Goal: Download file/media

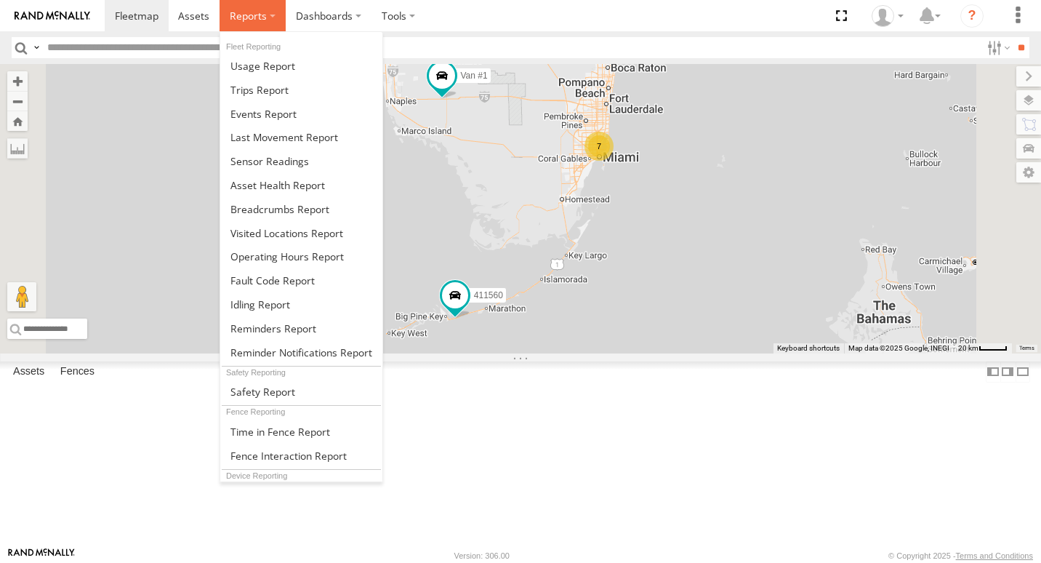
click at [241, 7] on label at bounding box center [253, 15] width 66 height 31
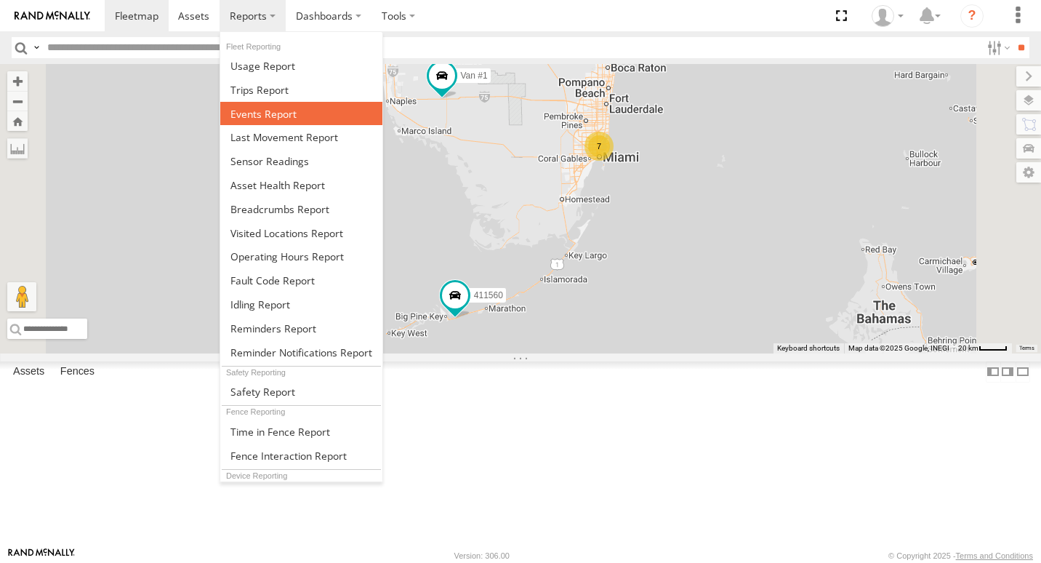
click at [233, 118] on span at bounding box center [263, 114] width 66 height 14
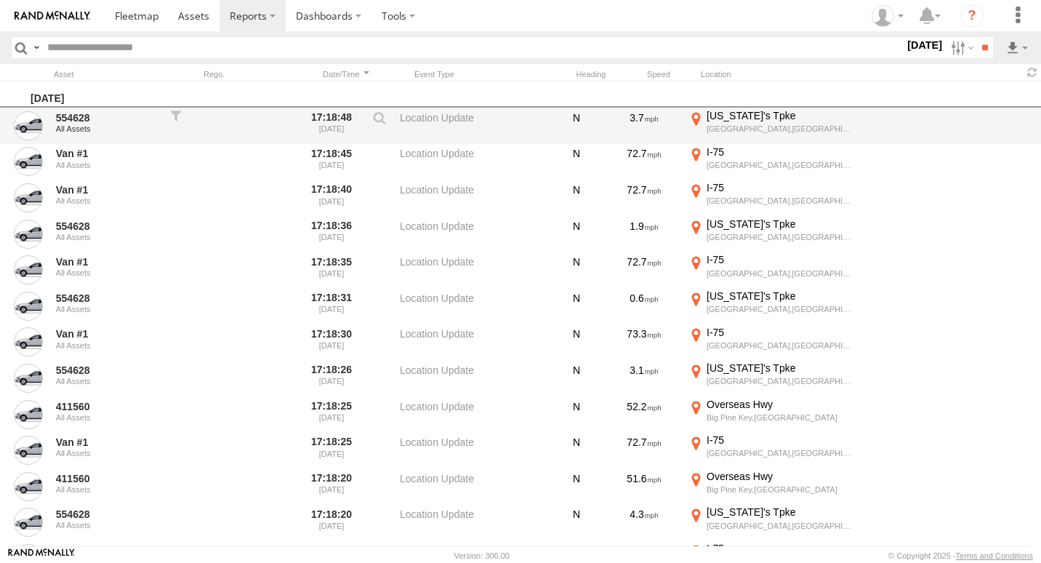
click at [308, 118] on label "17:18:48 08/22/2025" at bounding box center [331, 125] width 55 height 33
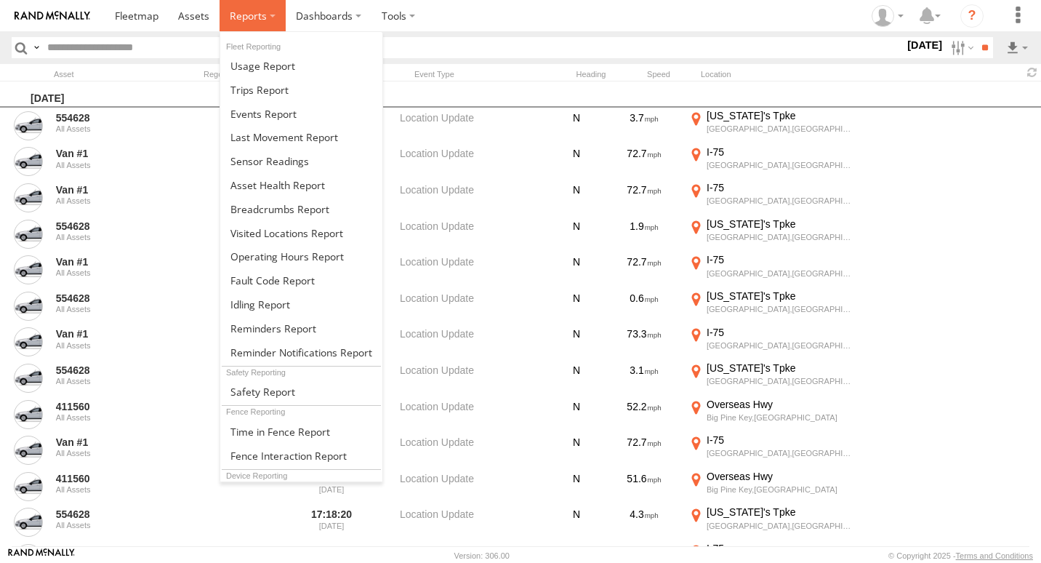
click at [249, 13] on span at bounding box center [248, 16] width 37 height 14
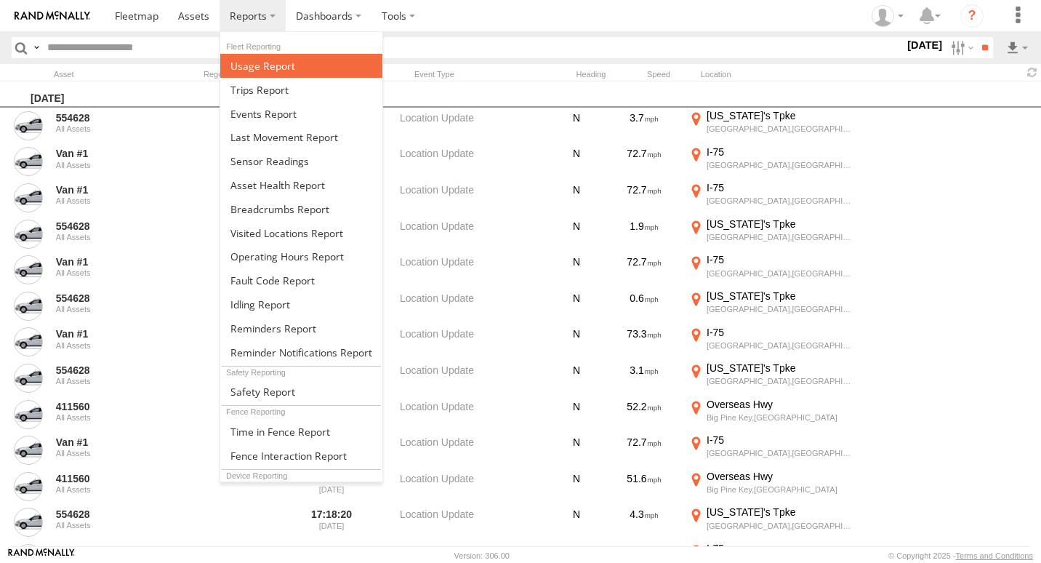
click at [281, 69] on span at bounding box center [262, 66] width 65 height 14
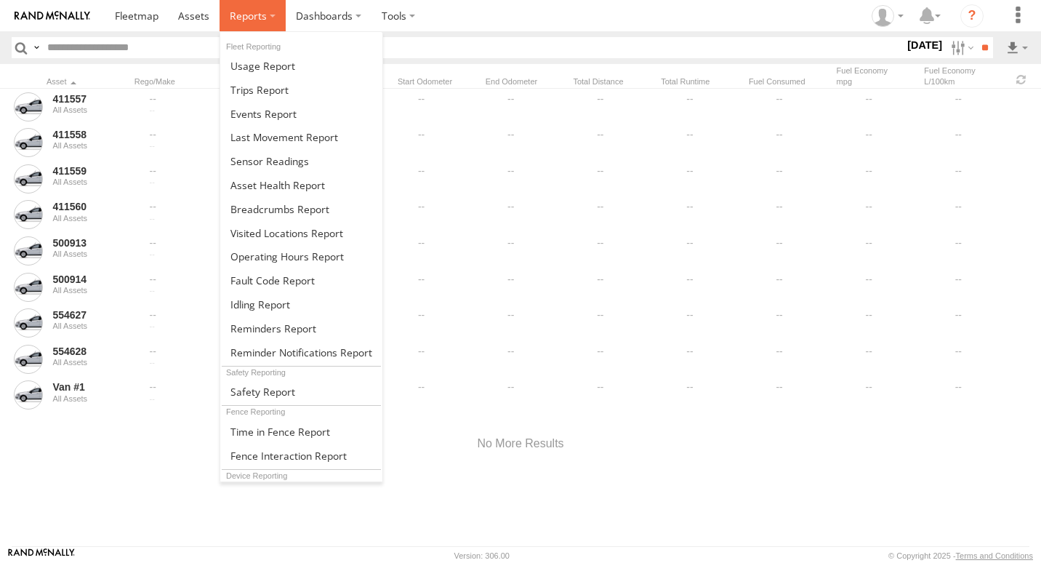
click at [258, 13] on span at bounding box center [248, 16] width 37 height 14
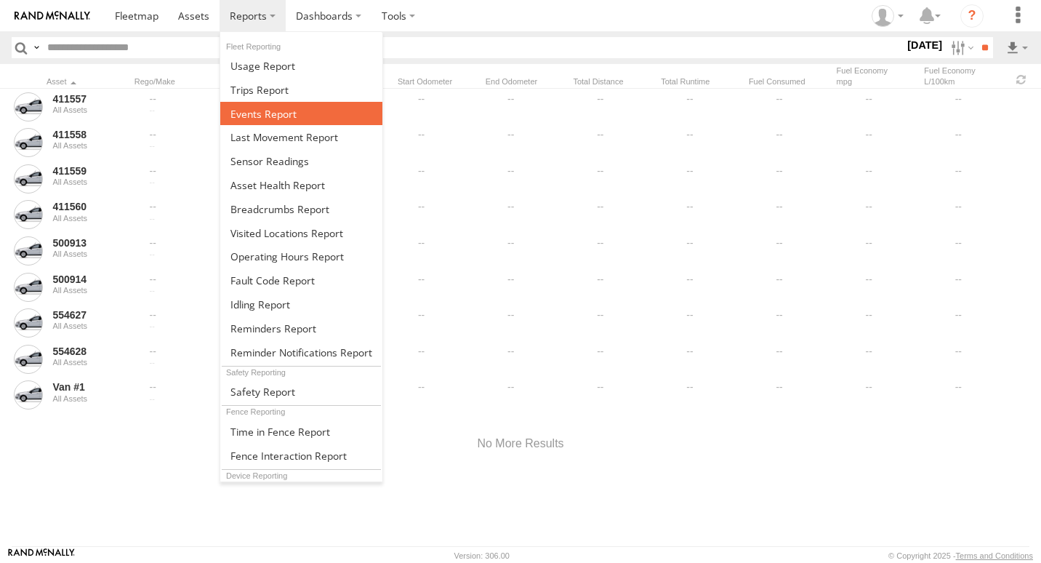
click at [262, 116] on span at bounding box center [263, 114] width 66 height 14
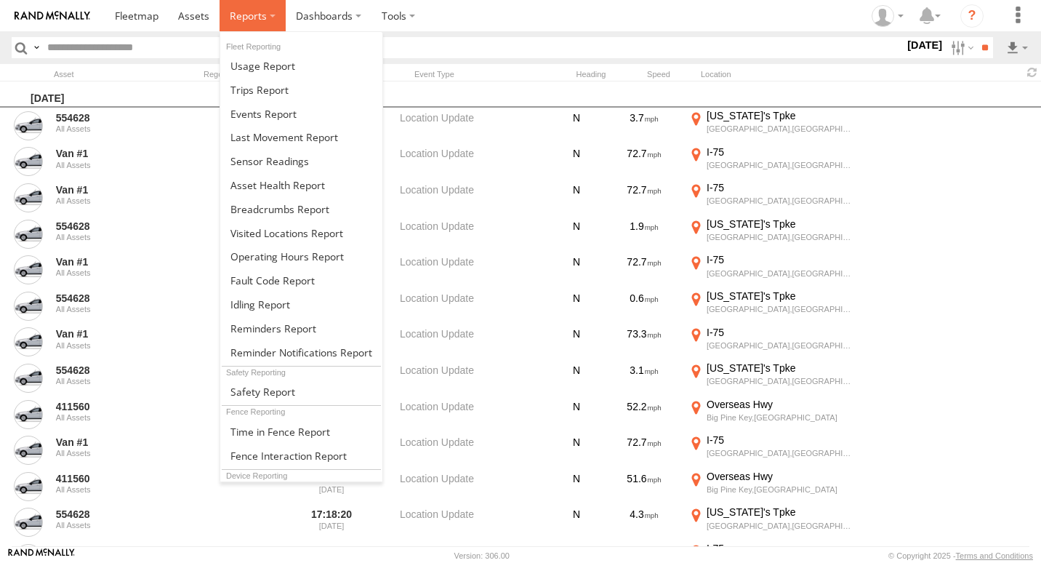
click at [264, 14] on span at bounding box center [248, 16] width 37 height 14
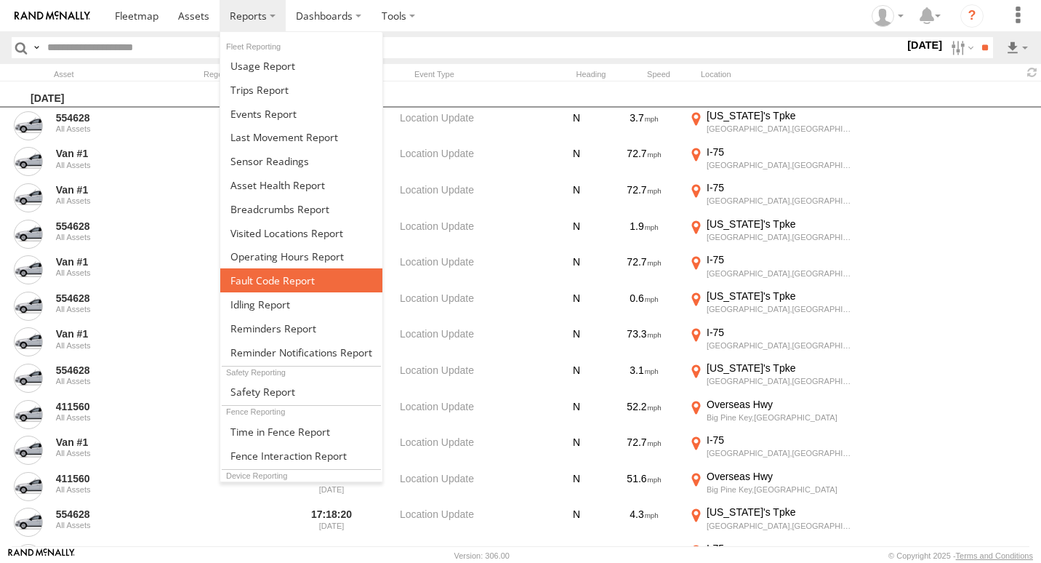
click at [316, 274] on link at bounding box center [301, 280] width 162 height 24
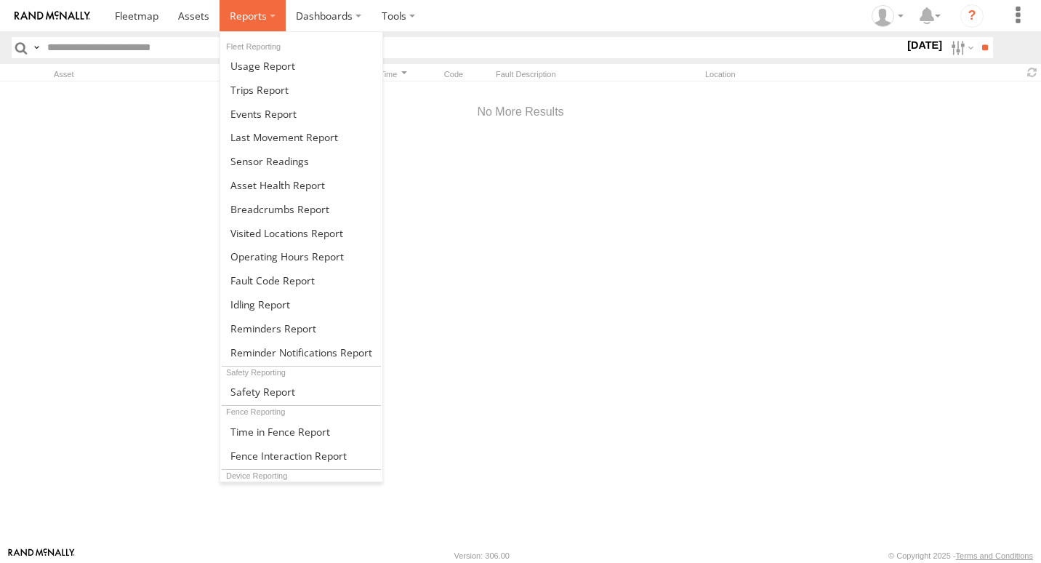
click at [258, 15] on span at bounding box center [248, 16] width 37 height 14
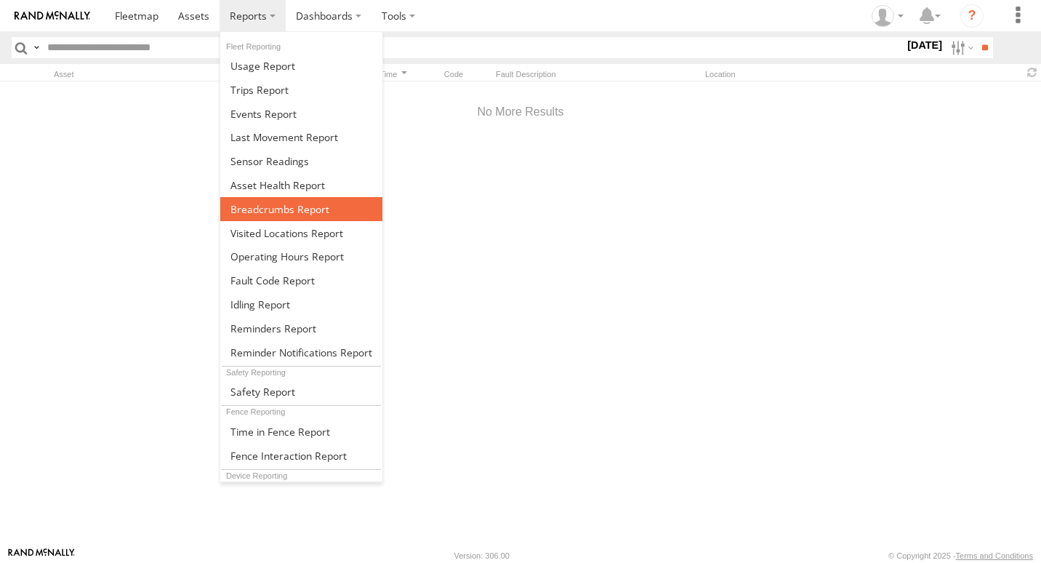
click at [297, 209] on span at bounding box center [279, 209] width 99 height 14
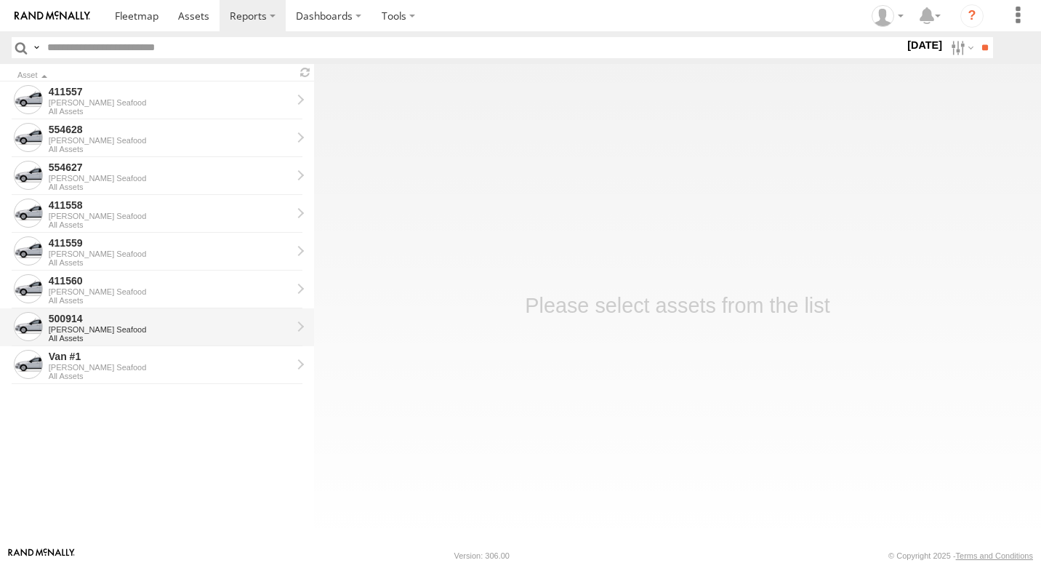
click at [97, 313] on div "500914" at bounding box center [170, 318] width 243 height 13
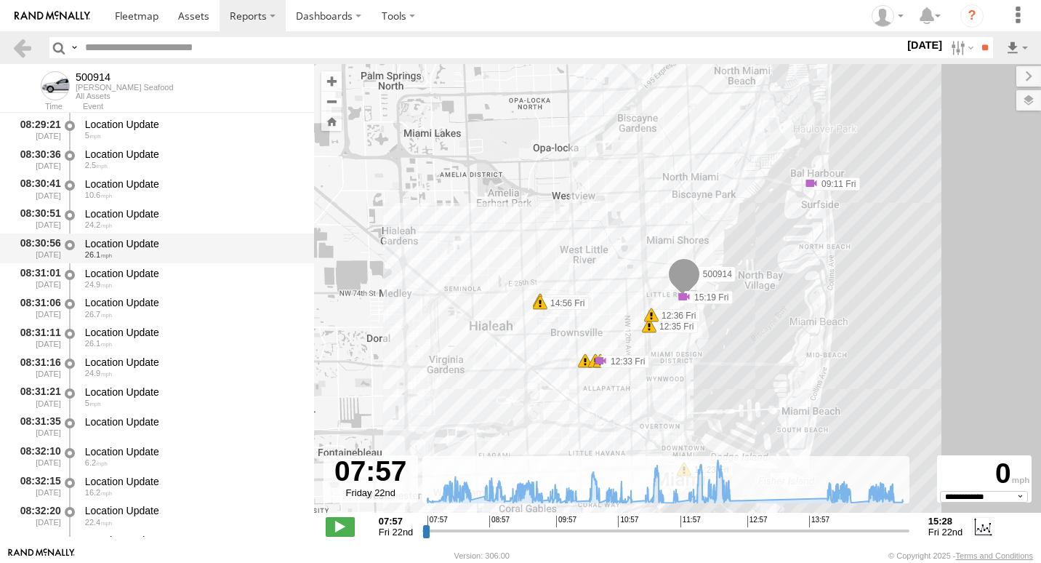
scroll to position [5961, 0]
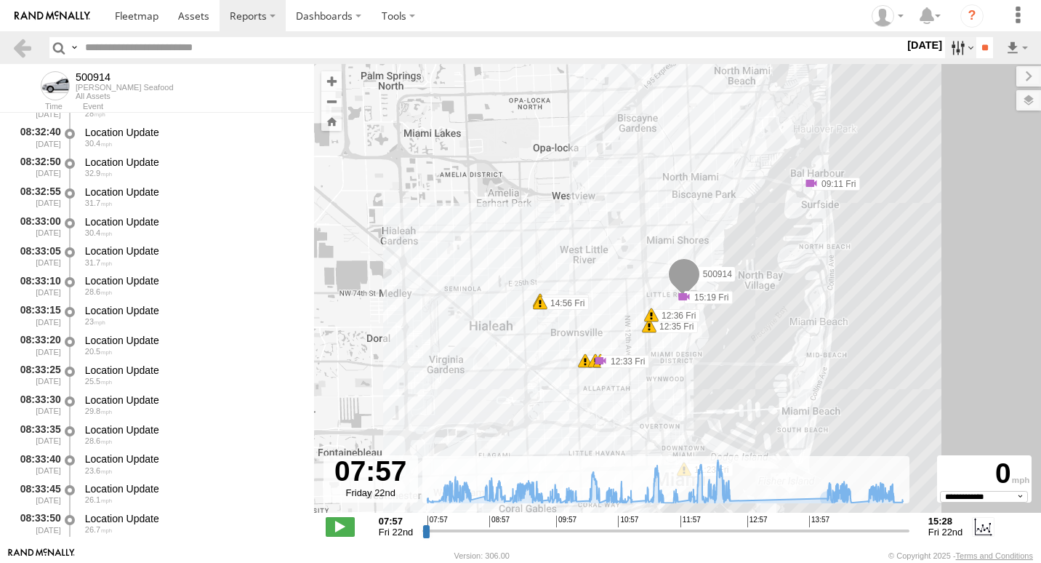
click at [961, 54] on label at bounding box center [960, 47] width 31 height 21
click at [0, 0] on label at bounding box center [0, 0] width 0 height 0
click at [980, 41] on input "**" at bounding box center [984, 47] width 17 height 21
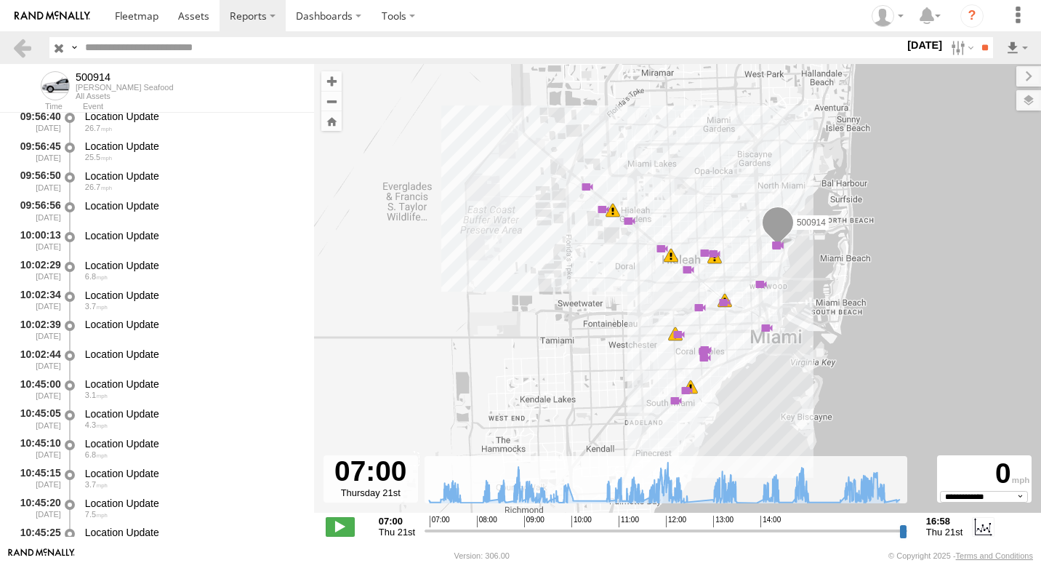
scroll to position [22609, 0]
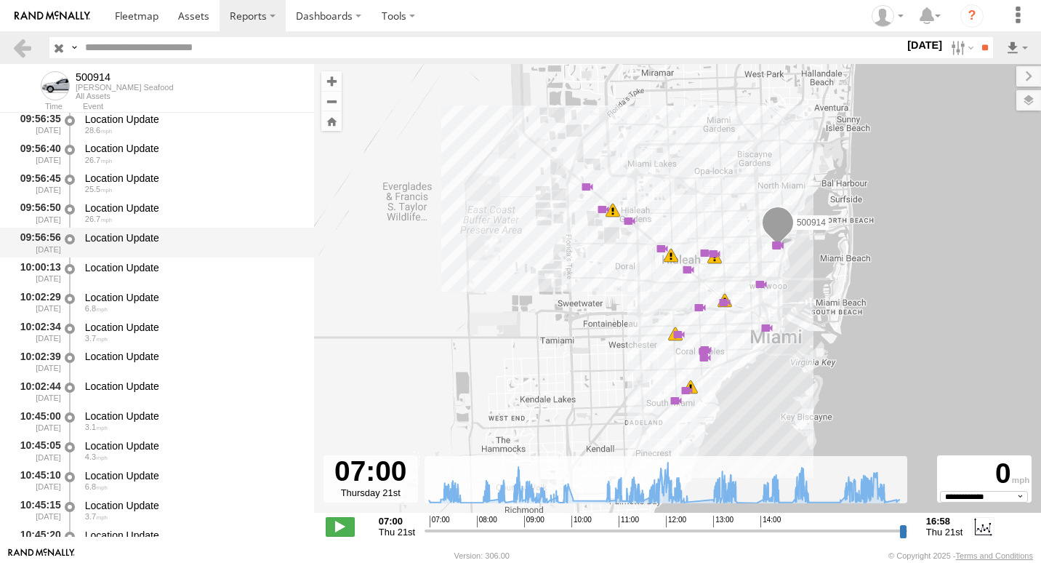
click at [55, 239] on div "09:56:56 [DATE]" at bounding box center [37, 242] width 51 height 27
click at [330, 529] on span at bounding box center [340, 526] width 29 height 19
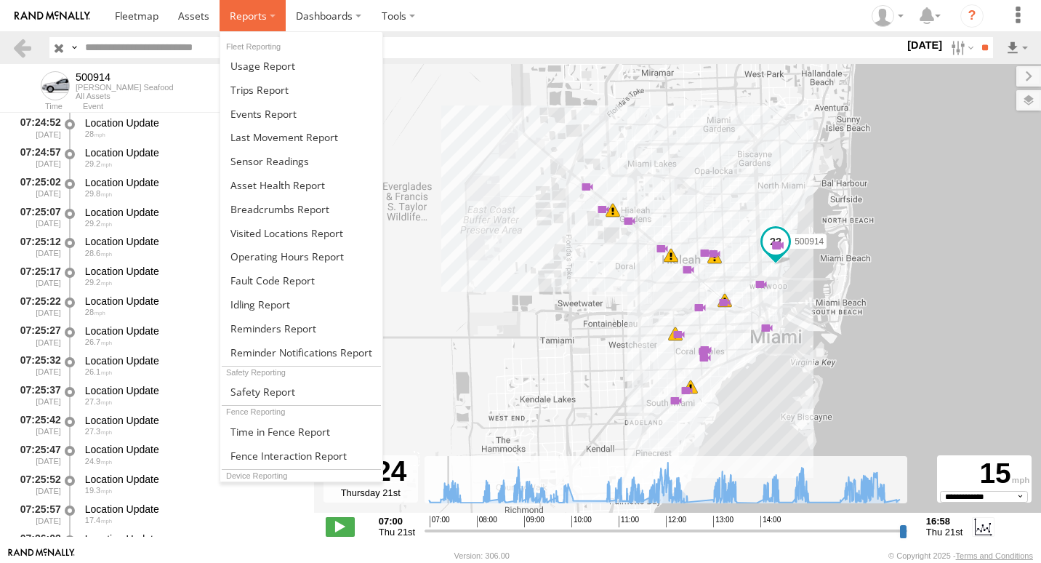
click at [256, 23] on label at bounding box center [253, 15] width 66 height 31
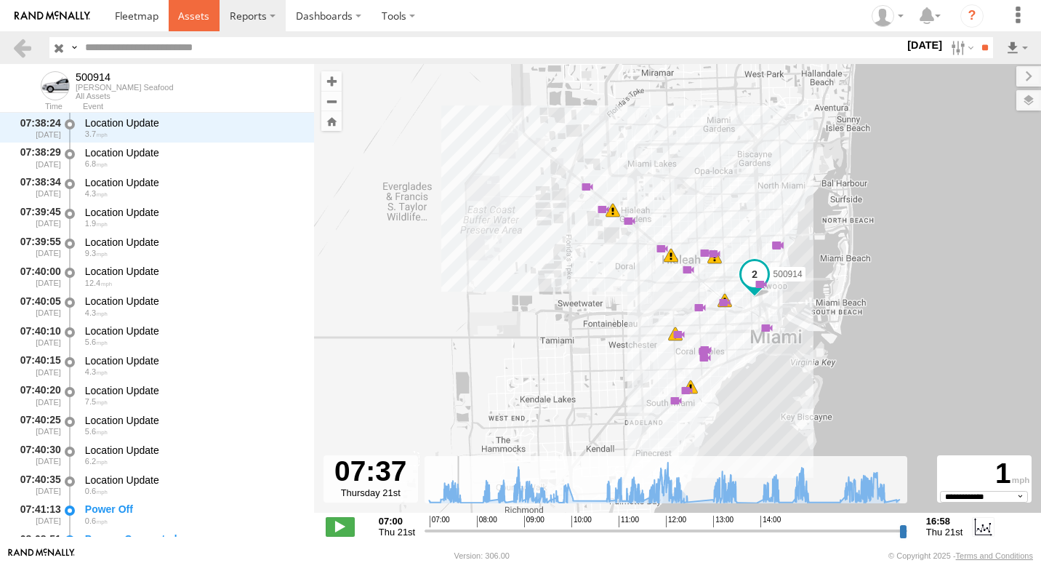
scroll to position [5703, 0]
click at [210, 18] on link at bounding box center [195, 15] width 52 height 31
type input "**********"
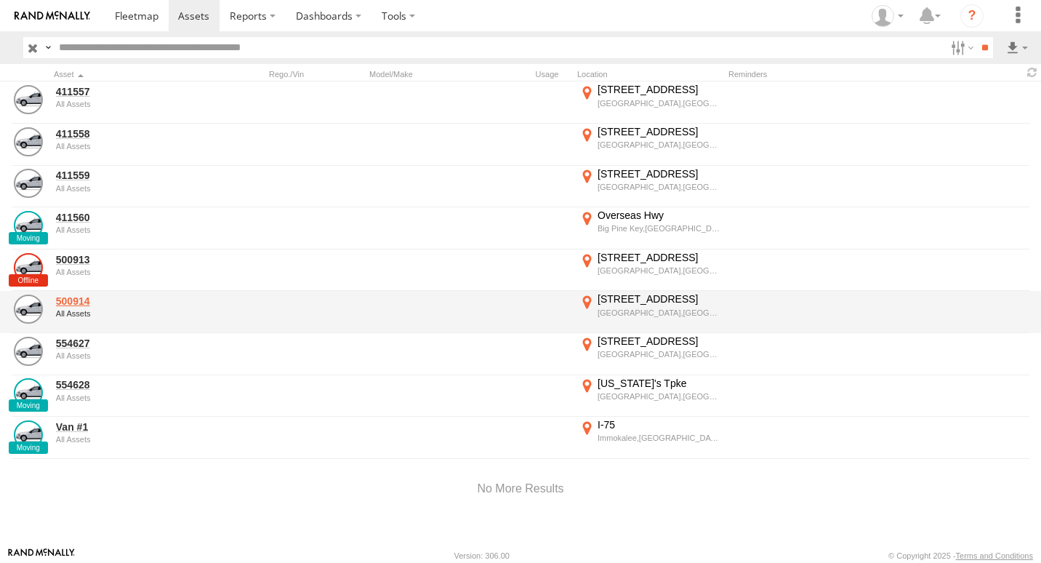
click at [76, 305] on link "500914" at bounding box center [126, 300] width 141 height 13
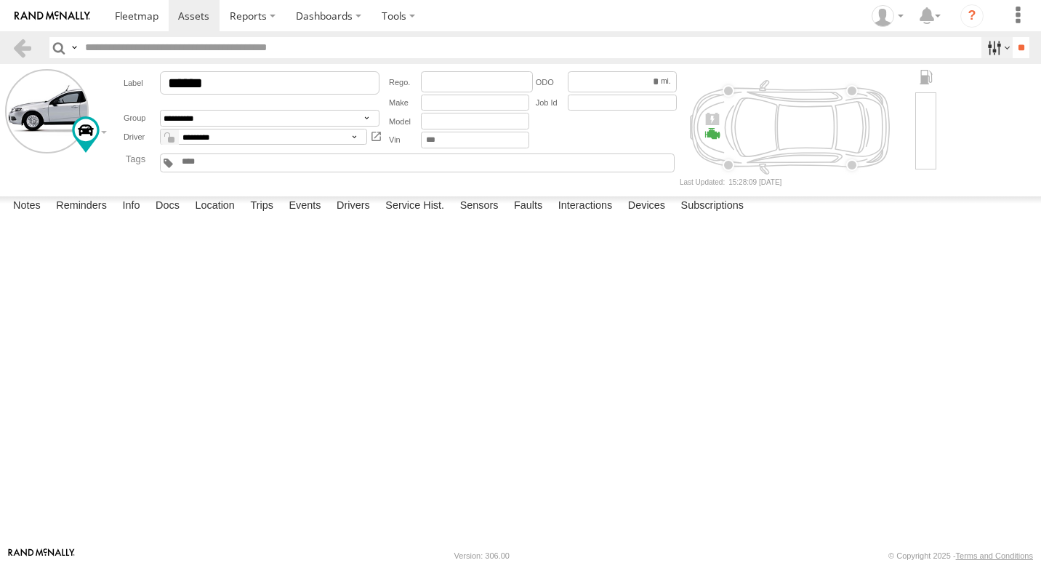
click at [984, 55] on label at bounding box center [996, 47] width 31 height 21
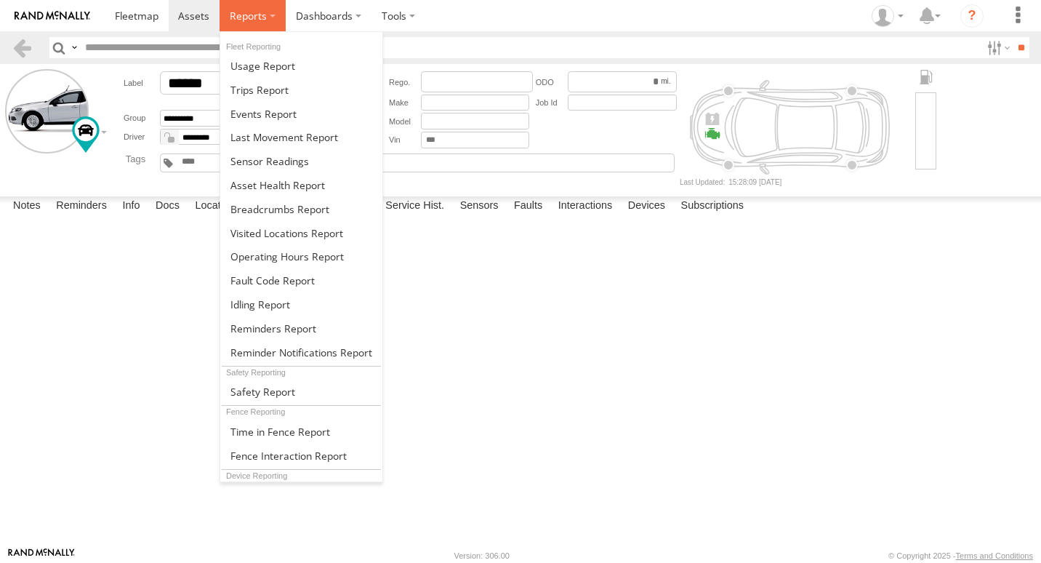
click at [244, 11] on span at bounding box center [248, 16] width 37 height 14
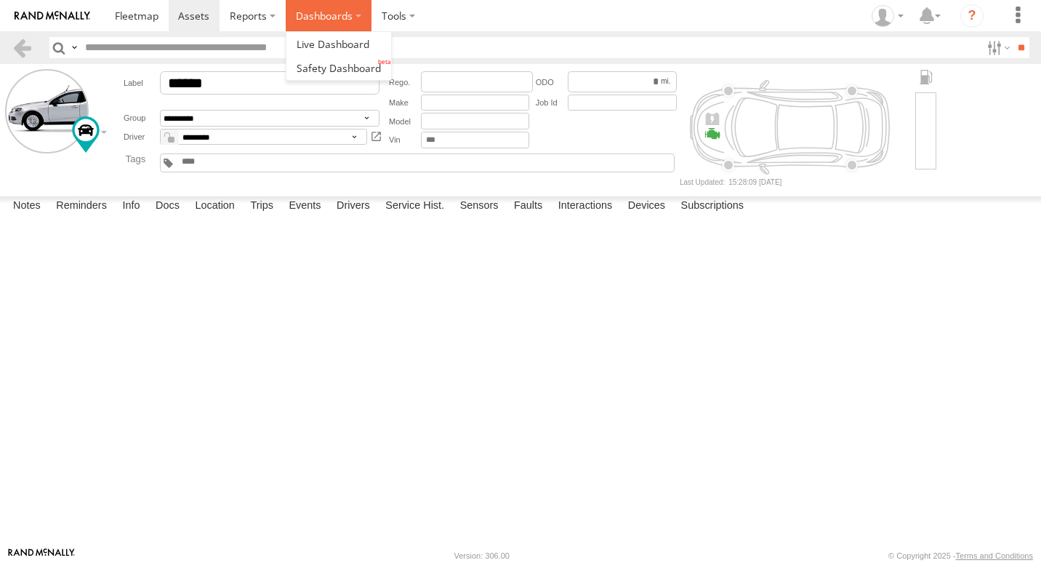
click at [304, 18] on label "Dashboards" at bounding box center [329, 15] width 86 height 31
click at [297, 37] on span at bounding box center [333, 44] width 73 height 14
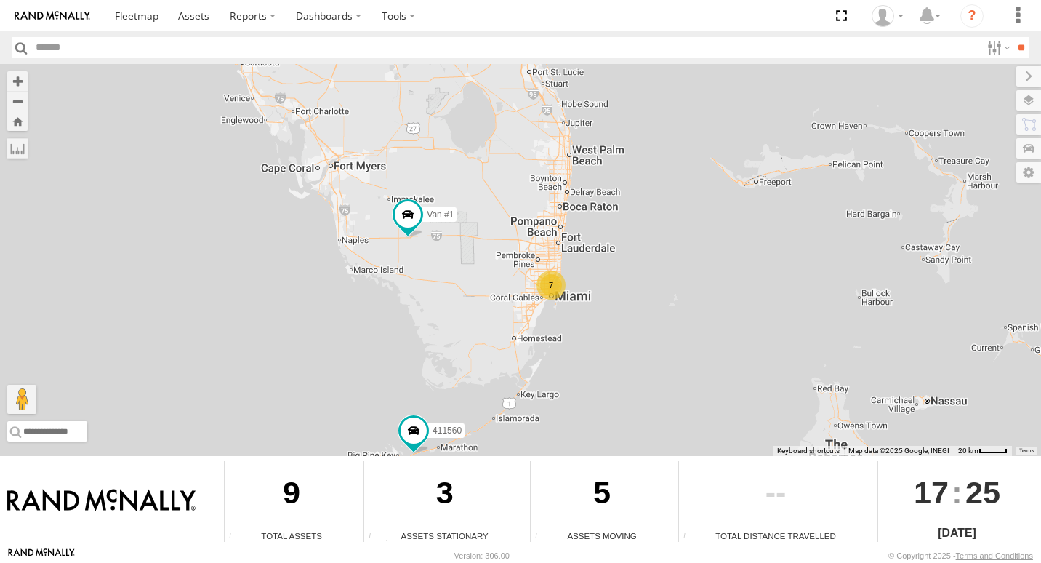
drag, startPoint x: 394, startPoint y: 223, endPoint x: 353, endPoint y: 313, distance: 98.6
click at [353, 313] on div "Van #1 411560 7" at bounding box center [520, 260] width 1041 height 392
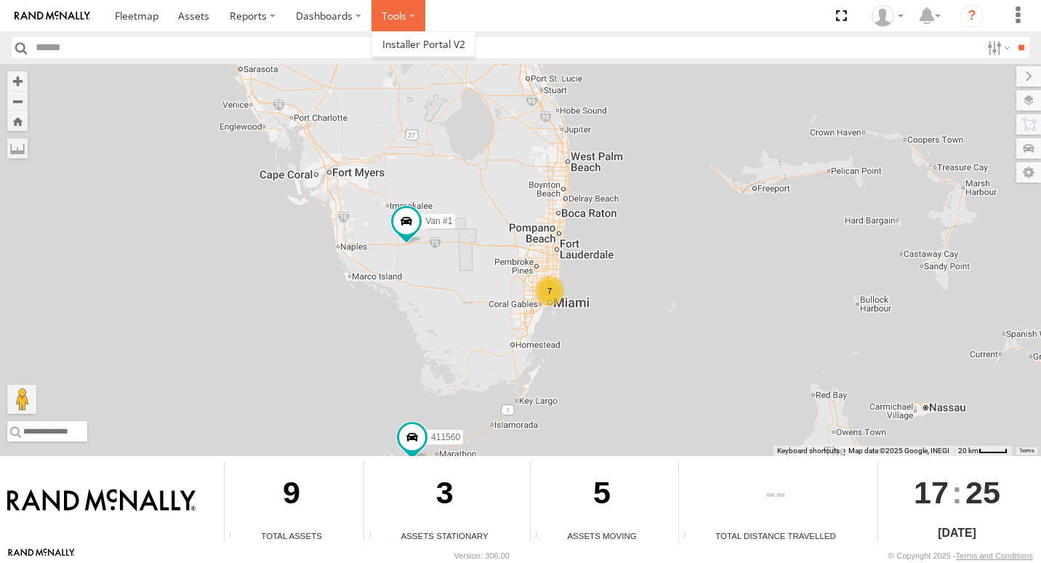
click at [391, 23] on label at bounding box center [398, 15] width 54 height 31
click at [400, 49] on span at bounding box center [423, 44] width 83 height 14
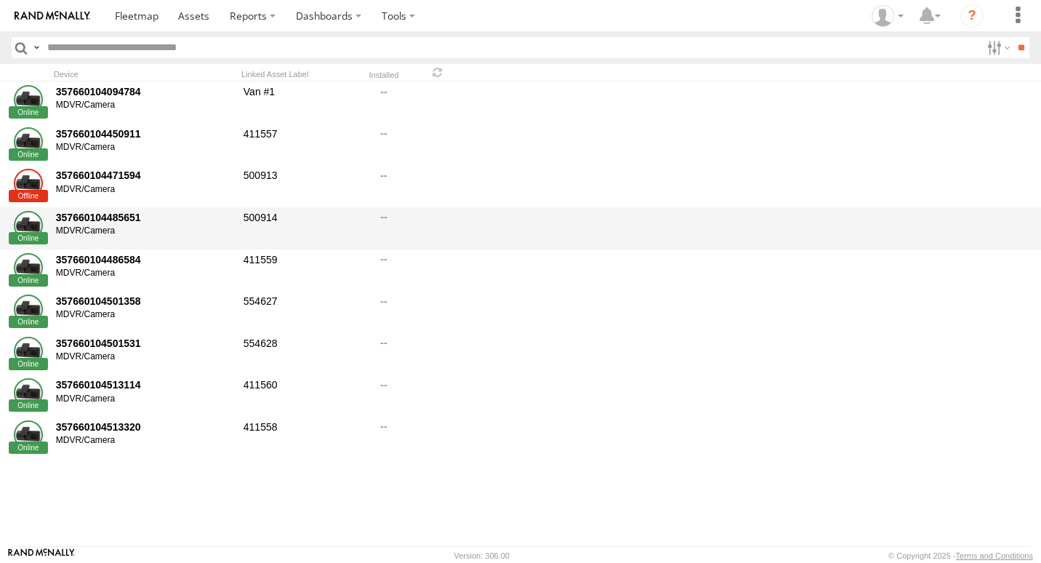
click at [207, 212] on div "357660104485651" at bounding box center [144, 217] width 177 height 13
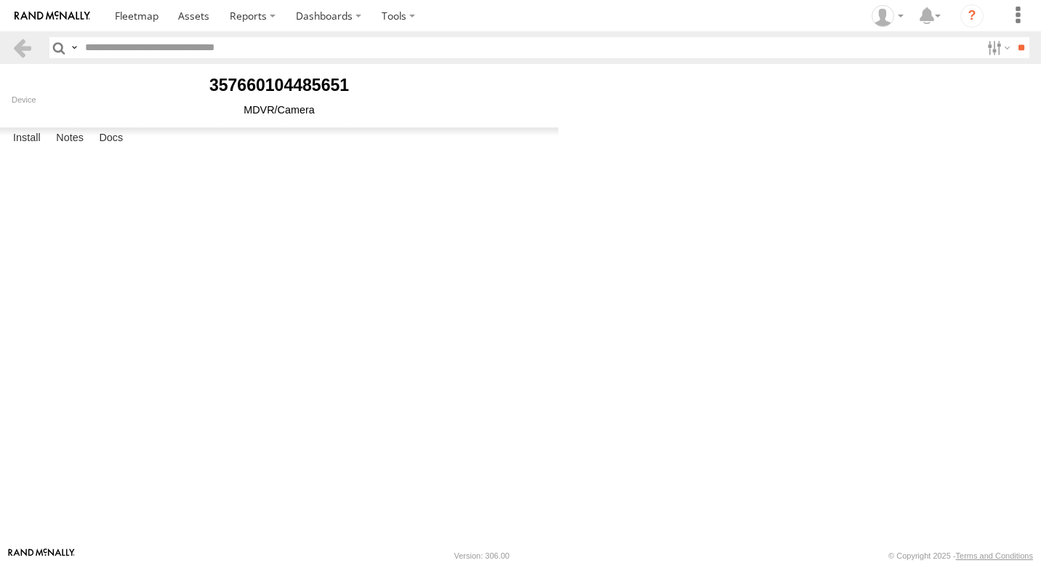
type input "******"
click at [117, 11] on span at bounding box center [137, 16] width 44 height 14
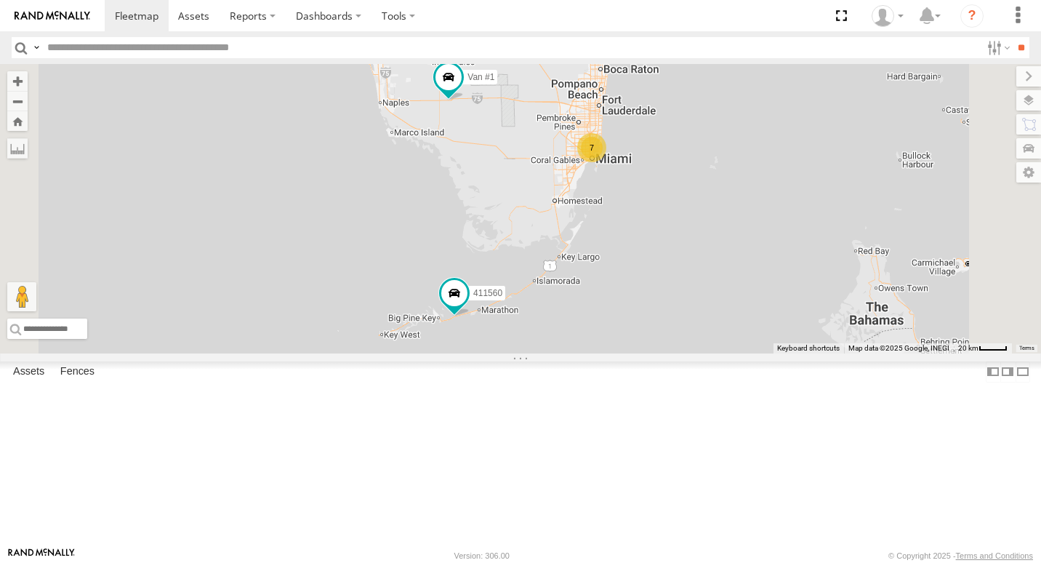
click at [0, 0] on link at bounding box center [0, 0] width 0 height 0
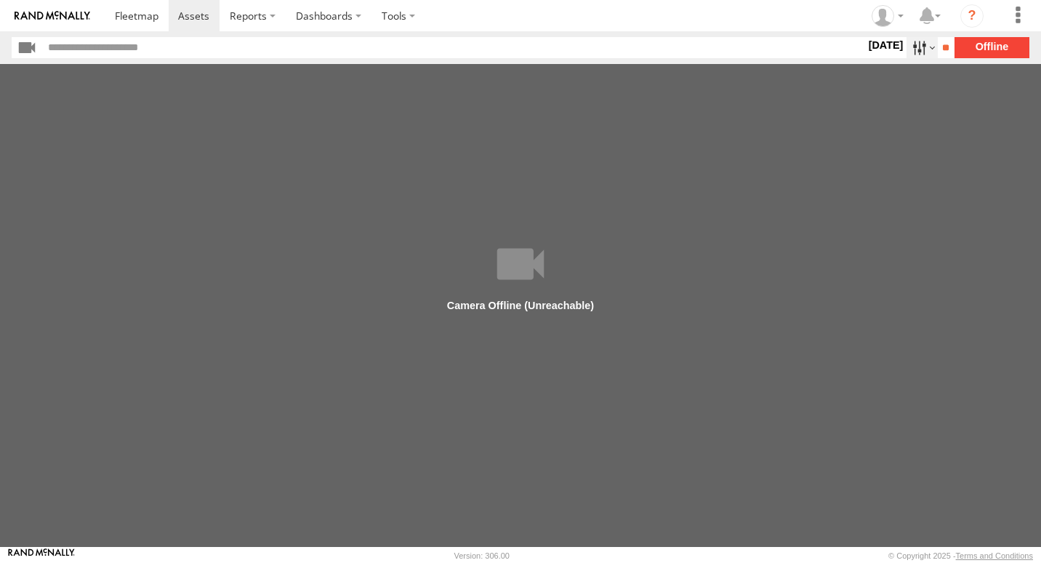
click at [911, 52] on label at bounding box center [922, 47] width 31 height 21
click at [0, 0] on label at bounding box center [0, 0] width 0 height 0
click at [940, 48] on input "**" at bounding box center [946, 47] width 17 height 21
click at [398, 16] on label at bounding box center [398, 15] width 54 height 31
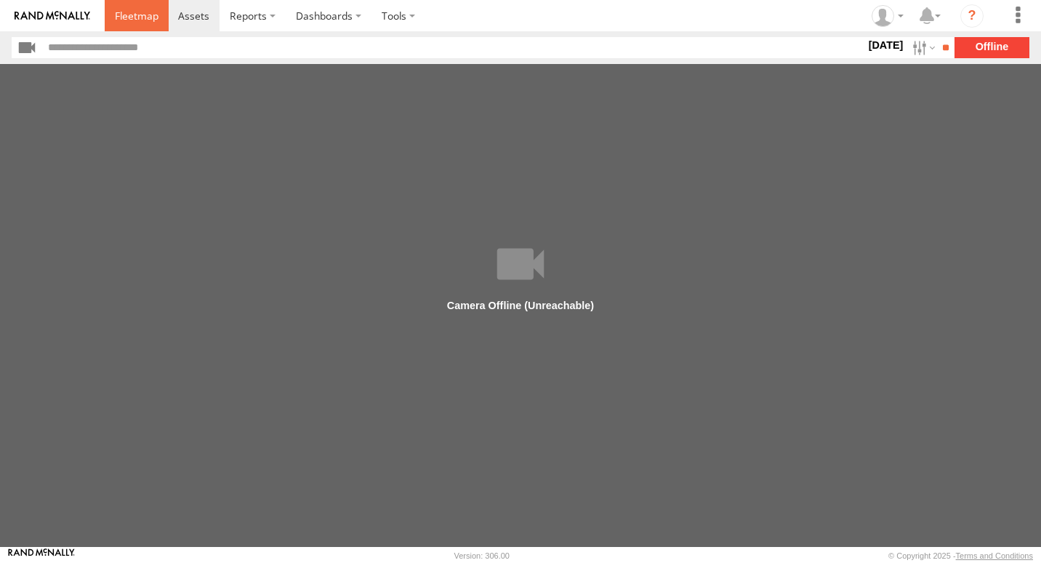
click at [145, 24] on link at bounding box center [137, 15] width 64 height 31
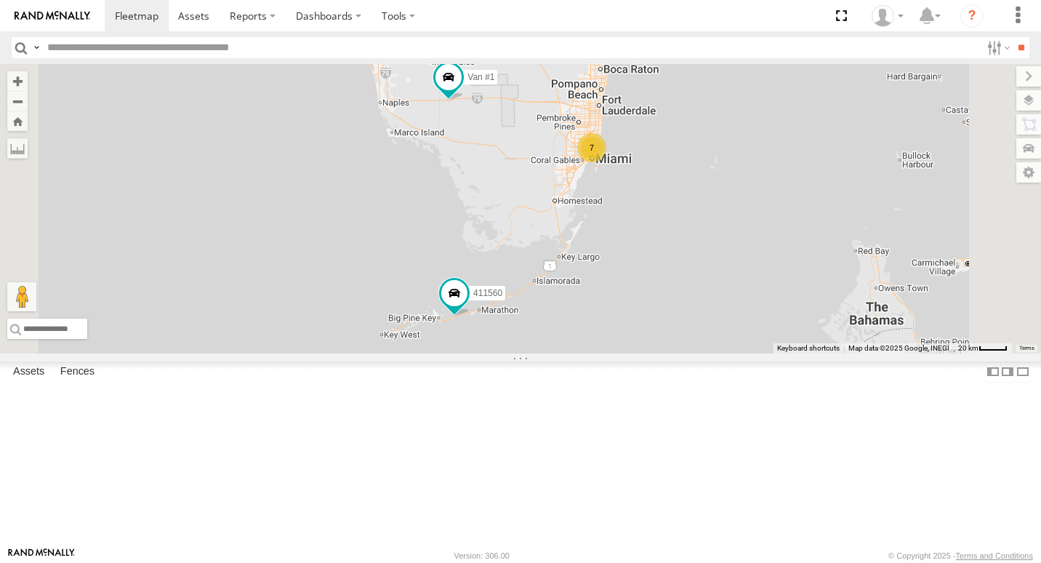
click at [0, 0] on link at bounding box center [0, 0] width 0 height 0
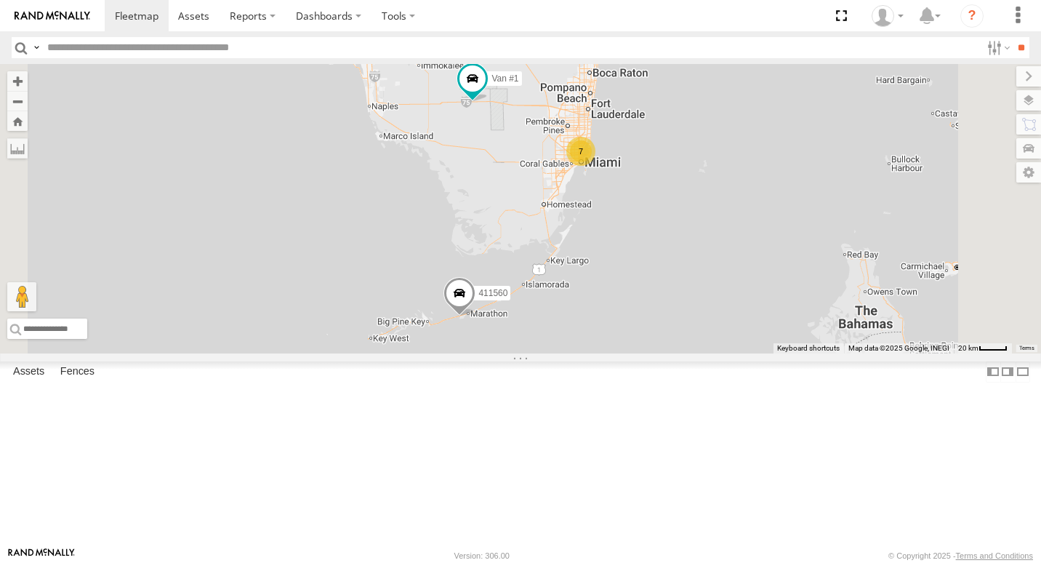
click at [0, 0] on span at bounding box center [0, 0] width 0 height 0
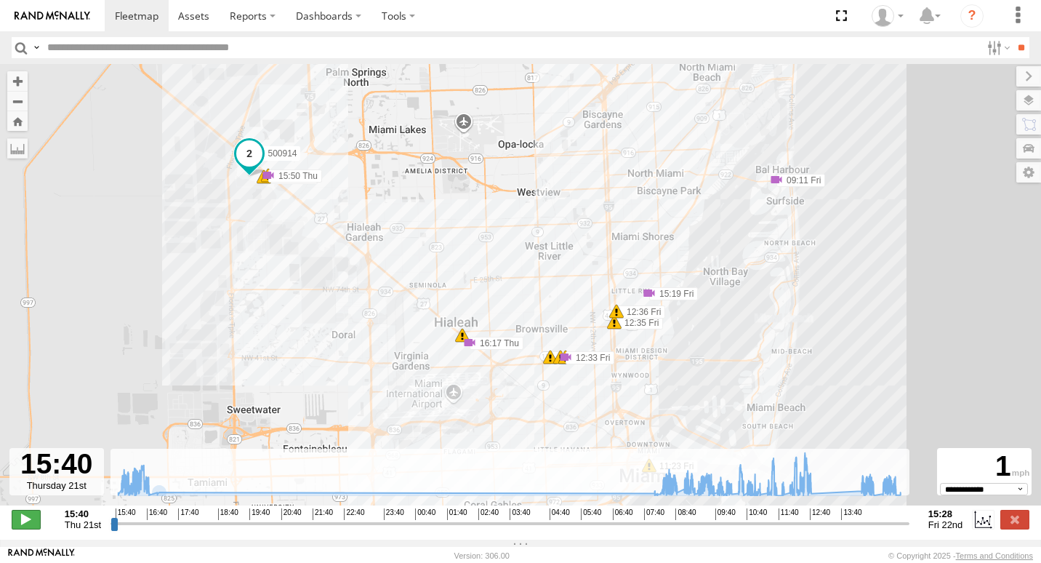
click at [28, 529] on span at bounding box center [26, 519] width 29 height 19
click at [989, 526] on label at bounding box center [983, 519] width 22 height 19
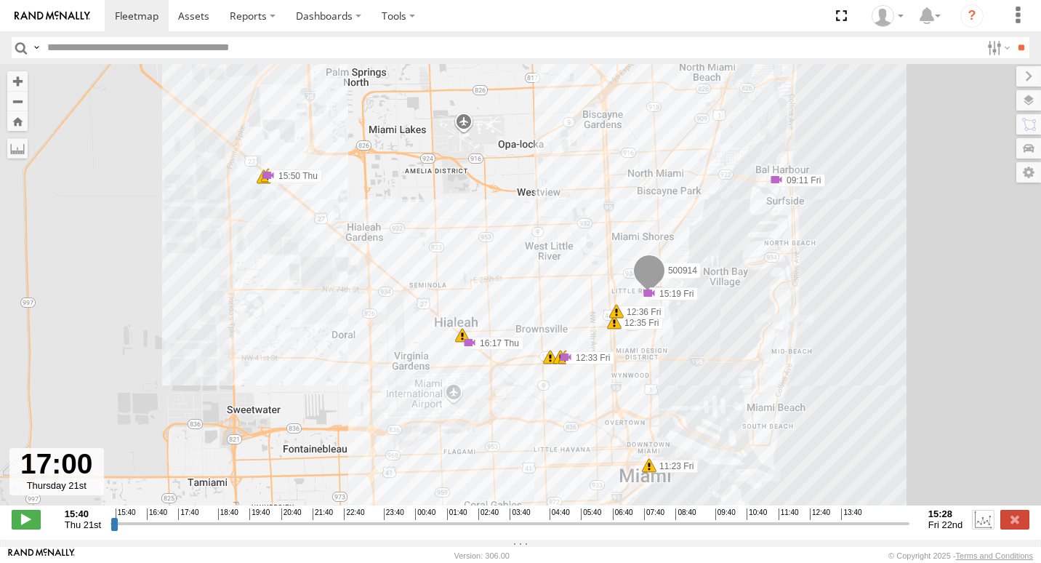
click at [977, 523] on label at bounding box center [983, 519] width 22 height 19
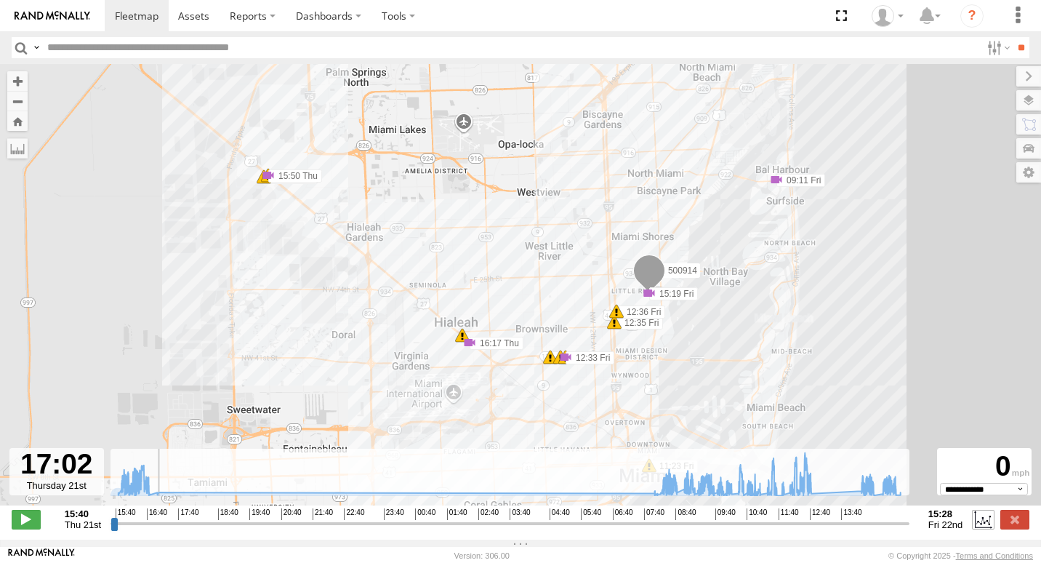
click at [977, 523] on label at bounding box center [983, 519] width 22 height 19
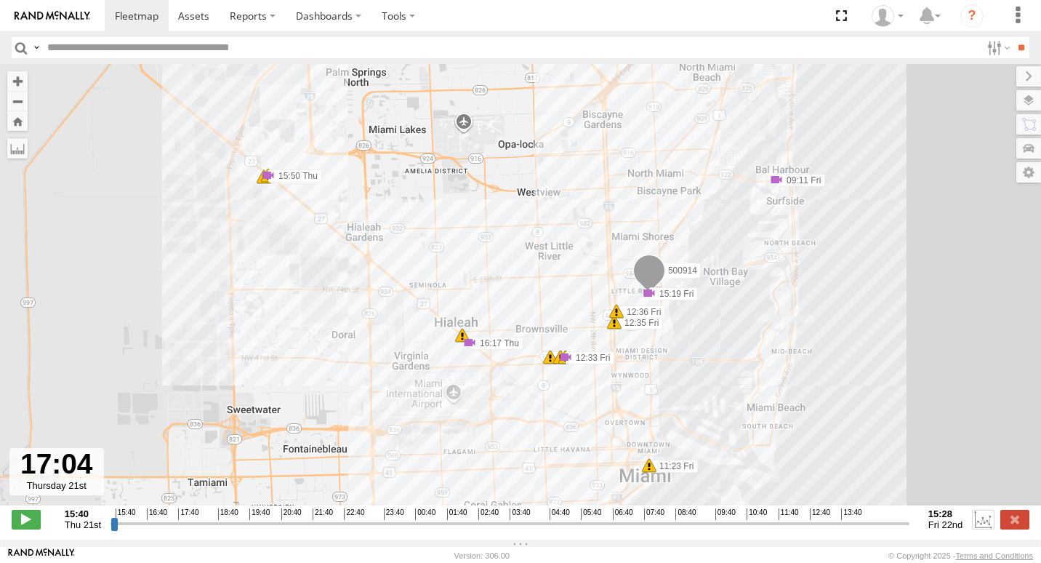
click at [977, 523] on label at bounding box center [983, 519] width 22 height 19
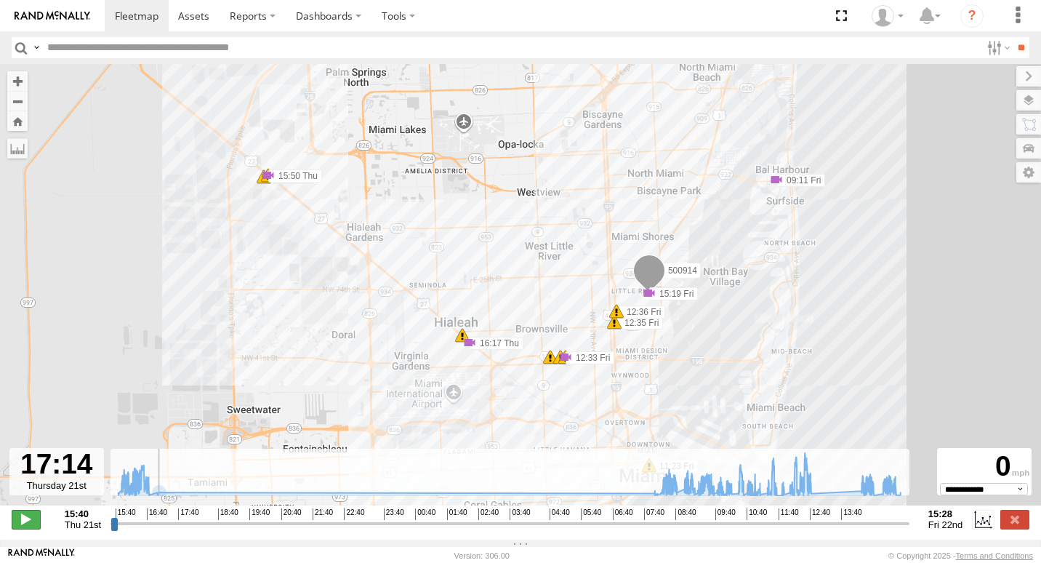
click at [18, 524] on span at bounding box center [26, 519] width 29 height 19
click at [121, 529] on input "range" at bounding box center [509, 523] width 799 height 14
drag, startPoint x: 121, startPoint y: 529, endPoint x: 71, endPoint y: 536, distance: 50.8
type input "**********"
click at [110, 530] on input "range" at bounding box center [509, 523] width 799 height 14
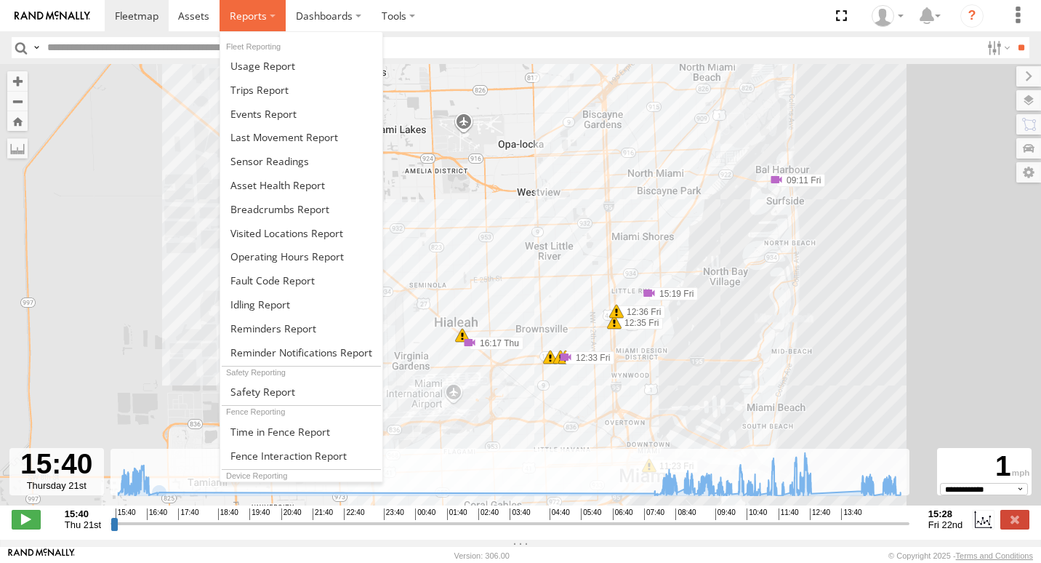
click at [280, 16] on label at bounding box center [253, 15] width 66 height 31
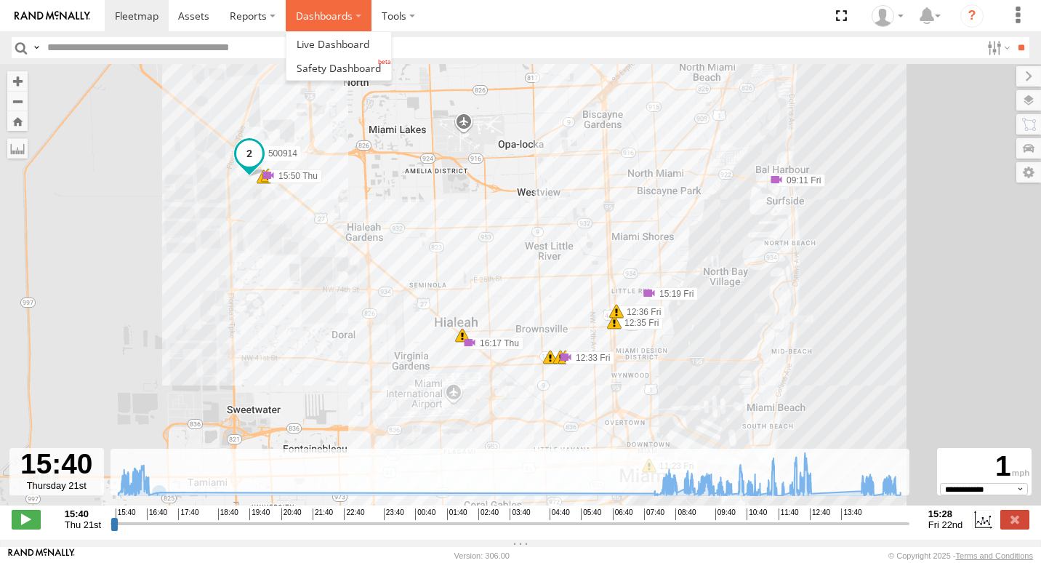
click at [308, 7] on label "Dashboards" at bounding box center [329, 15] width 86 height 31
click at [301, 47] on span at bounding box center [333, 44] width 73 height 14
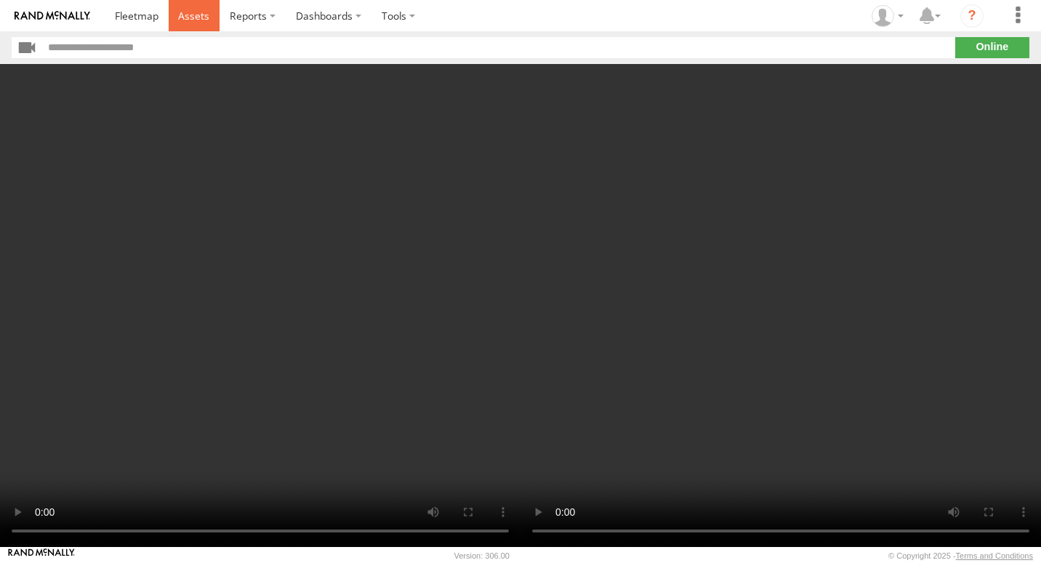
click at [196, 19] on span at bounding box center [193, 16] width 31 height 14
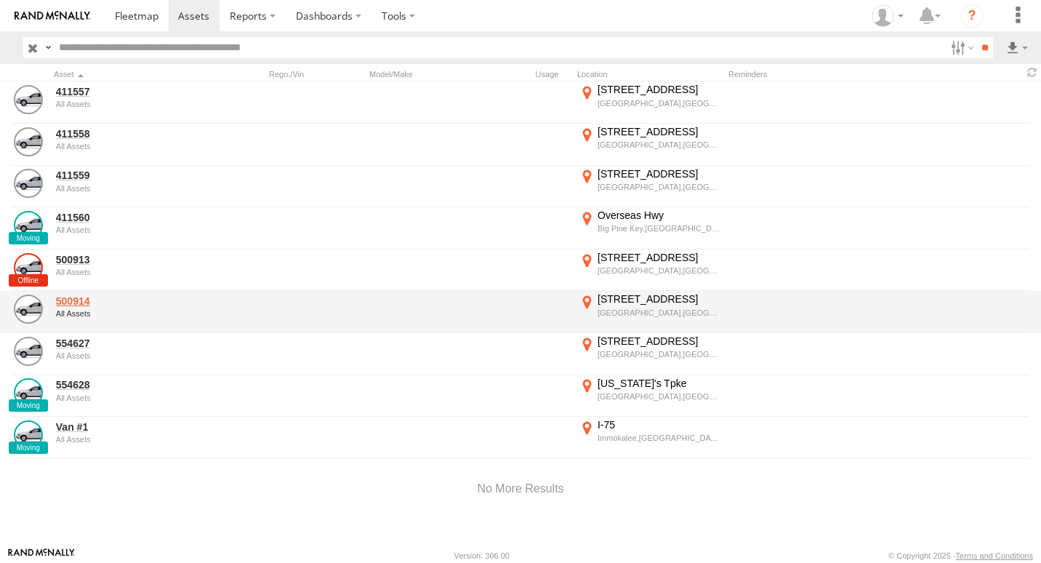
click at [94, 304] on link "500914" at bounding box center [126, 300] width 141 height 13
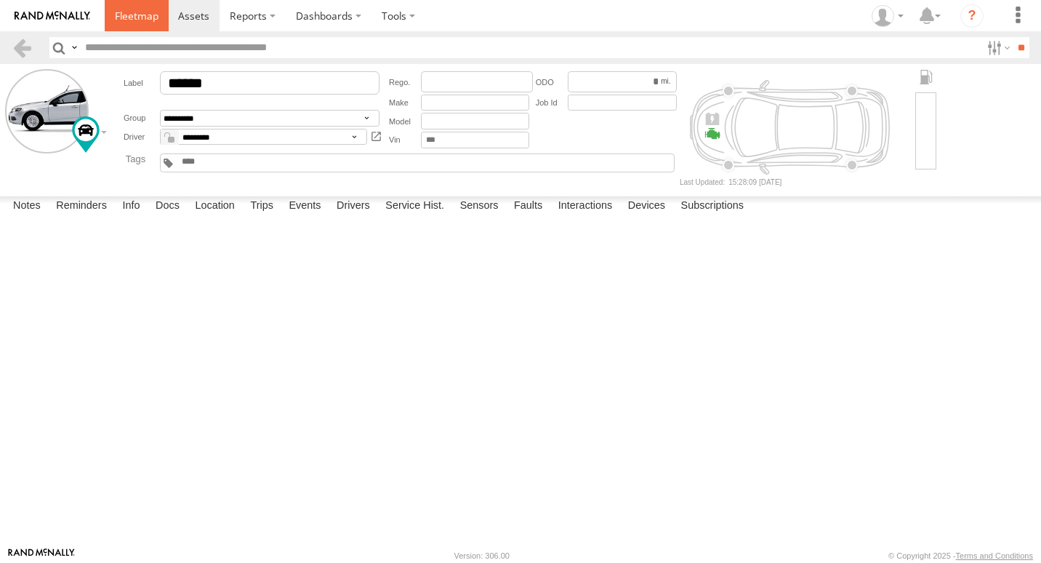
click at [153, 12] on span at bounding box center [137, 16] width 44 height 14
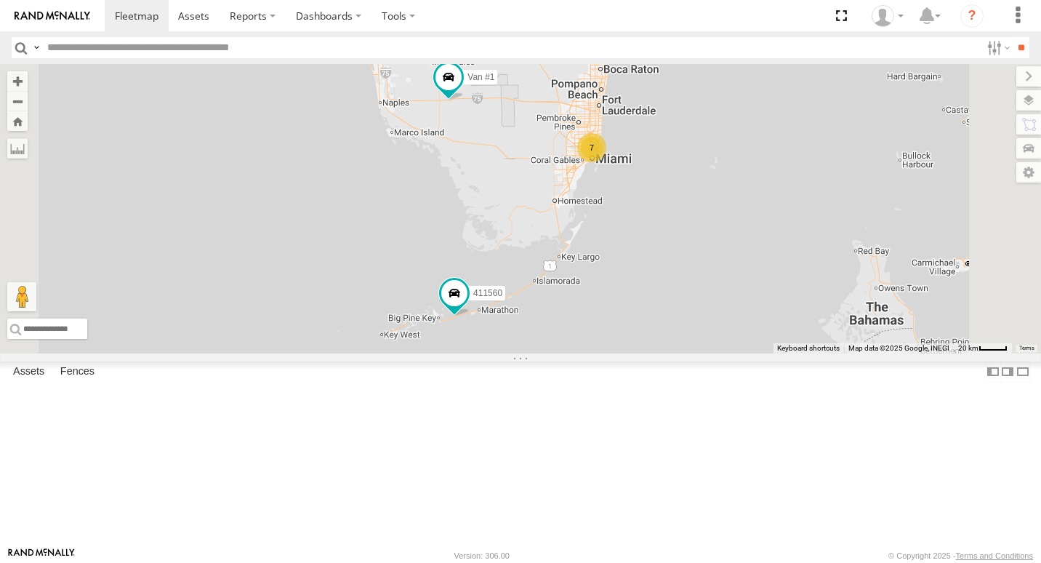
click at [0, 0] on span at bounding box center [0, 0] width 0 height 0
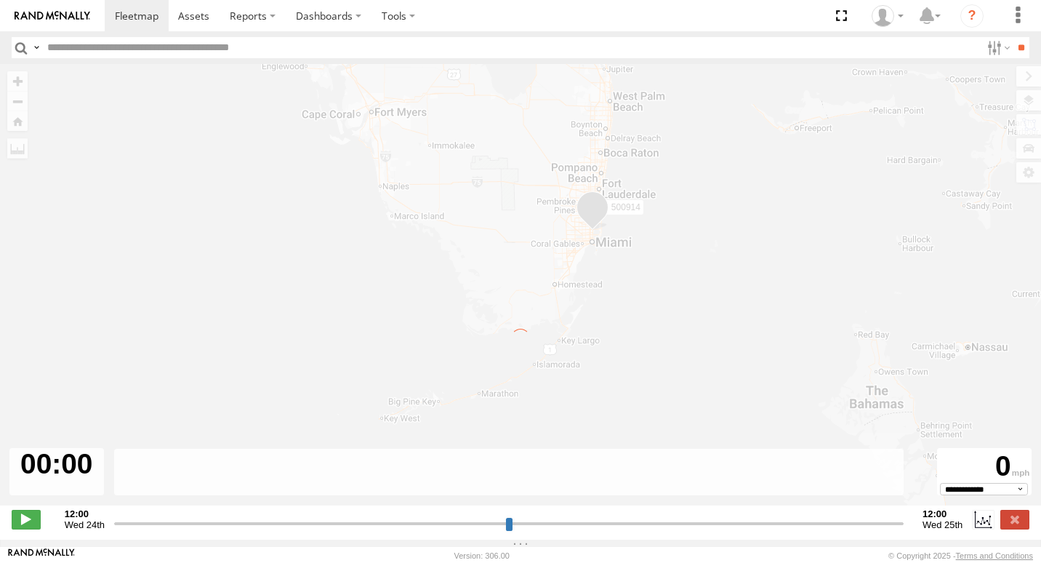
type input "**********"
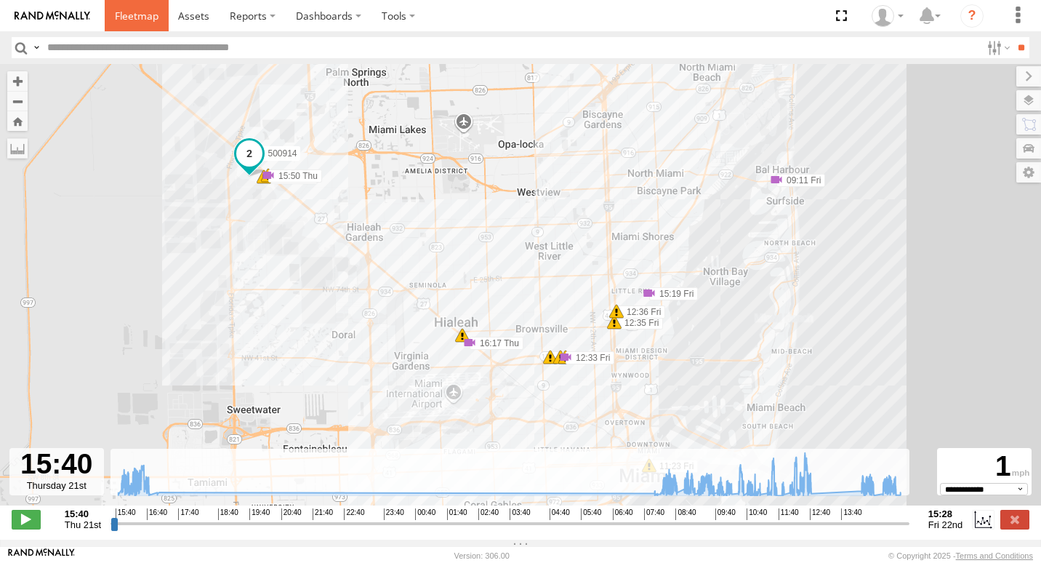
click at [150, 19] on span at bounding box center [137, 16] width 44 height 14
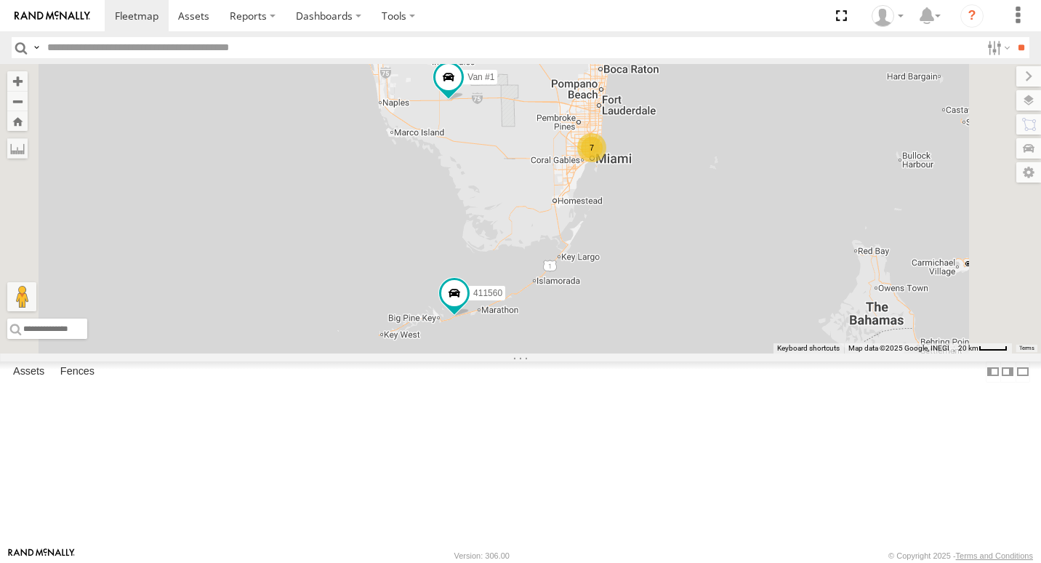
click at [0, 0] on link at bounding box center [0, 0] width 0 height 0
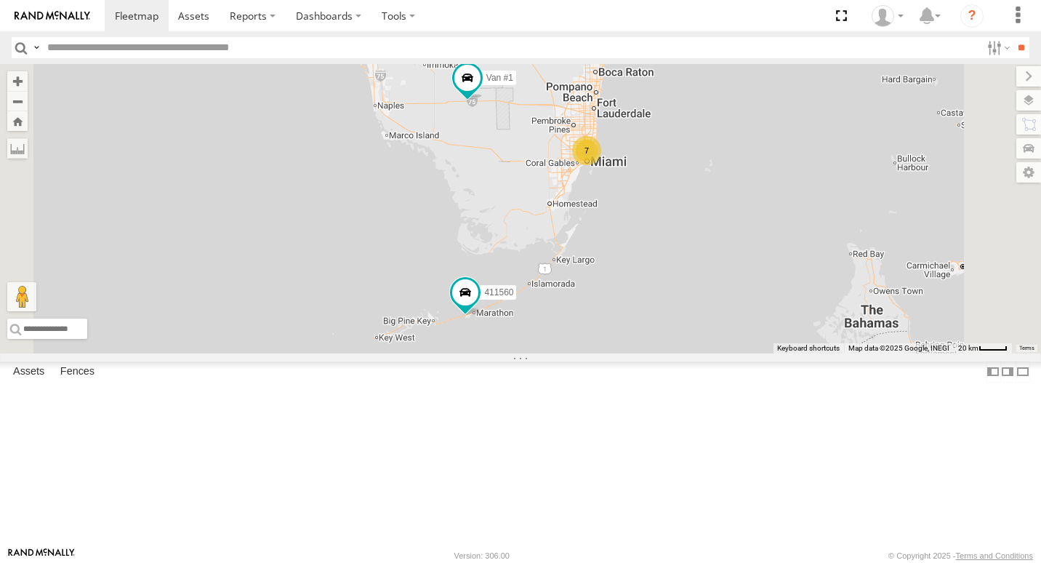
click at [0, 0] on link at bounding box center [0, 0] width 0 height 0
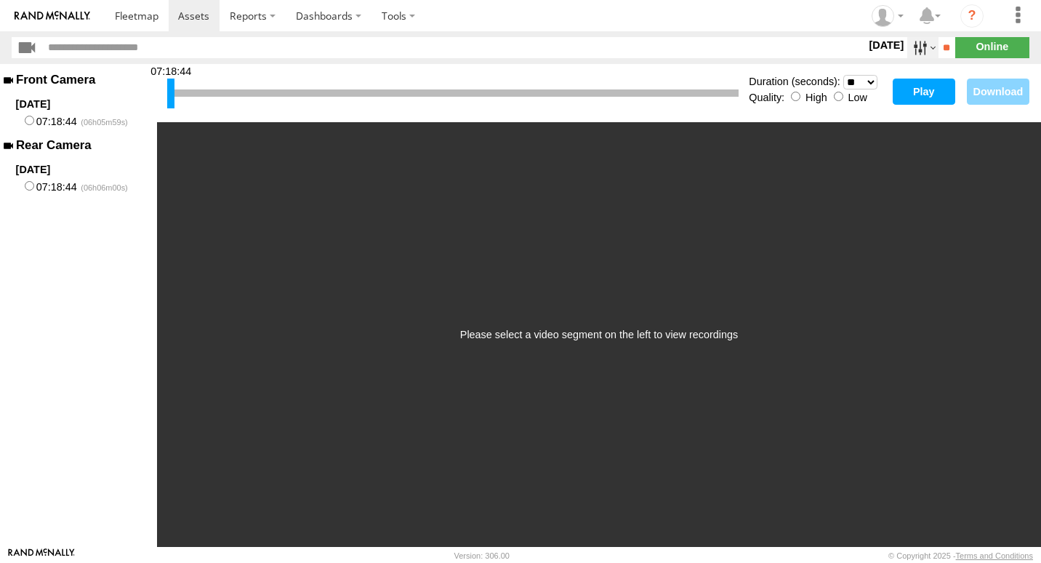
click at [908, 49] on label at bounding box center [922, 47] width 31 height 21
click at [0, 0] on label at bounding box center [0, 0] width 0 height 0
click at [939, 52] on input "**" at bounding box center [947, 47] width 17 height 21
click at [916, 87] on button "Play" at bounding box center [924, 92] width 63 height 26
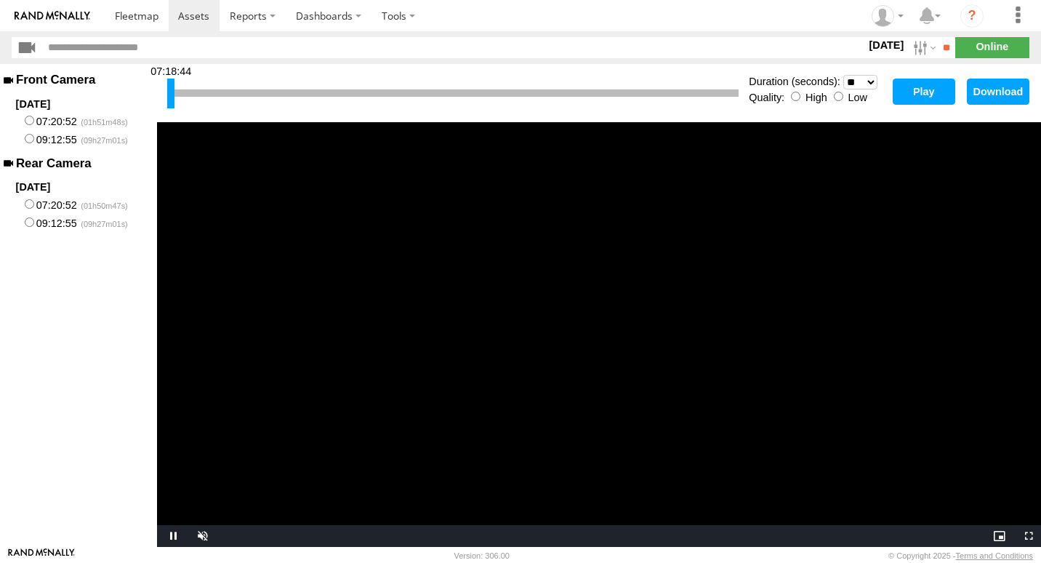
drag, startPoint x: 180, startPoint y: 94, endPoint x: 197, endPoint y: 95, distance: 16.7
click at [198, 95] on div at bounding box center [452, 92] width 571 height 7
drag, startPoint x: 174, startPoint y: 89, endPoint x: 422, endPoint y: 99, distance: 248.8
click at [422, 99] on div at bounding box center [419, 94] width 7 height 30
click at [920, 88] on button "Play" at bounding box center [924, 92] width 63 height 26
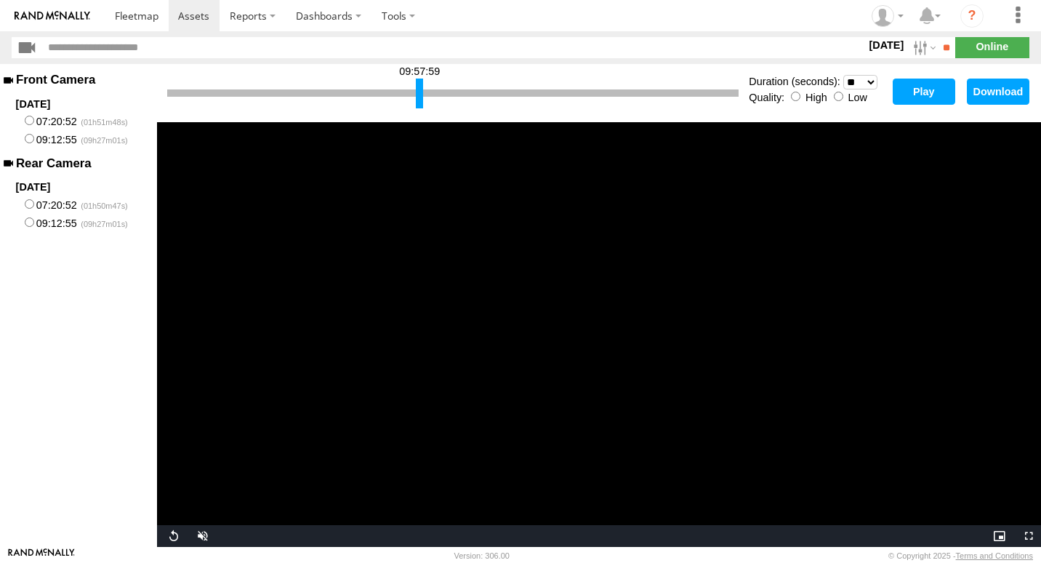
click at [936, 90] on button "Play" at bounding box center [924, 92] width 63 height 26
click at [465, 97] on div at bounding box center [465, 94] width 7 height 30
click at [916, 93] on button "Play" at bounding box center [924, 92] width 63 height 26
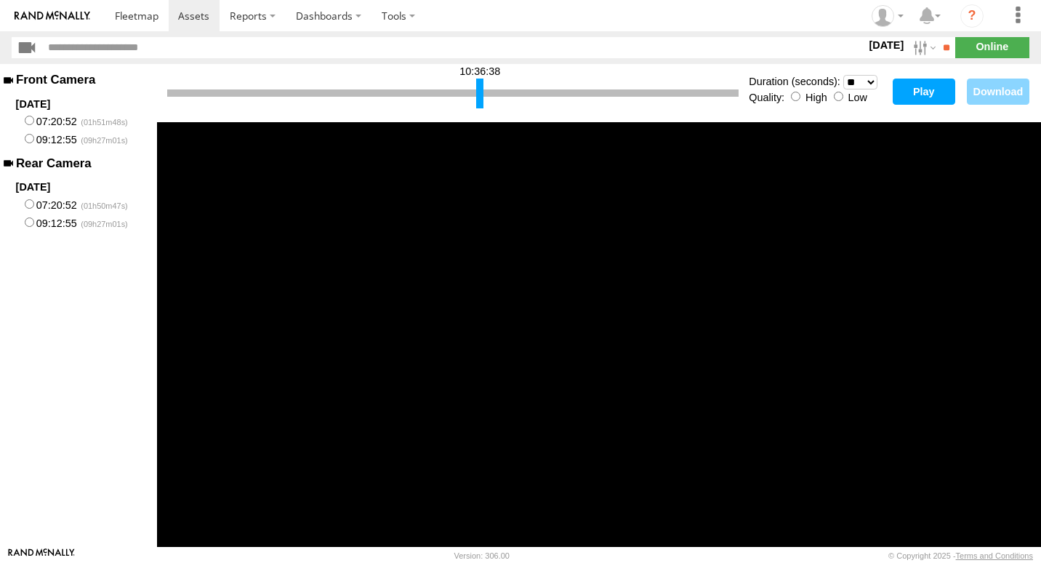
drag, startPoint x: 465, startPoint y: 92, endPoint x: 479, endPoint y: 94, distance: 14.6
click at [479, 94] on div at bounding box center [479, 94] width 7 height 30
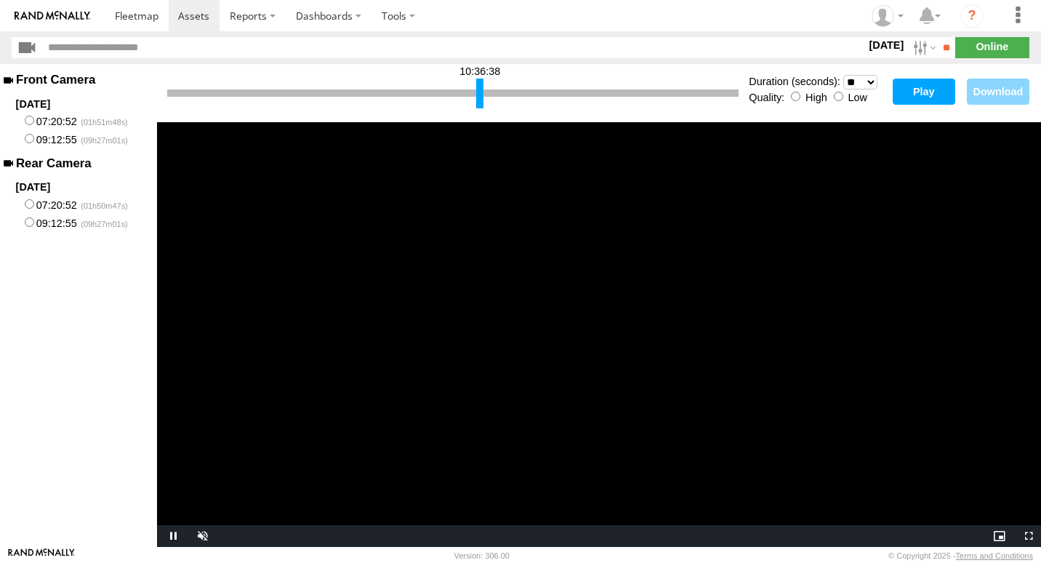
click at [921, 97] on button "Play" at bounding box center [924, 92] width 63 height 26
drag, startPoint x: 481, startPoint y: 95, endPoint x: 488, endPoint y: 97, distance: 7.6
click at [488, 97] on div at bounding box center [486, 94] width 7 height 30
click at [916, 88] on button "Play" at bounding box center [924, 92] width 63 height 26
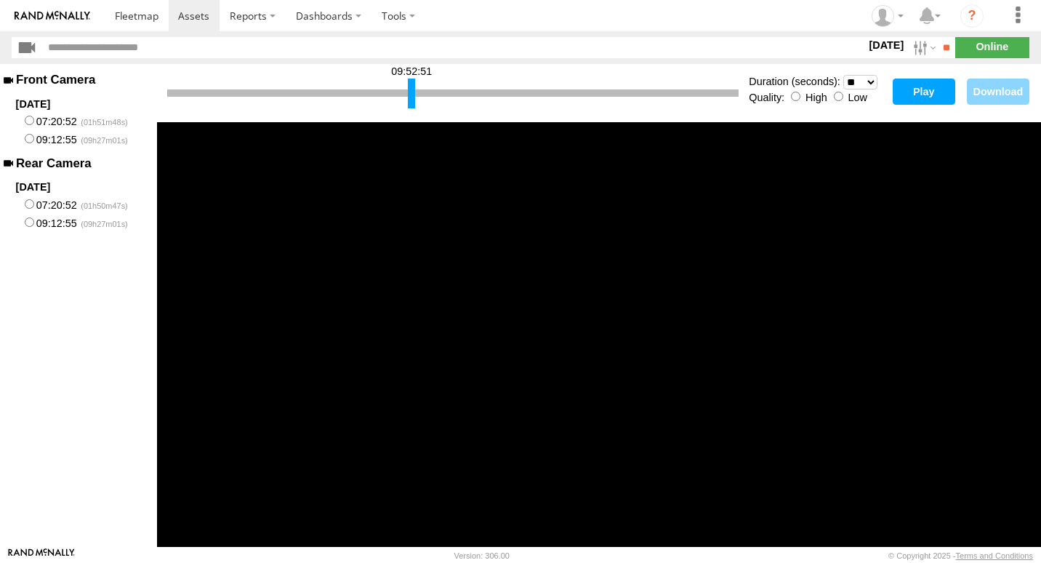
drag, startPoint x: 488, startPoint y: 100, endPoint x: 412, endPoint y: 117, distance: 77.4
click at [412, 117] on div "09:52:51 Duration (seconds): * ** ** ** ** ** ** *** *** *** *** Quality: High …" at bounding box center [599, 93] width 884 height 58
click at [934, 93] on button "Play" at bounding box center [924, 92] width 63 height 26
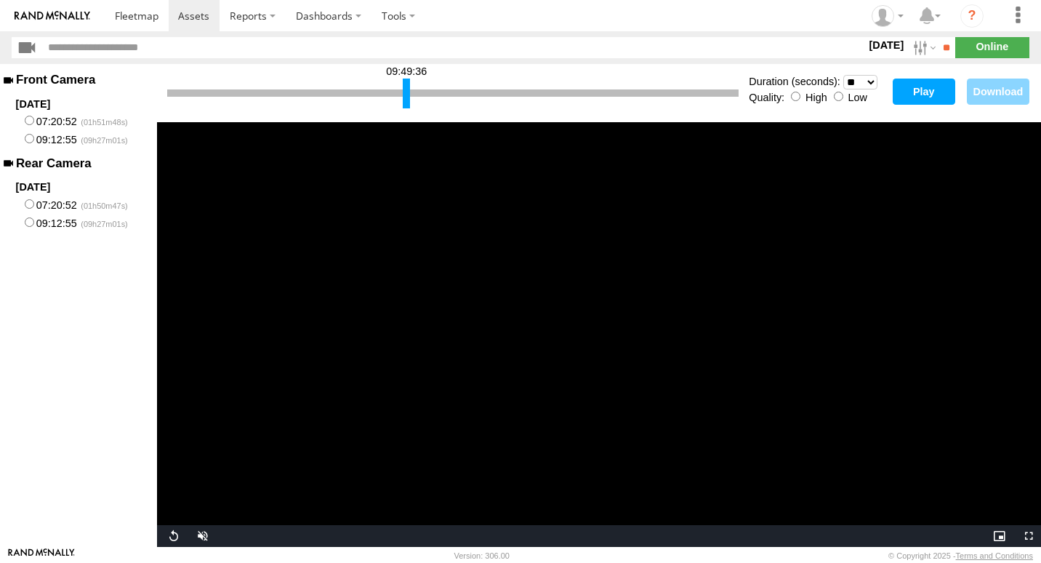
click at [409, 100] on div at bounding box center [406, 94] width 7 height 30
click at [902, 87] on button "Play" at bounding box center [924, 92] width 63 height 26
click at [918, 49] on label at bounding box center [922, 47] width 31 height 21
click at [0, 0] on label at bounding box center [0, 0] width 0 height 0
click at [939, 43] on input "**" at bounding box center [947, 47] width 17 height 21
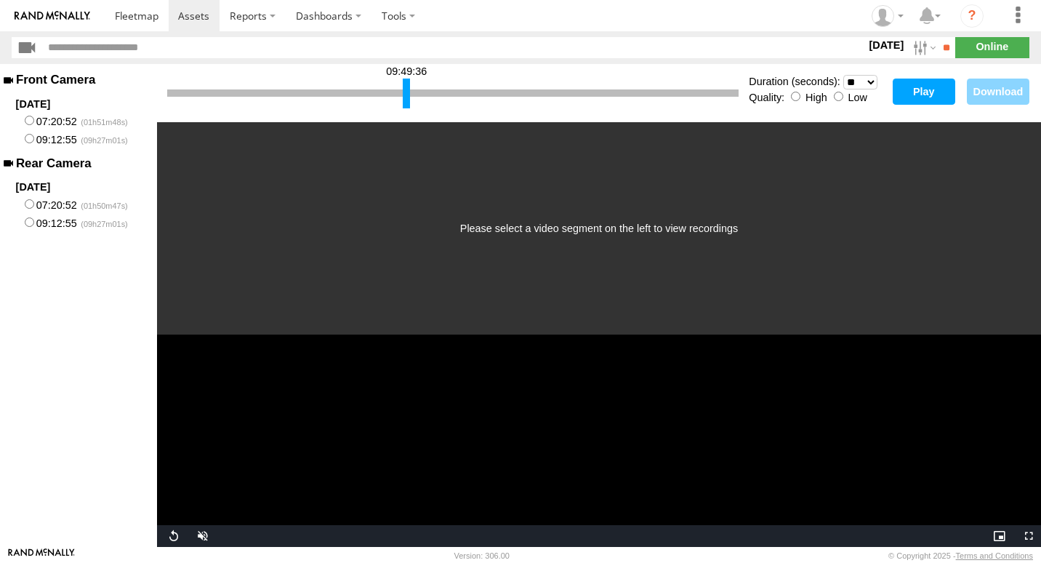
click at [905, 89] on button "Play" at bounding box center [924, 92] width 63 height 26
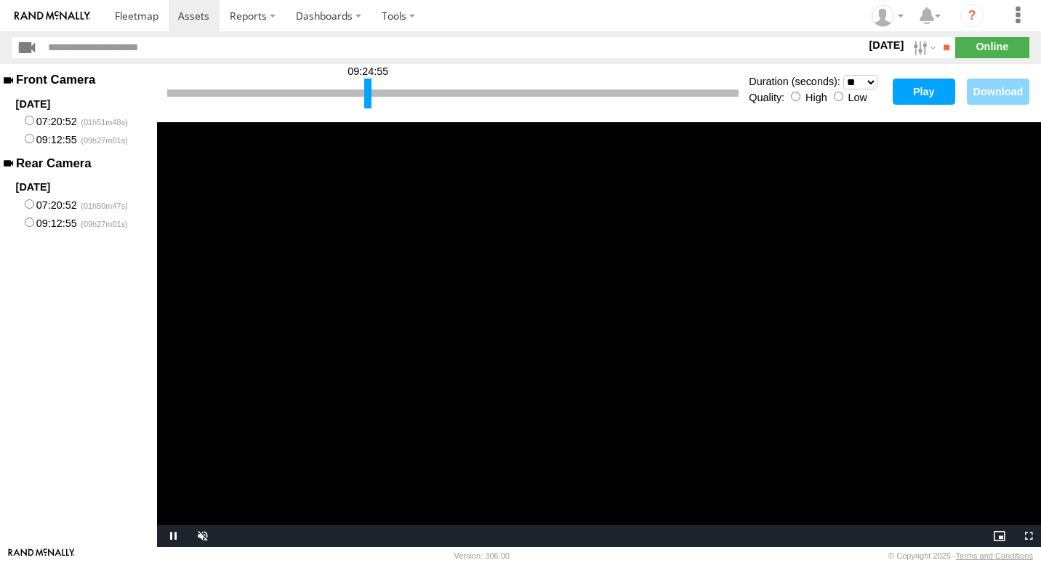
drag, startPoint x: 403, startPoint y: 97, endPoint x: 364, endPoint y: 104, distance: 39.9
click at [364, 104] on div at bounding box center [367, 94] width 7 height 30
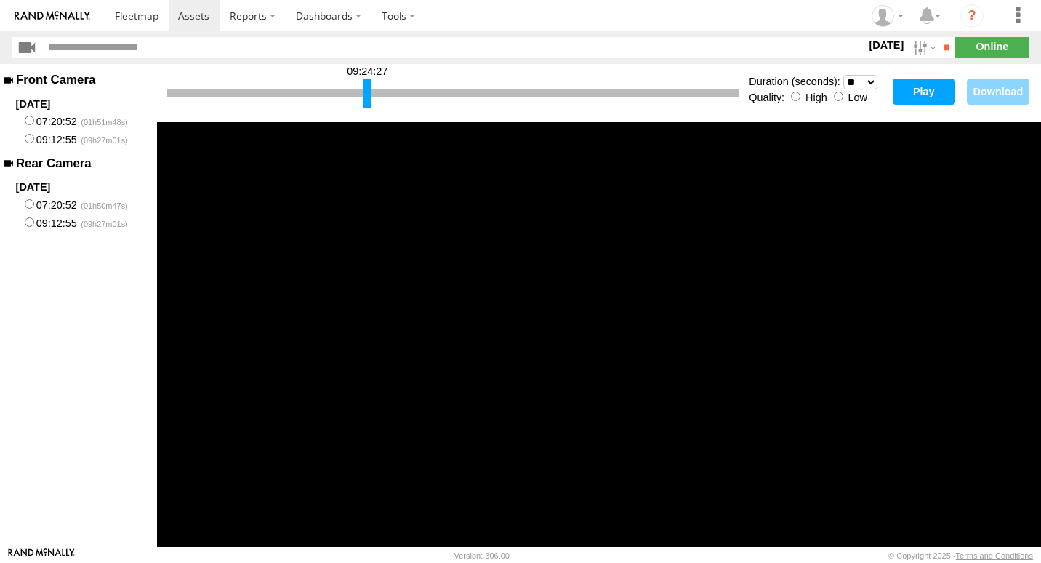
click at [925, 97] on button "Play" at bounding box center [924, 92] width 63 height 26
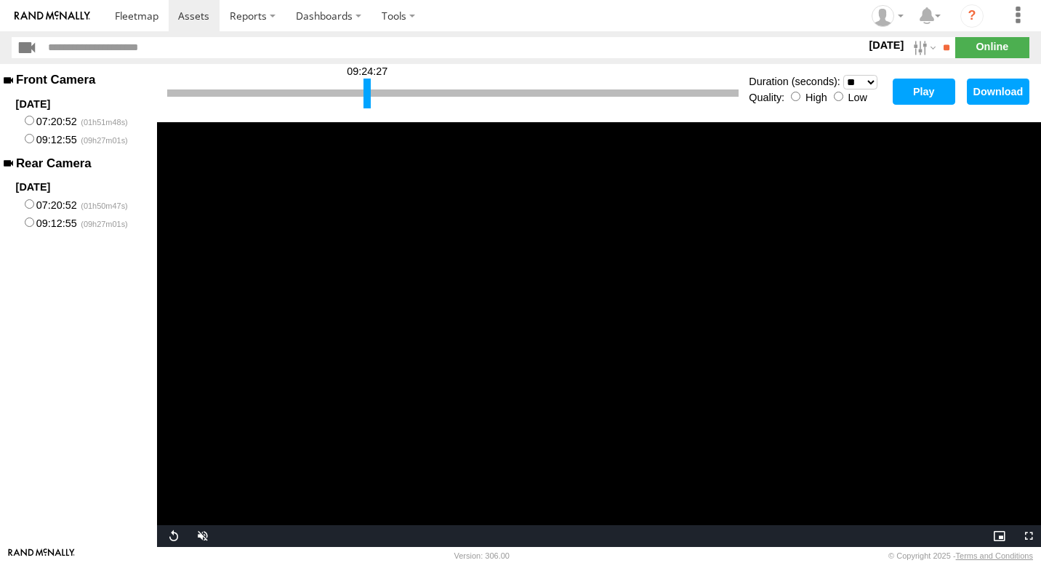
click at [915, 95] on button "Play" at bounding box center [924, 92] width 63 height 26
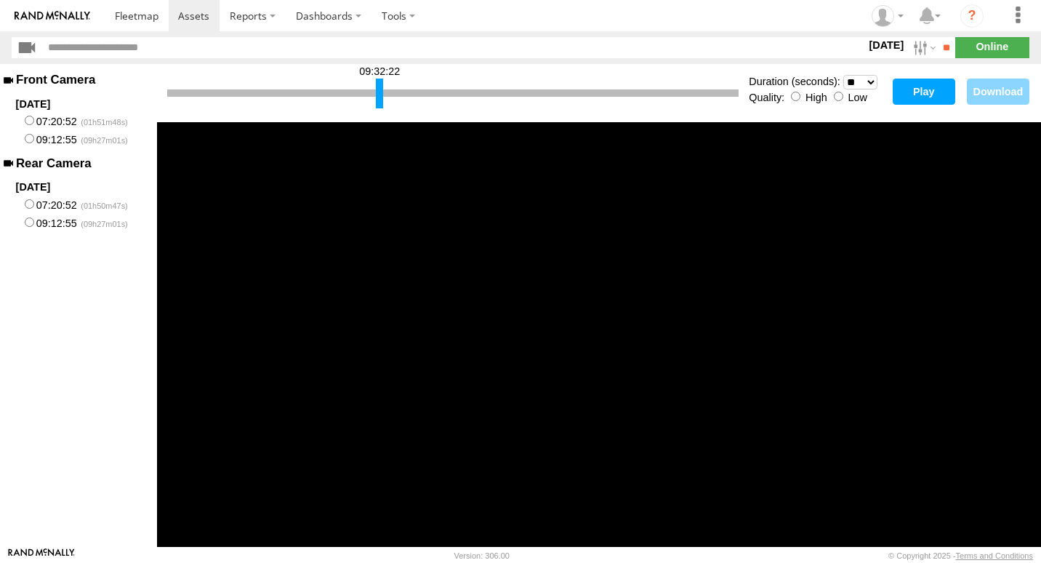
click at [379, 94] on div at bounding box center [379, 94] width 7 height 30
click at [935, 91] on button "Play" at bounding box center [924, 92] width 63 height 26
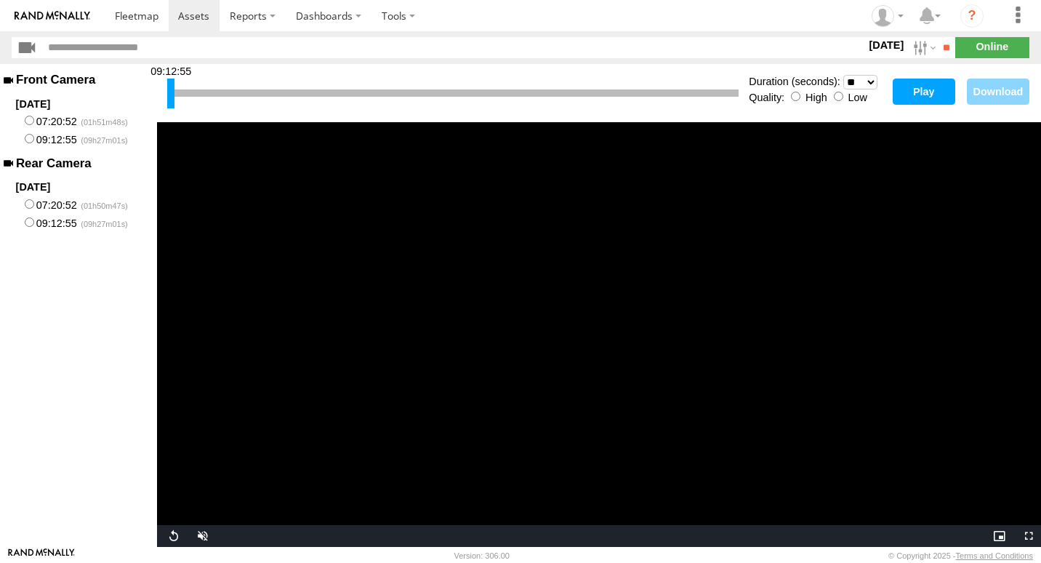
click at [926, 91] on button "Play" at bounding box center [924, 92] width 63 height 26
drag, startPoint x: 172, startPoint y: 85, endPoint x: 193, endPoint y: 96, distance: 23.1
click at [193, 96] on div at bounding box center [188, 94] width 7 height 30
click at [924, 89] on button "Play" at bounding box center [924, 92] width 63 height 26
click at [197, 92] on div at bounding box center [196, 94] width 7 height 30
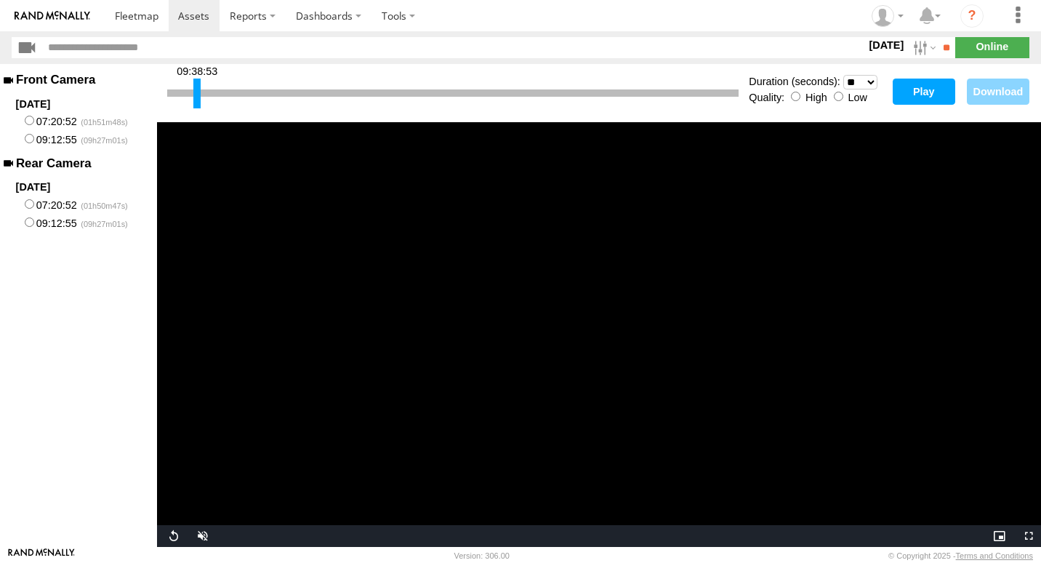
click at [912, 87] on button "Play" at bounding box center [924, 92] width 63 height 26
drag, startPoint x: 196, startPoint y: 92, endPoint x: 204, endPoint y: 93, distance: 7.3
click at [204, 93] on div at bounding box center [204, 94] width 7 height 30
click at [922, 94] on button "Play" at bounding box center [924, 92] width 63 height 26
click at [210, 95] on div at bounding box center [208, 94] width 7 height 30
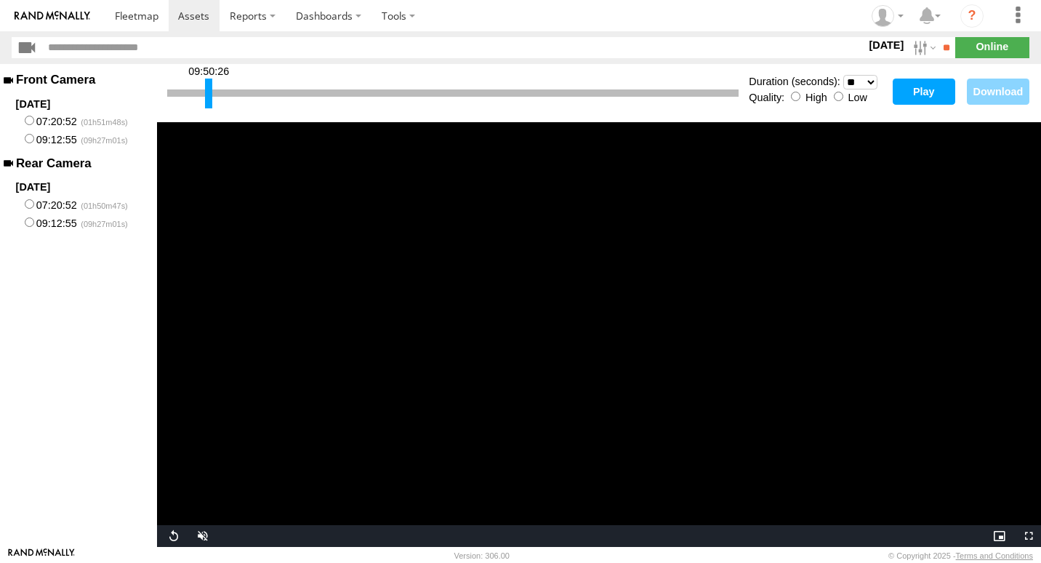
click at [912, 90] on button "Play" at bounding box center [924, 92] width 63 height 26
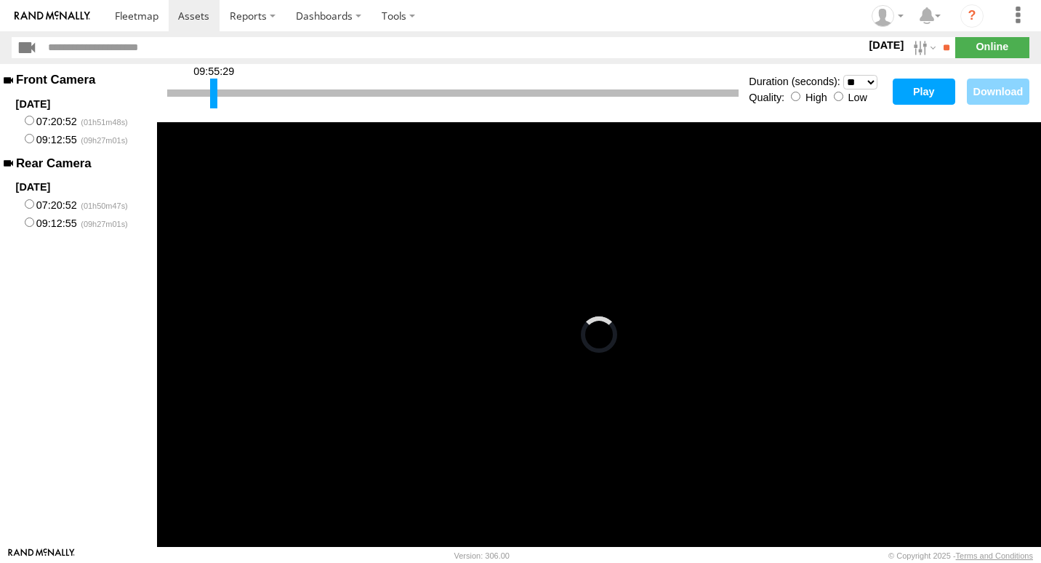
click at [214, 93] on div at bounding box center [213, 94] width 7 height 30
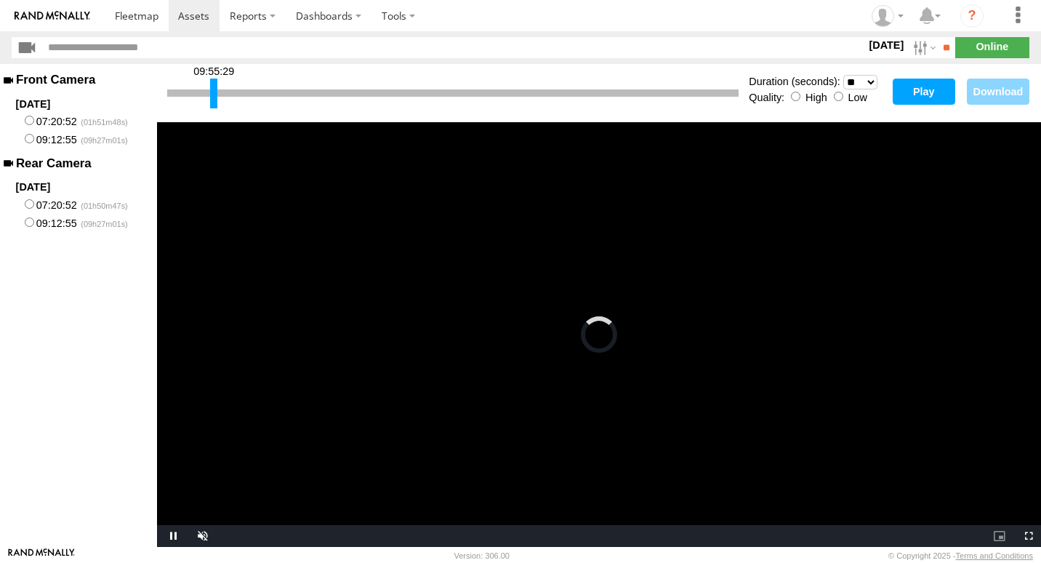
click at [917, 88] on button "Play" at bounding box center [924, 92] width 63 height 26
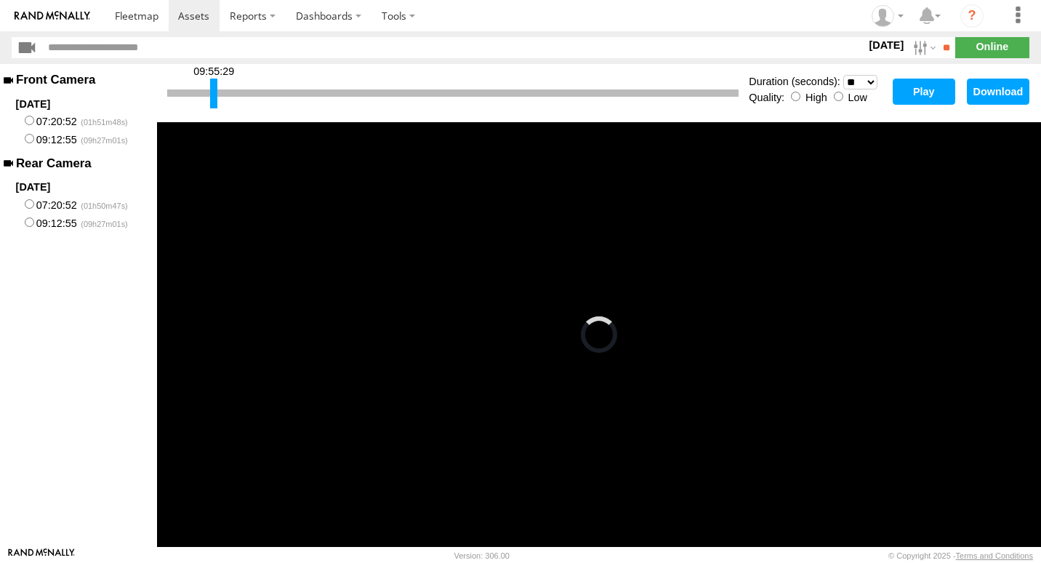
click at [872, 80] on select "* ** ** ** ** ** ** *** *** *** ***" at bounding box center [860, 82] width 34 height 15
select select "***"
click at [843, 75] on select "* ** ** ** ** ** ** *** *** *** ***" at bounding box center [860, 82] width 34 height 15
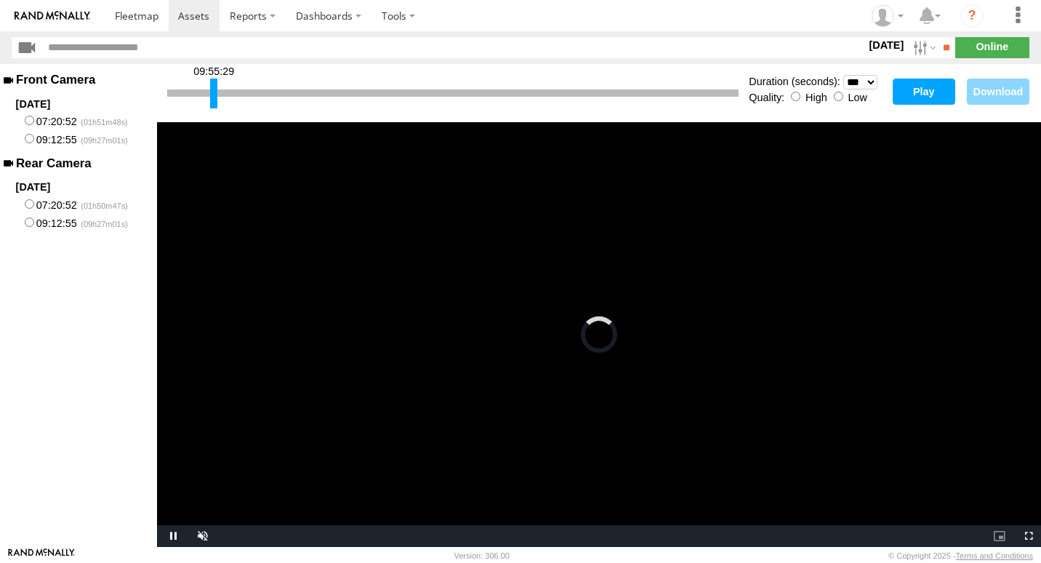
click at [930, 90] on button "Play" at bounding box center [924, 92] width 63 height 26
drag, startPoint x: 213, startPoint y: 87, endPoint x: 206, endPoint y: 92, distance: 8.9
click at [206, 92] on div at bounding box center [206, 94] width 7 height 30
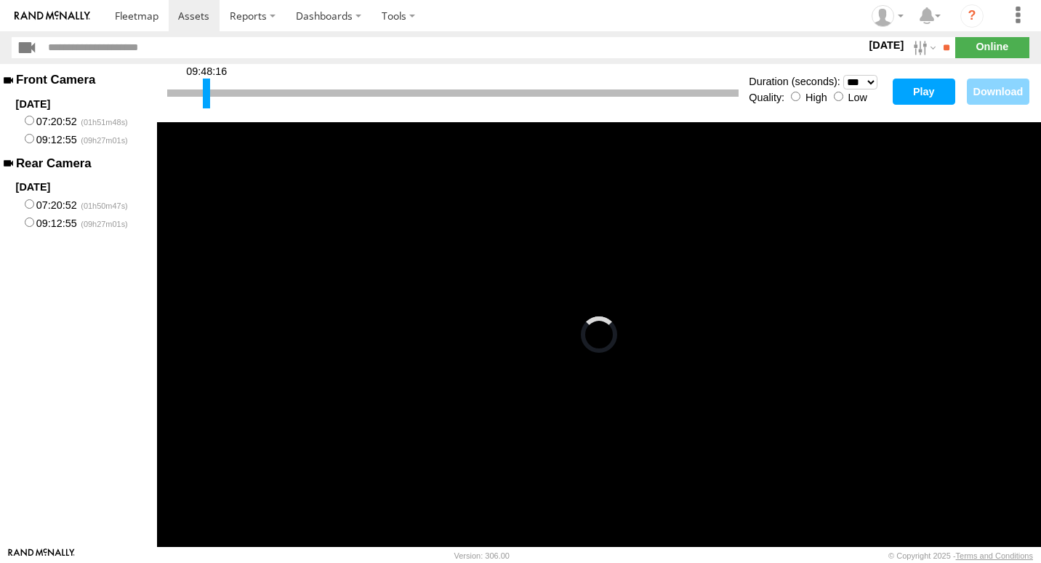
click at [911, 91] on button "Play" at bounding box center [924, 92] width 63 height 26
click at [201, 87] on div at bounding box center [203, 94] width 7 height 30
click at [914, 97] on button "Play" at bounding box center [924, 92] width 63 height 26
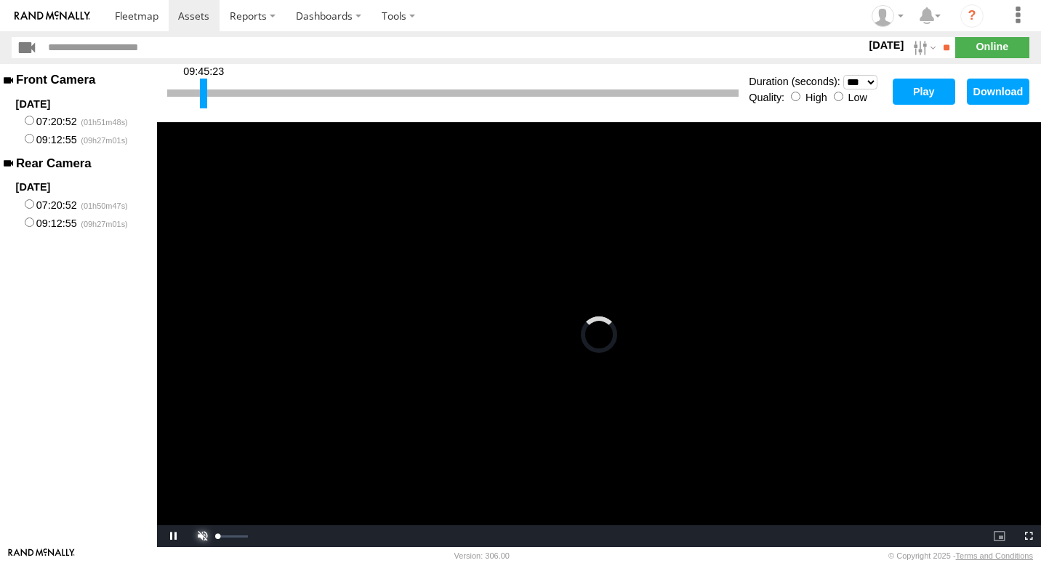
click at [201, 536] on span "Video Player" at bounding box center [200, 536] width 29 height 0
click at [174, 536] on span "Video Player" at bounding box center [171, 536] width 29 height 0
drag, startPoint x: 203, startPoint y: 97, endPoint x: 198, endPoint y: 106, distance: 10.4
click at [198, 106] on div at bounding box center [199, 94] width 7 height 30
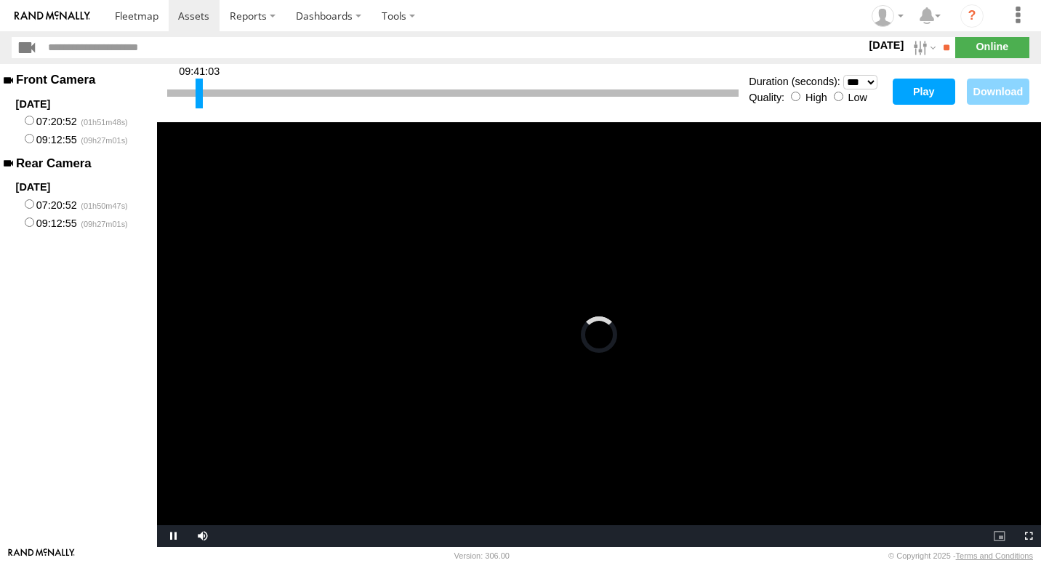
click at [933, 95] on button "Play" at bounding box center [924, 92] width 63 height 26
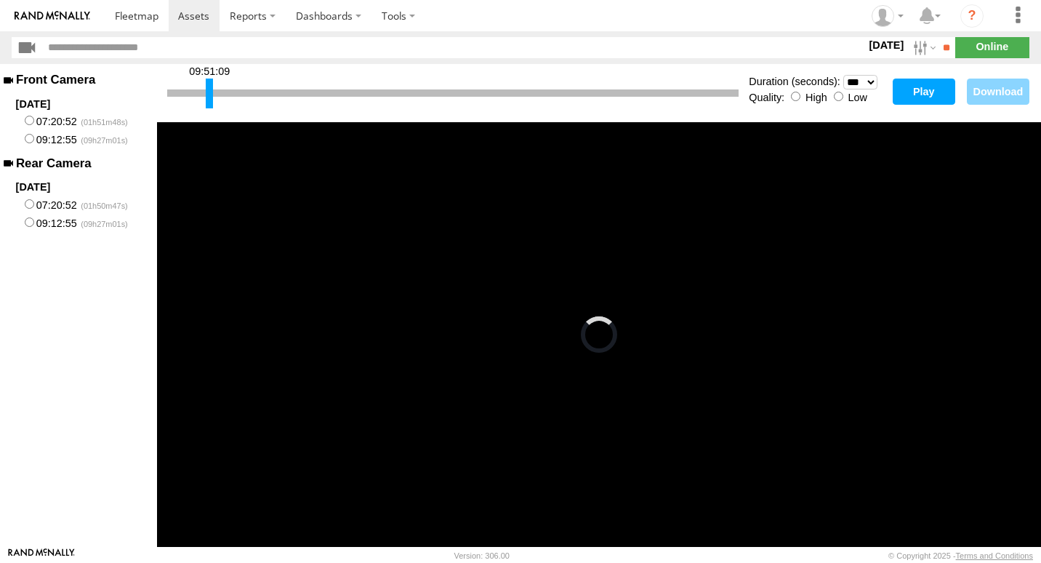
drag, startPoint x: 198, startPoint y: 89, endPoint x: 209, endPoint y: 92, distance: 10.6
click at [209, 92] on div at bounding box center [209, 94] width 7 height 30
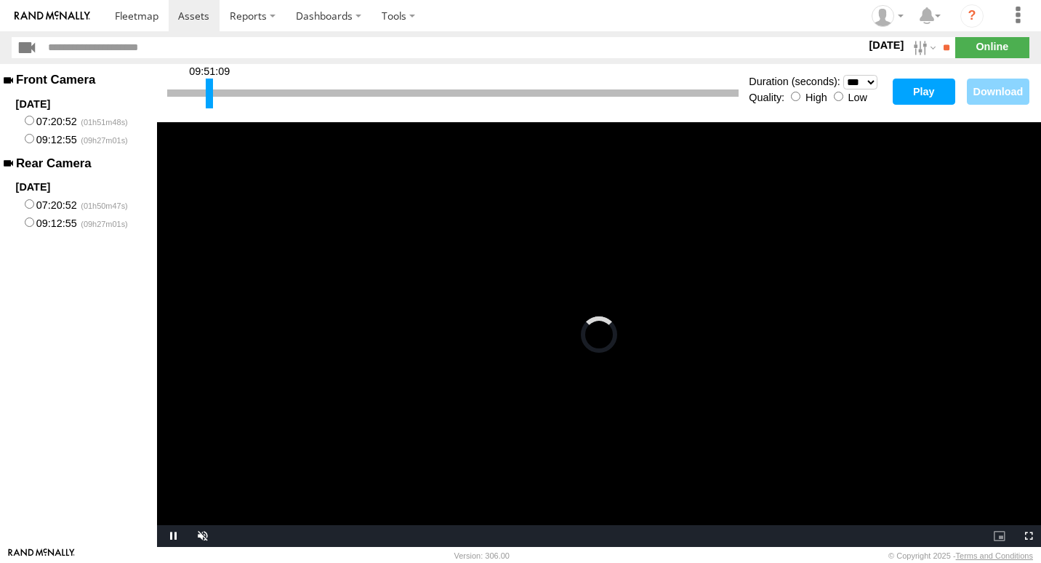
click at [915, 90] on button "Play" at bounding box center [924, 92] width 63 height 26
click at [989, 95] on button "Download" at bounding box center [998, 92] width 63 height 26
click at [213, 90] on div at bounding box center [214, 94] width 7 height 30
click at [915, 83] on button "Play" at bounding box center [924, 92] width 63 height 26
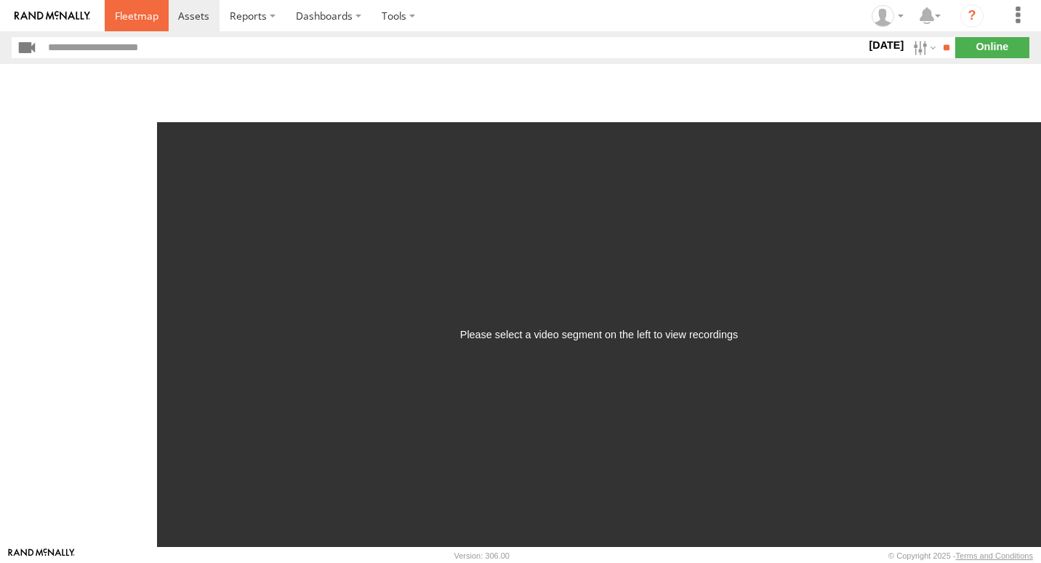
click at [137, 15] on span at bounding box center [137, 16] width 44 height 14
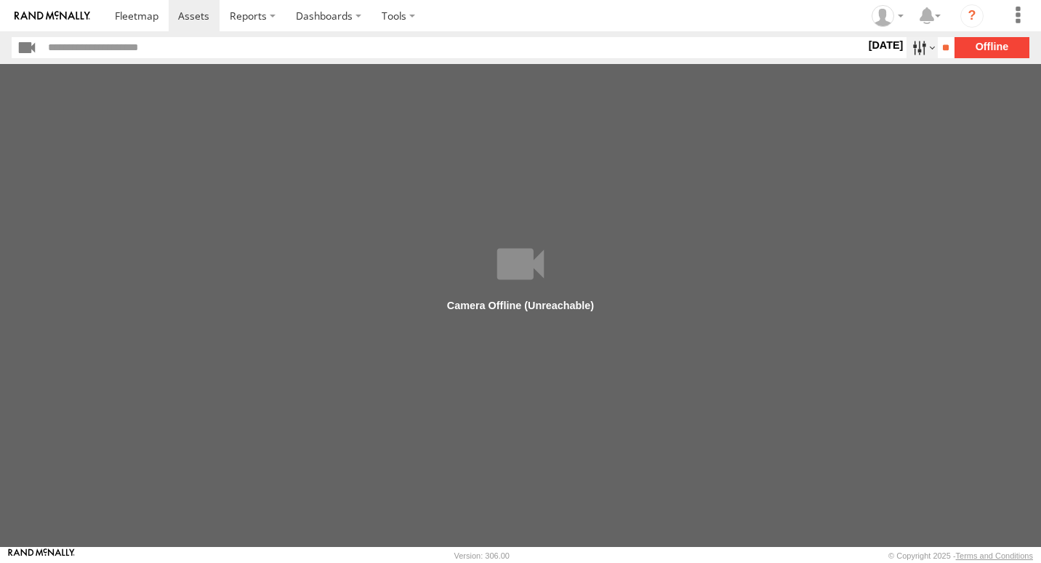
click at [914, 51] on label at bounding box center [922, 47] width 31 height 21
click at [0, 0] on label at bounding box center [0, 0] width 0 height 0
click at [938, 46] on input "**" at bounding box center [946, 47] width 17 height 21
click at [79, 50] on input "text" at bounding box center [454, 47] width 822 height 21
click at [544, 291] on main "Duration (seconds): * ** ** ** ** ** ** *** *** *** *** Quality: High Low Play …" at bounding box center [520, 305] width 1041 height 483
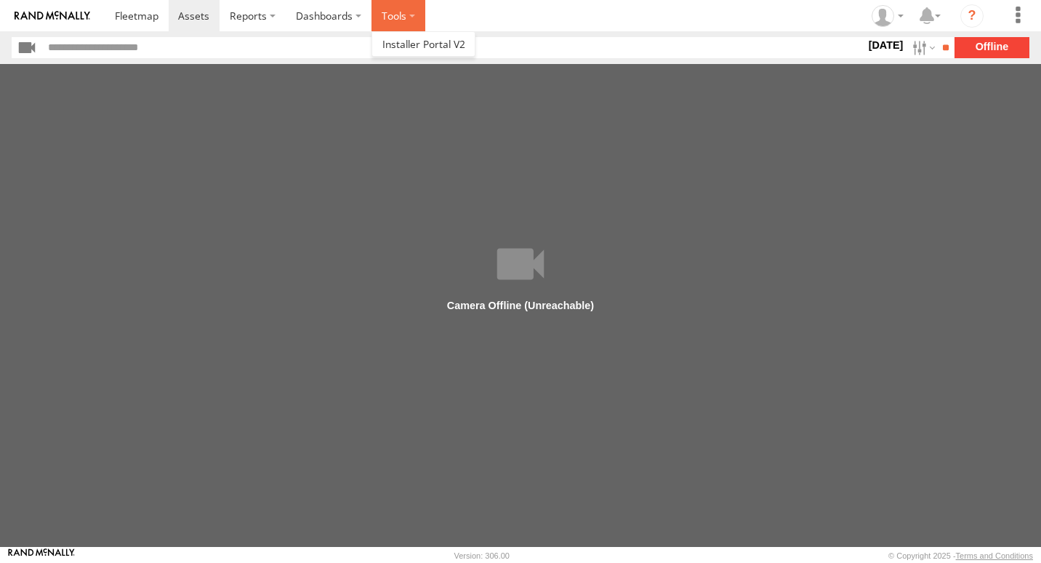
click at [393, 22] on label at bounding box center [398, 15] width 54 height 31
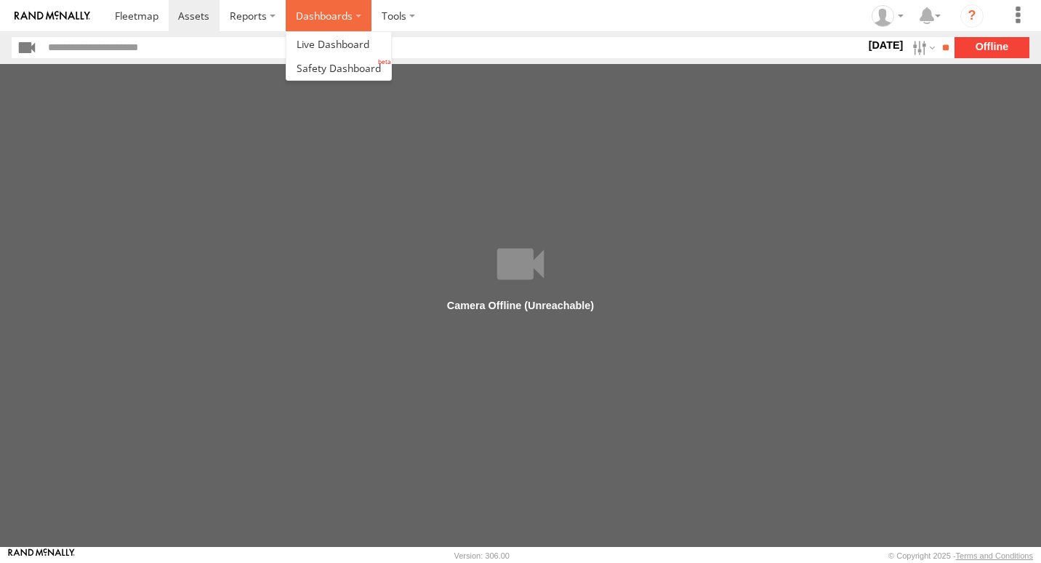
click at [309, 18] on label "Dashboards" at bounding box center [329, 15] width 86 height 31
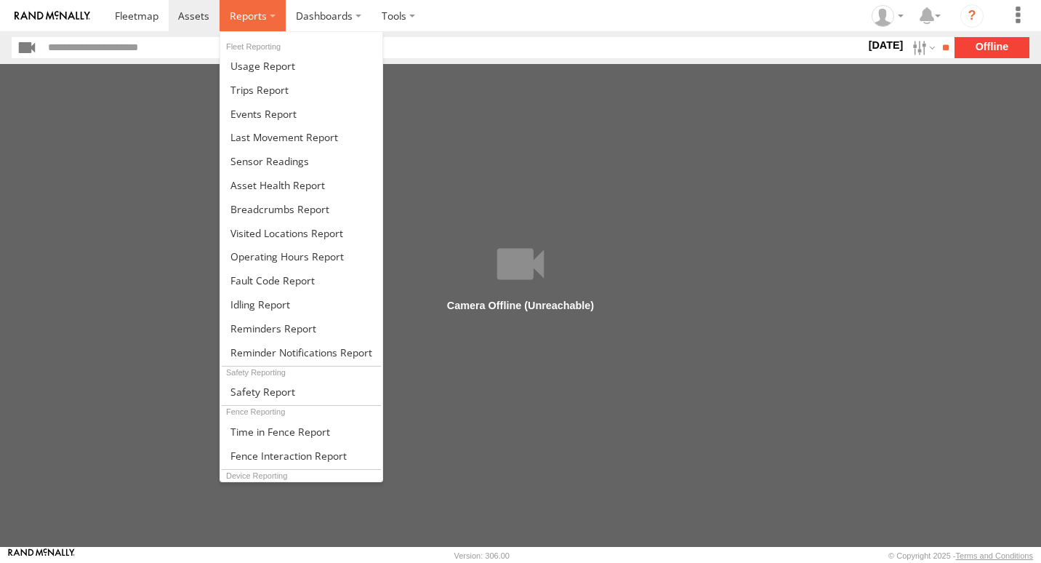
click at [255, 18] on span at bounding box center [248, 16] width 37 height 14
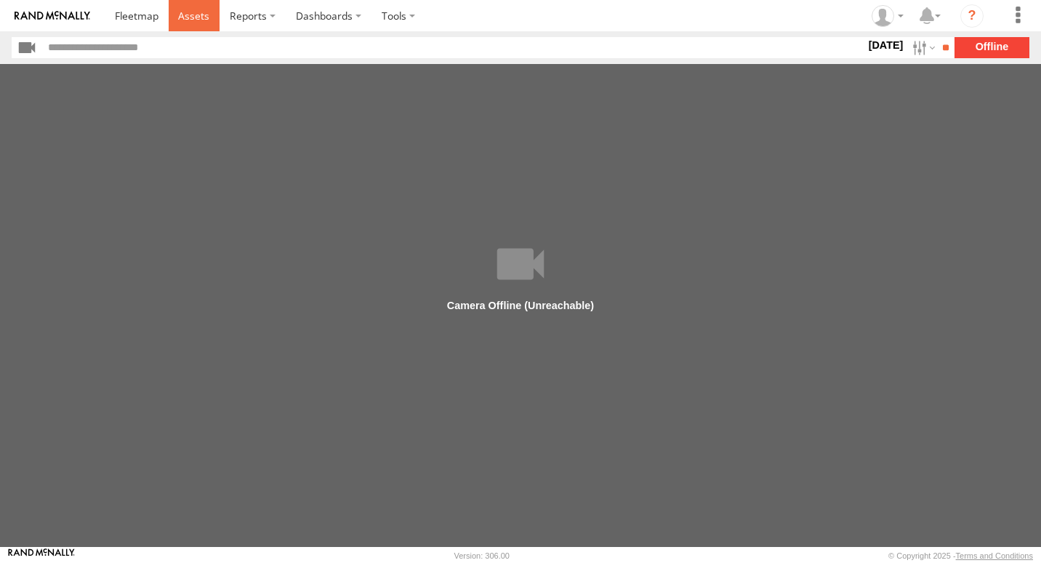
click at [188, 17] on span at bounding box center [193, 16] width 31 height 14
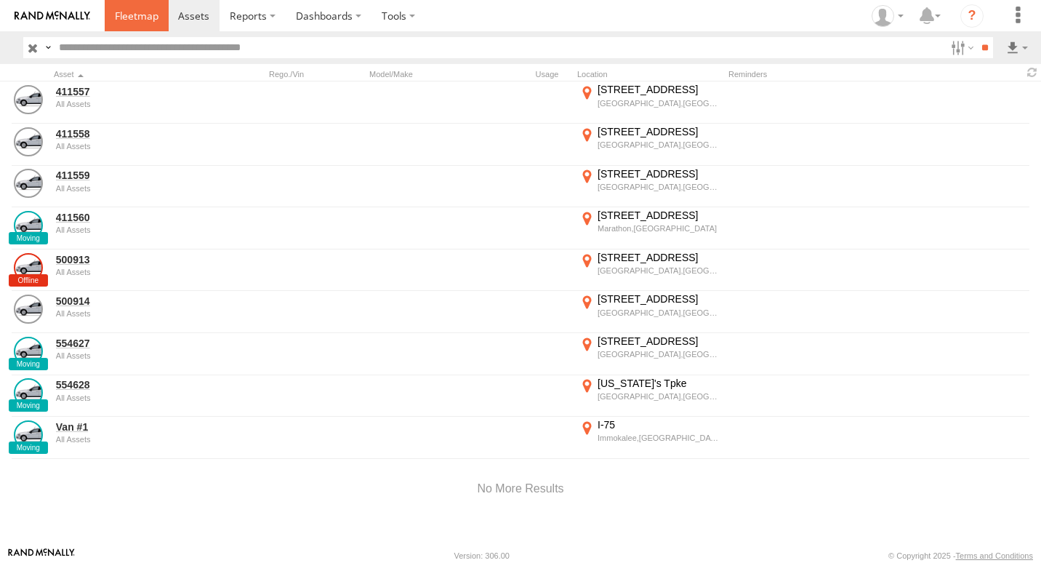
click at [139, 11] on span at bounding box center [137, 16] width 44 height 14
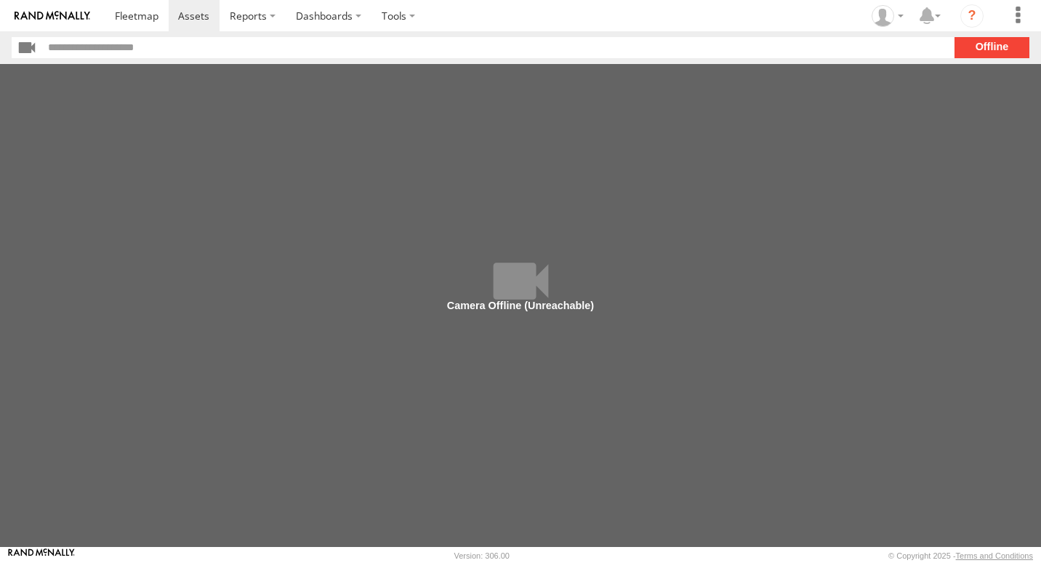
click at [986, 52] on section "**" at bounding box center [521, 47] width 1018 height 21
click at [137, 23] on span at bounding box center [137, 16] width 44 height 14
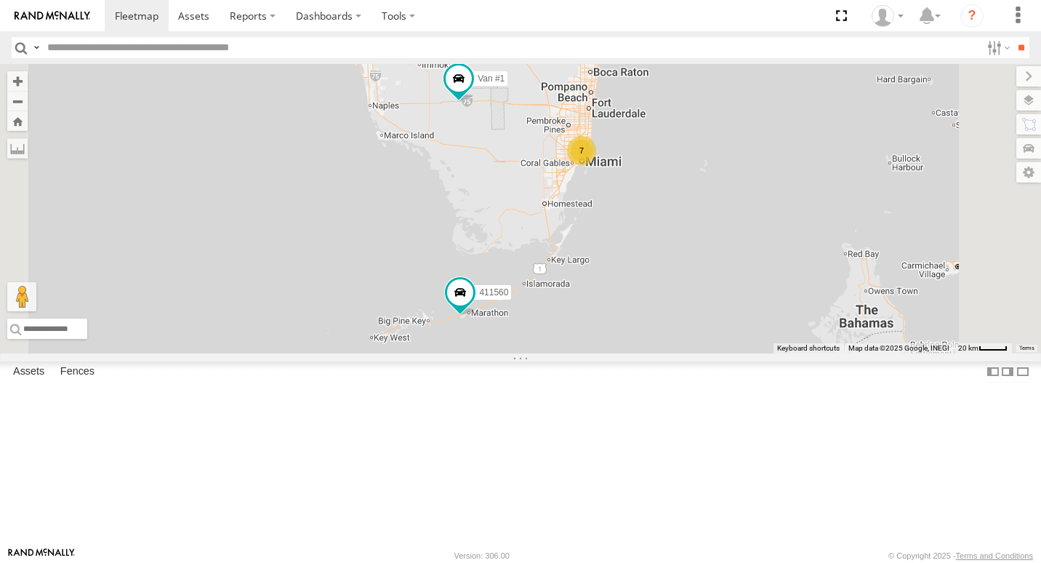
click at [0, 0] on link at bounding box center [0, 0] width 0 height 0
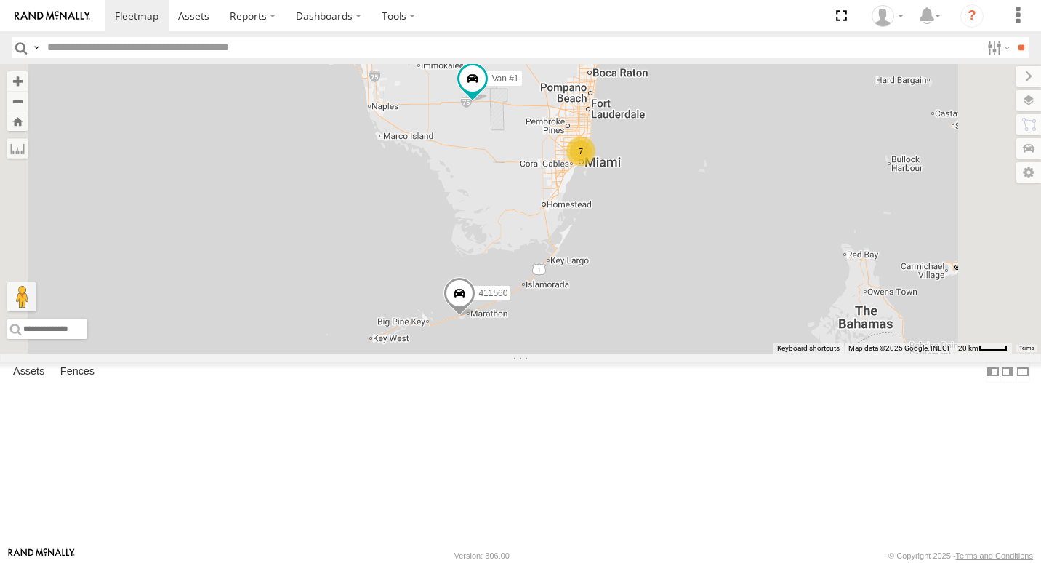
click at [0, 0] on link at bounding box center [0, 0] width 0 height 0
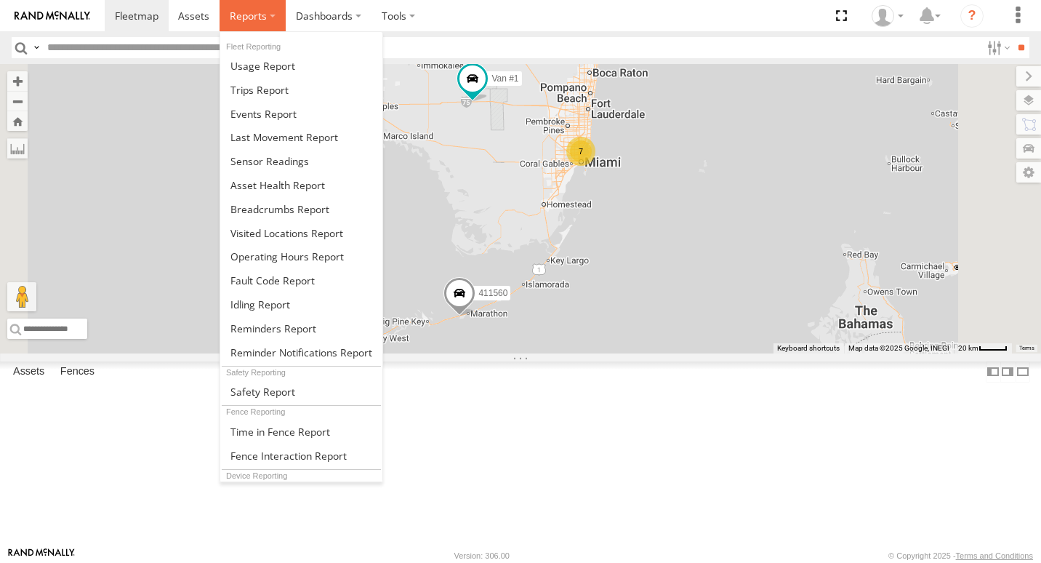
click at [241, 8] on label at bounding box center [253, 15] width 66 height 31
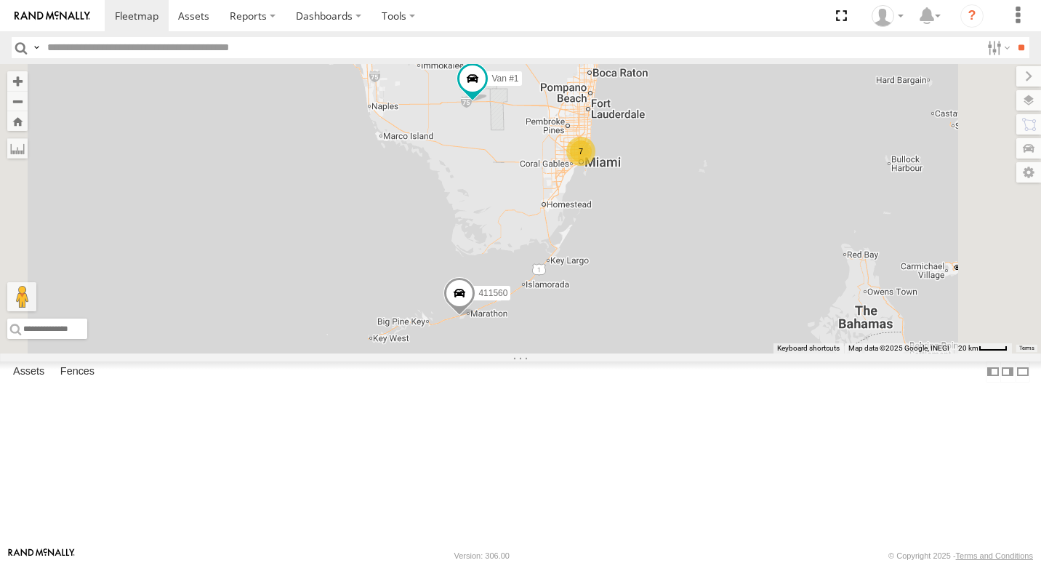
click at [0, 0] on div "500914" at bounding box center [0, 0] width 0 height 0
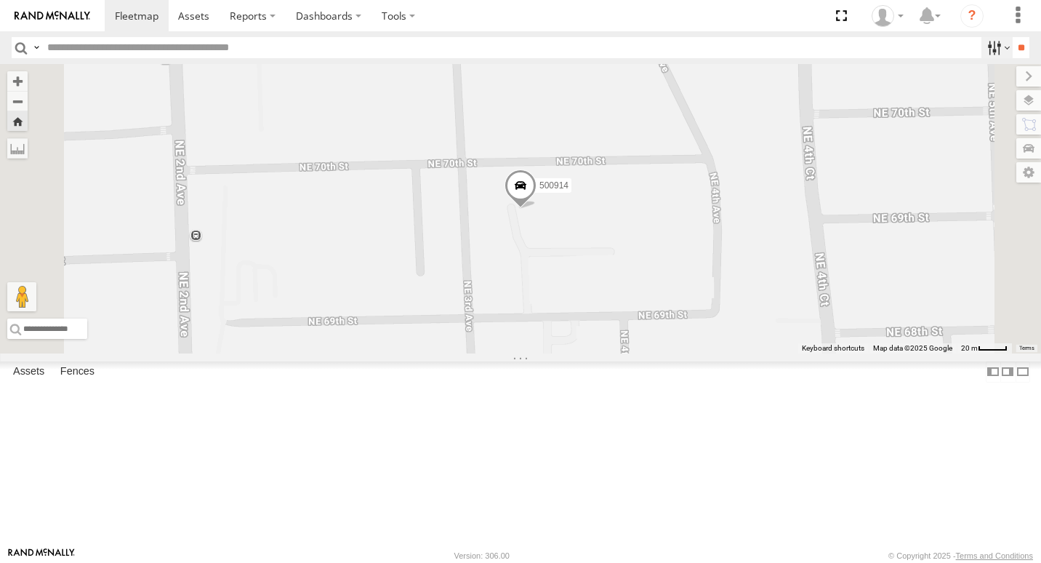
click at [984, 49] on label at bounding box center [996, 47] width 31 height 21
click at [0, 0] on span "Camera" at bounding box center [0, 0] width 0 height 0
click at [1015, 44] on input "**" at bounding box center [1021, 47] width 17 height 21
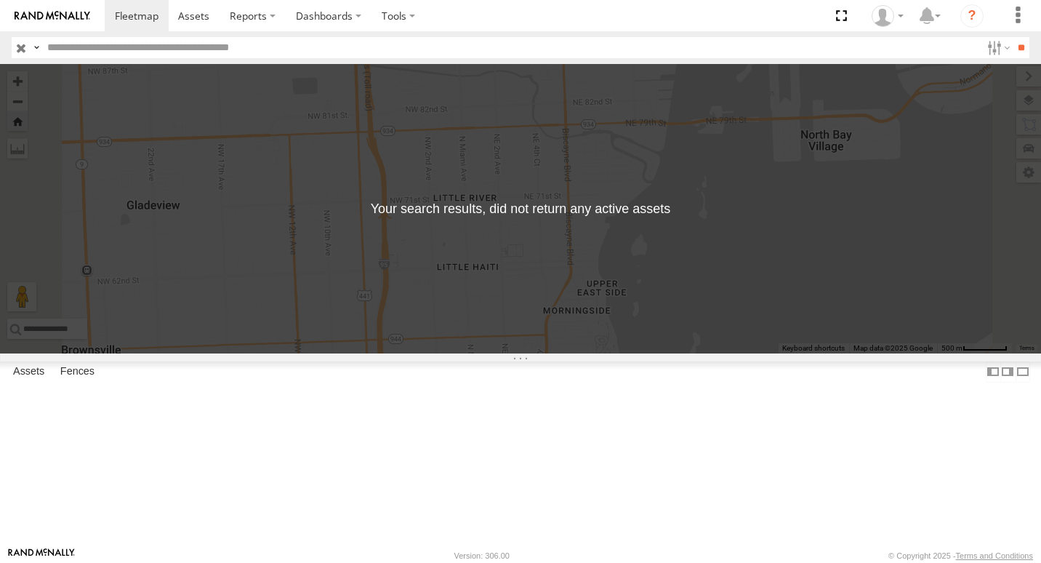
click at [0, 0] on div at bounding box center [0, 0] width 0 height 0
click at [0, 0] on span "Camera" at bounding box center [0, 0] width 0 height 0
click at [1021, 50] on input "**" at bounding box center [1021, 47] width 17 height 21
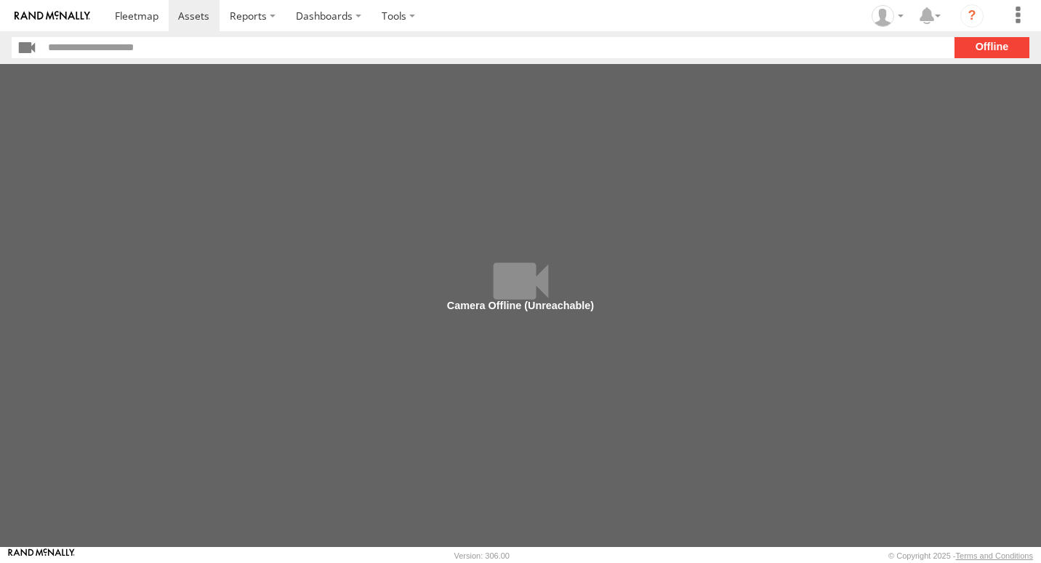
click at [983, 50] on section "**" at bounding box center [521, 47] width 1018 height 21
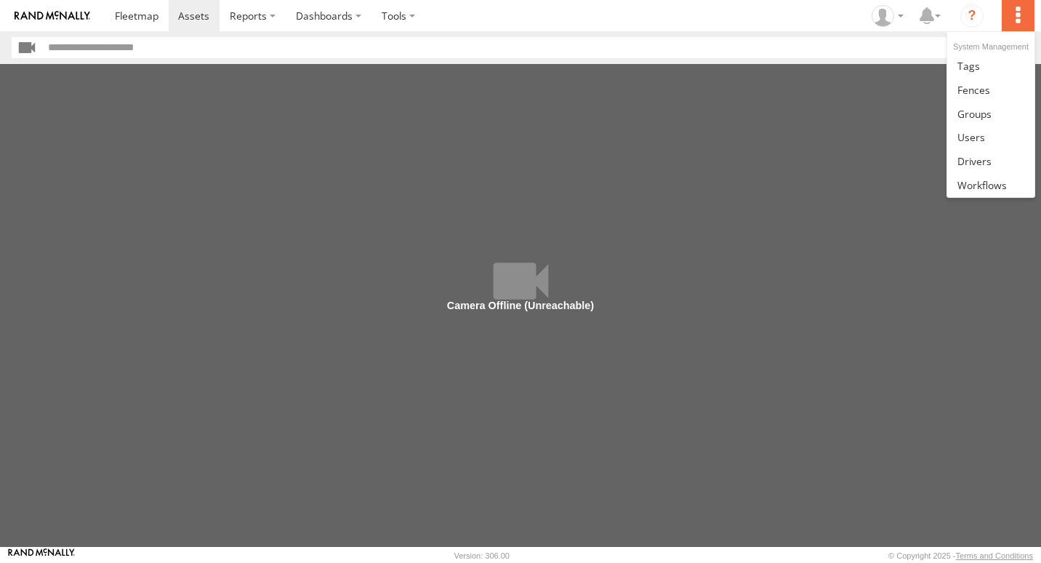
click at [1018, 13] on label at bounding box center [1018, 15] width 32 height 31
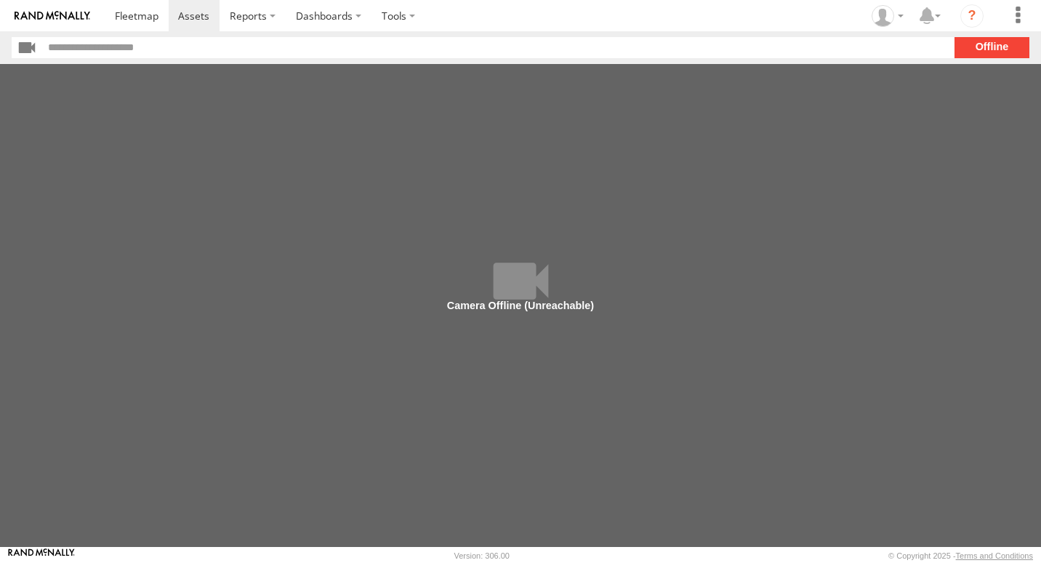
click at [815, 217] on main at bounding box center [520, 305] width 1041 height 483
click at [137, 10] on span at bounding box center [137, 16] width 44 height 14
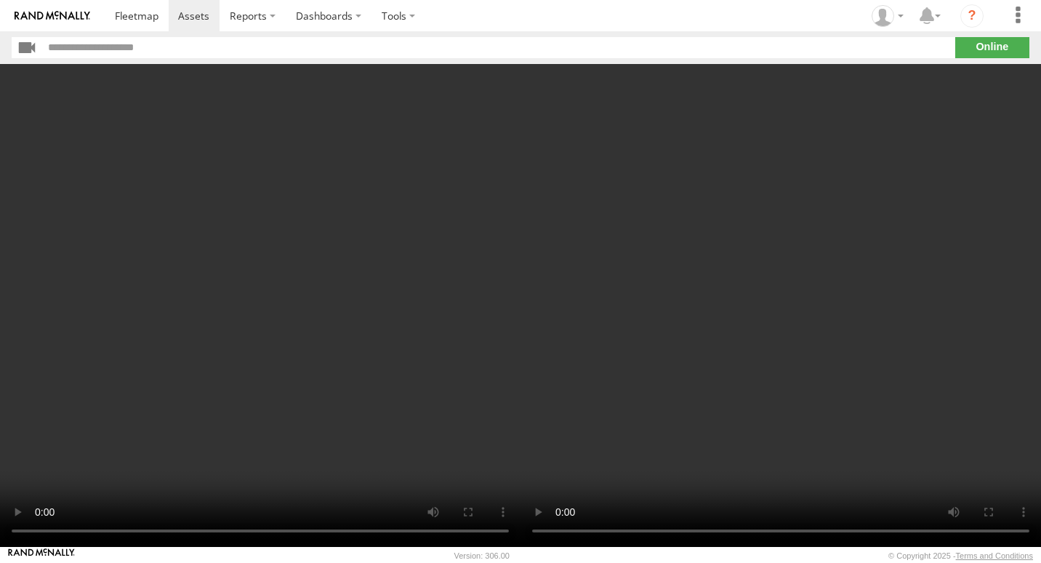
click at [1000, 49] on section "**" at bounding box center [521, 47] width 1018 height 21
click at [124, 48] on input "text" at bounding box center [499, 47] width 912 height 21
click at [17, 47] on input "button" at bounding box center [27, 47] width 31 height 21
click at [20, 46] on input "button" at bounding box center [27, 47] width 31 height 21
click at [1014, 458] on video at bounding box center [781, 305] width 521 height 483
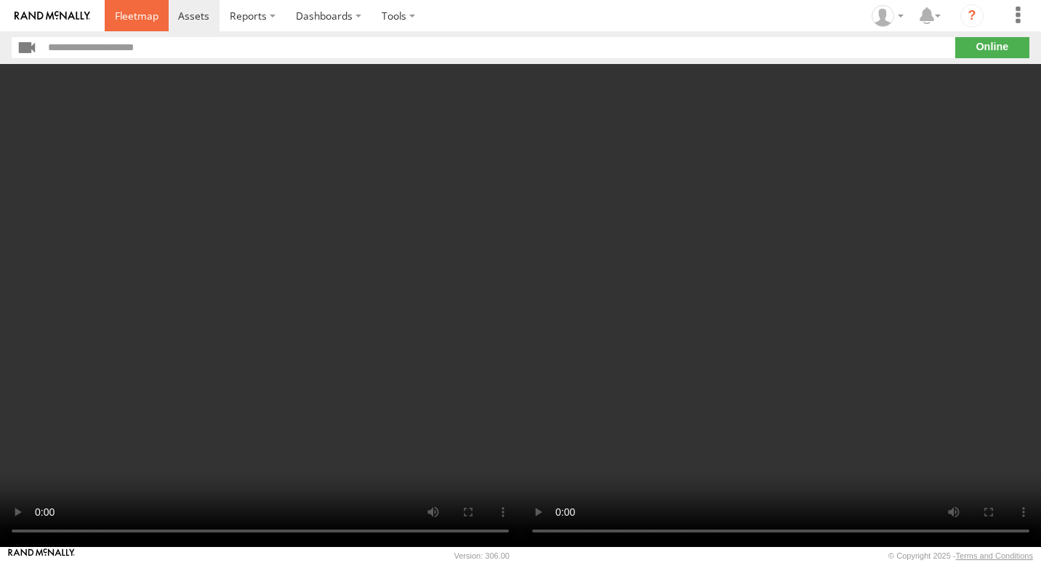
click at [149, 26] on link at bounding box center [137, 15] width 64 height 31
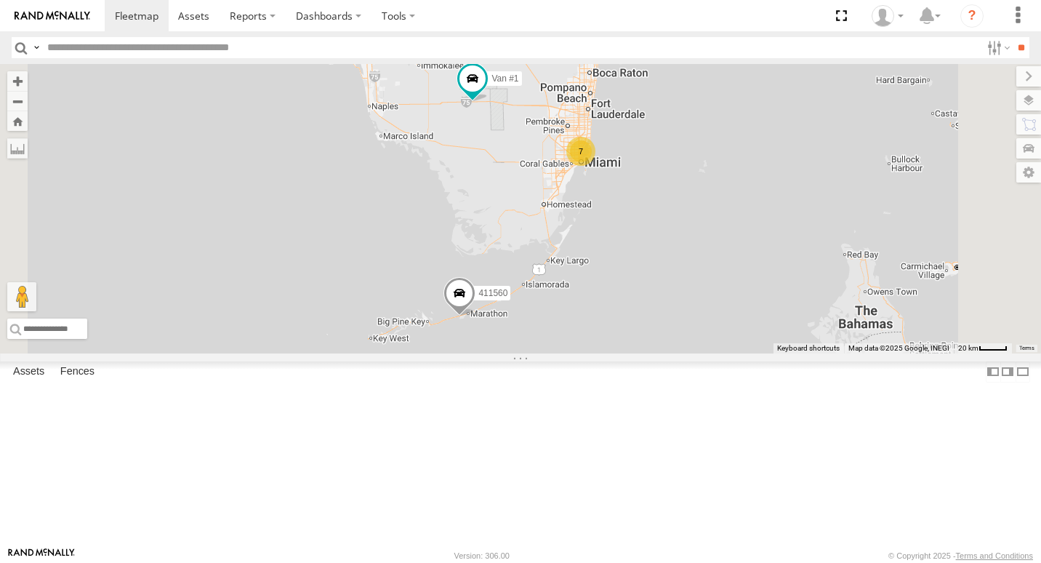
click at [0, 0] on link at bounding box center [0, 0] width 0 height 0
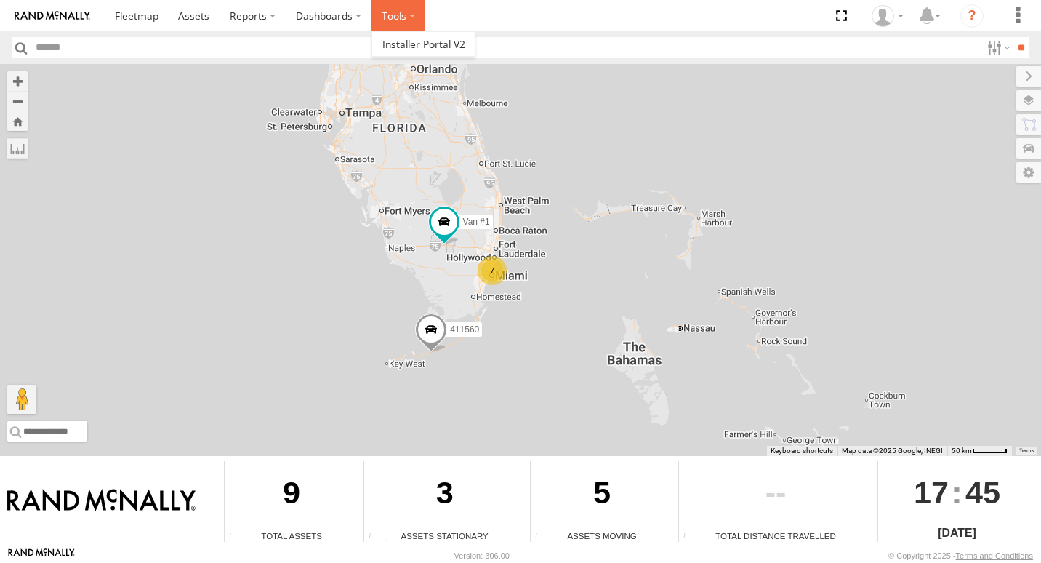
click at [417, 9] on label at bounding box center [398, 15] width 54 height 31
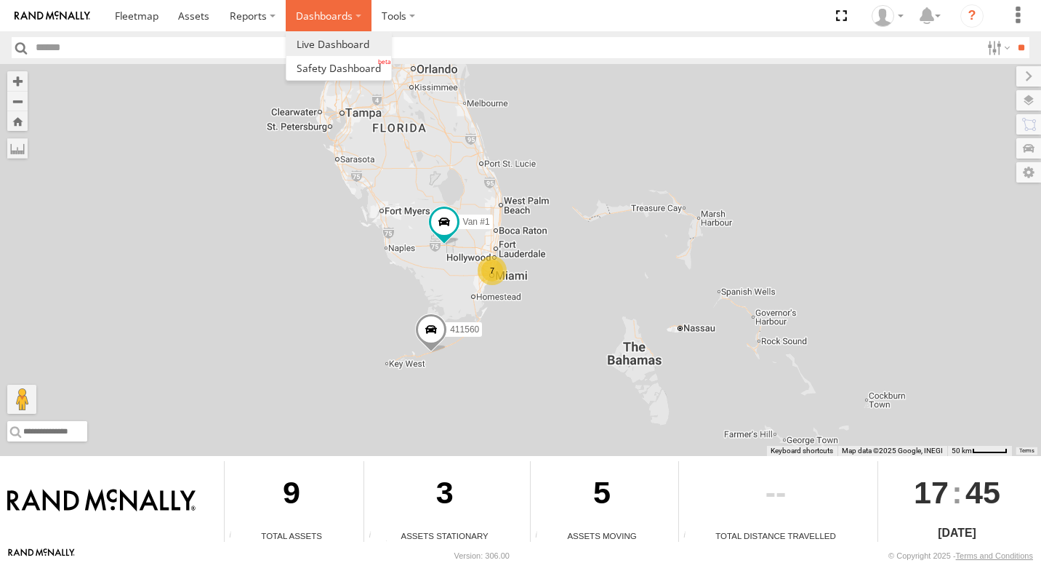
click at [337, 15] on label "Dashboards" at bounding box center [329, 15] width 86 height 31
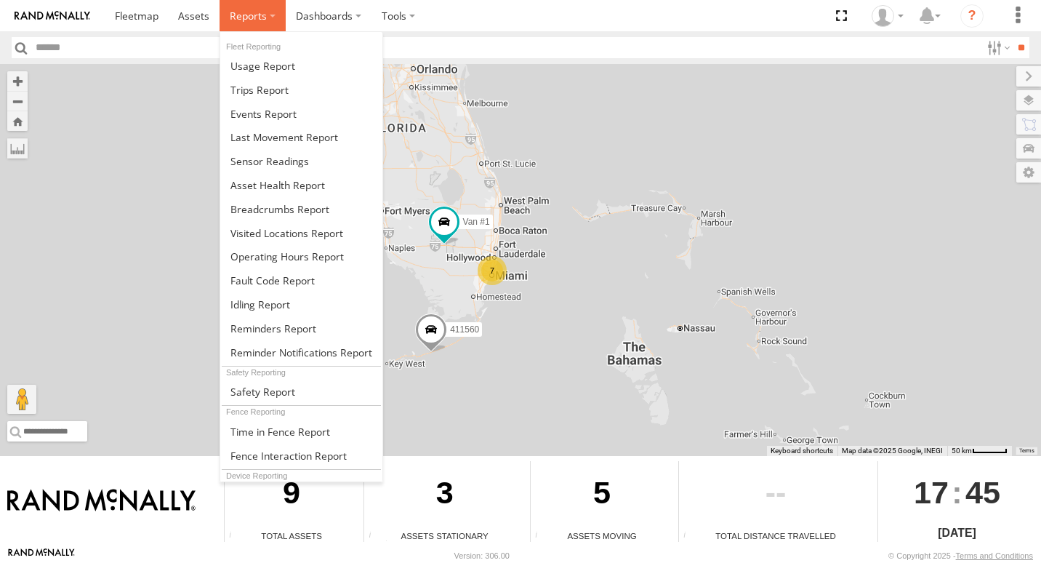
click at [269, 18] on label at bounding box center [253, 15] width 66 height 31
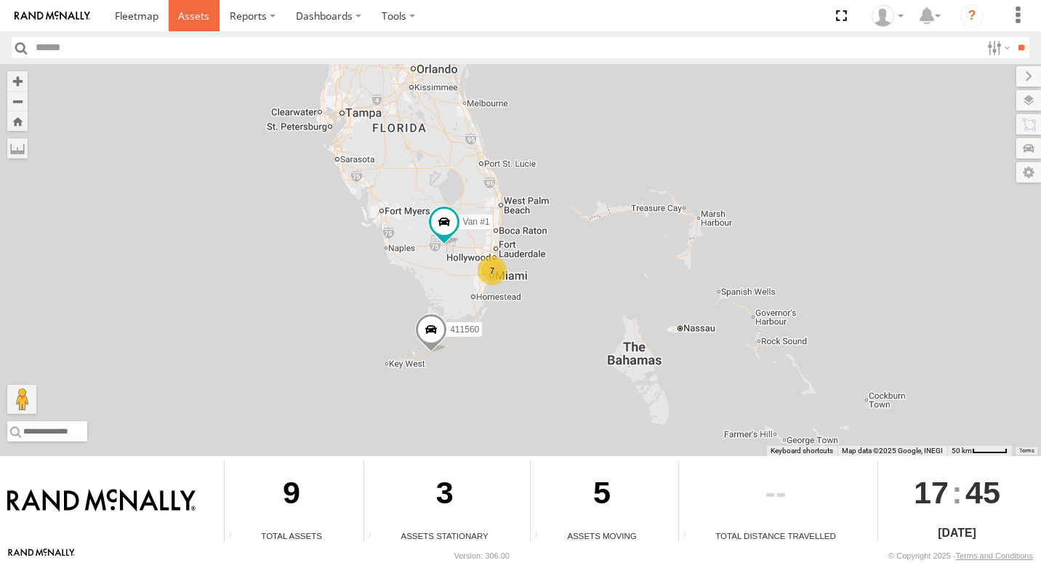
click at [198, 12] on span at bounding box center [193, 16] width 31 height 14
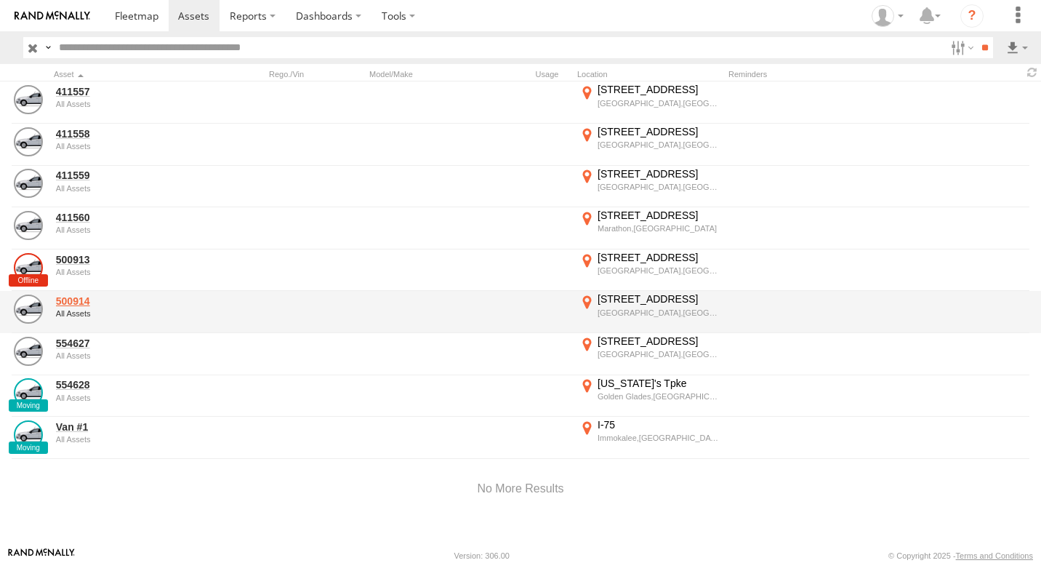
click at [81, 304] on link "500914" at bounding box center [126, 300] width 141 height 13
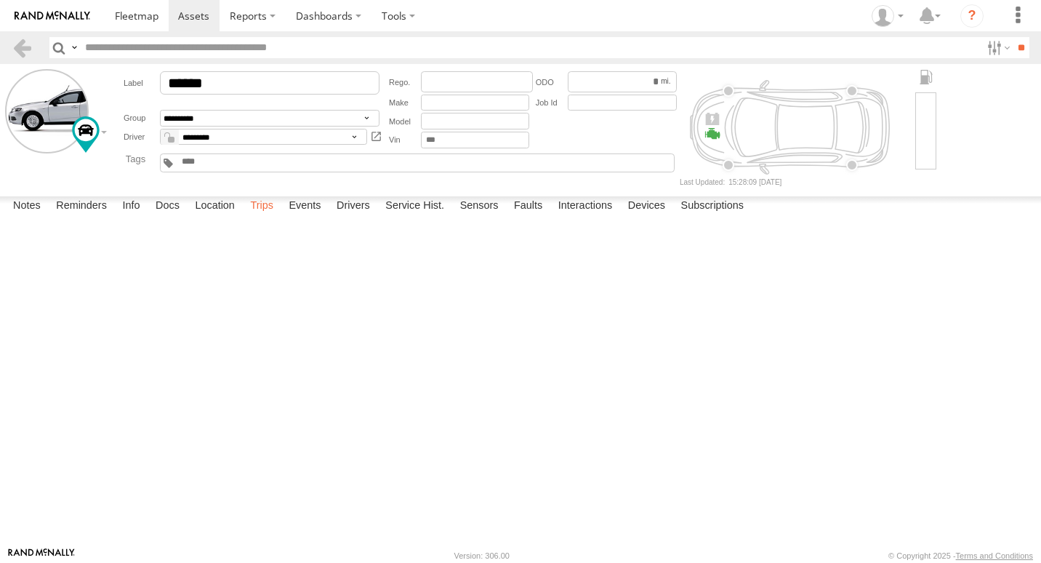
click at [279, 217] on label "Trips" at bounding box center [262, 206] width 38 height 20
click at [305, 217] on label "Events" at bounding box center [304, 206] width 47 height 20
click at [0, 0] on div at bounding box center [0, 0] width 0 height 0
click at [191, 15] on span at bounding box center [193, 16] width 31 height 14
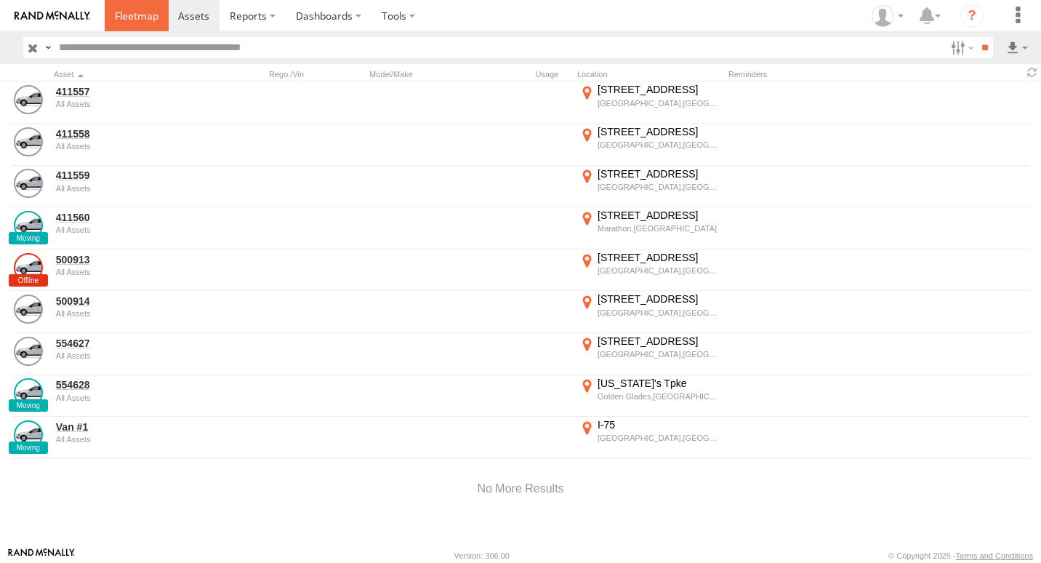
click at [144, 21] on span at bounding box center [137, 16] width 44 height 14
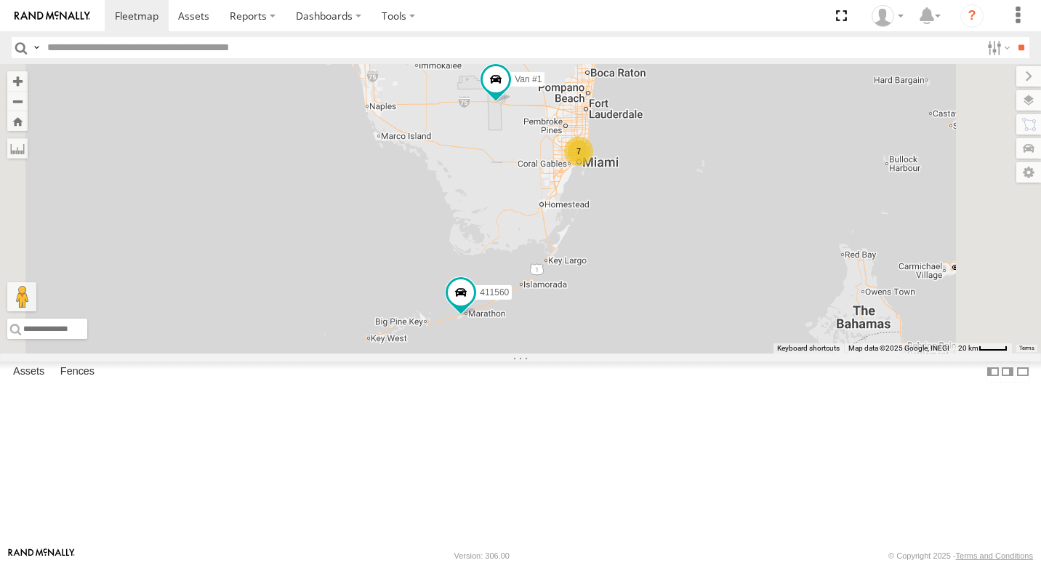
click at [0, 0] on link at bounding box center [0, 0] width 0 height 0
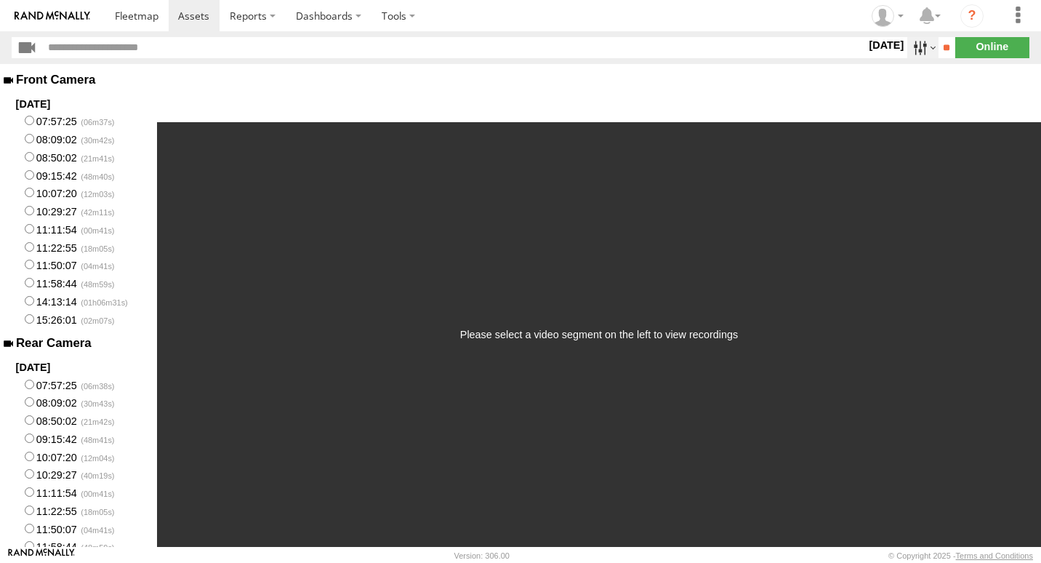
click at [907, 53] on label at bounding box center [922, 47] width 31 height 21
drag, startPoint x: 913, startPoint y: 145, endPoint x: 918, endPoint y: 139, distance: 7.7
click at [0, 0] on label at bounding box center [0, 0] width 0 height 0
click at [939, 48] on input "**" at bounding box center [947, 47] width 17 height 21
click at [59, 229] on label "09:33:50" at bounding box center [78, 229] width 157 height 18
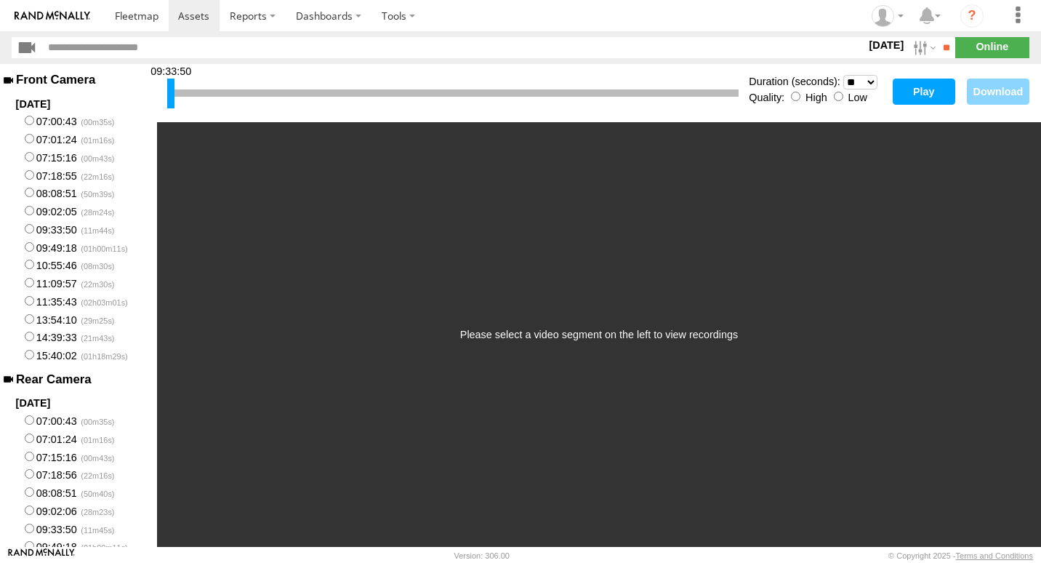
click at [916, 84] on button "Play" at bounding box center [924, 92] width 63 height 26
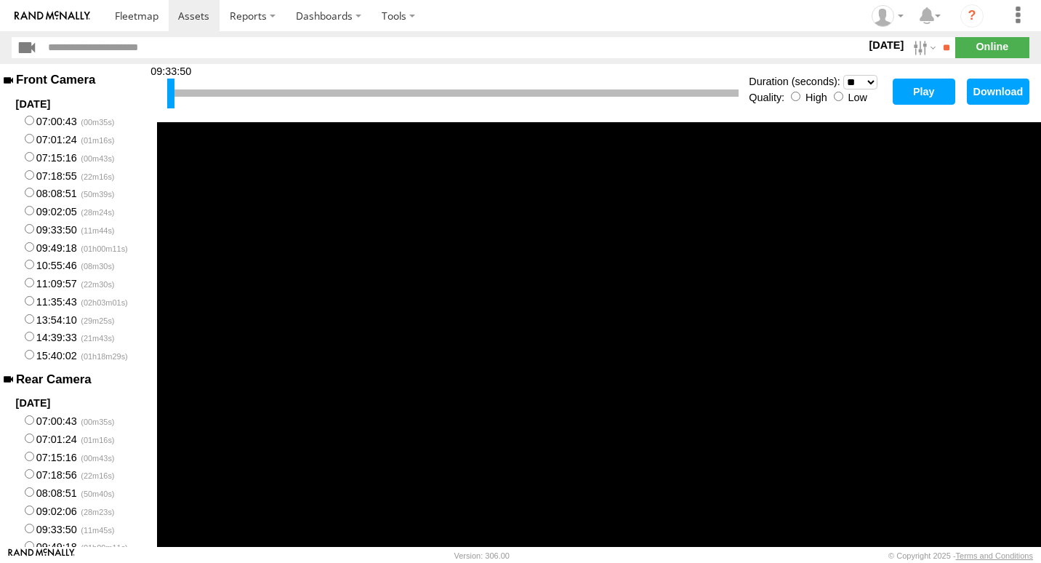
click at [41, 210] on label "09:02:05" at bounding box center [78, 210] width 157 height 18
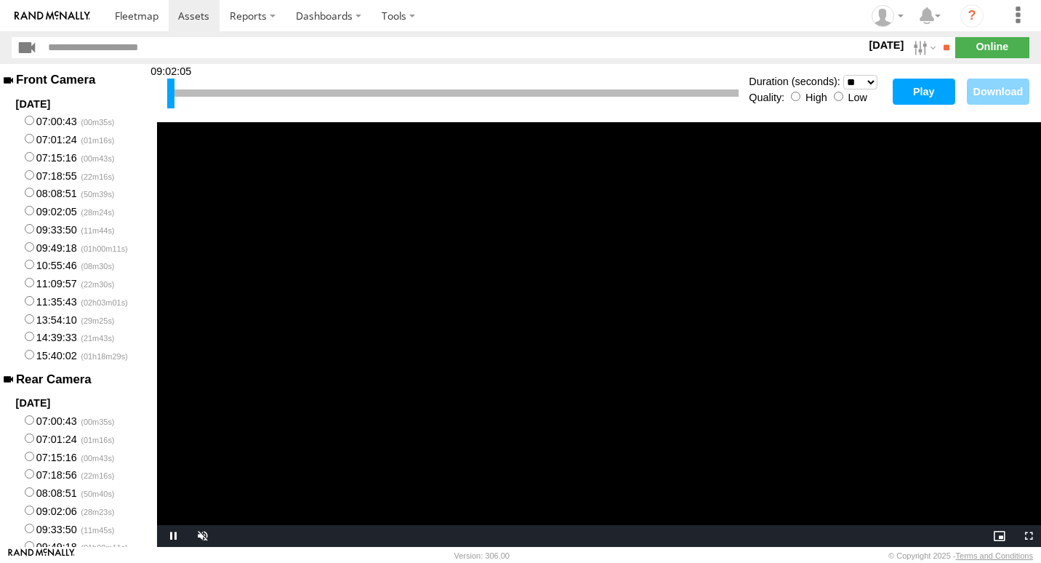
click at [925, 89] on button "Play" at bounding box center [924, 92] width 63 height 26
click at [201, 536] on span "Video Player" at bounding box center [200, 536] width 29 height 0
click at [871, 77] on select "* ** ** ** ** ** ** *** *** *** ***" at bounding box center [860, 82] width 34 height 15
click at [843, 75] on select "* ** ** ** ** ** ** *** *** *** ***" at bounding box center [860, 82] width 34 height 15
click at [920, 84] on button "Play" at bounding box center [924, 92] width 63 height 26
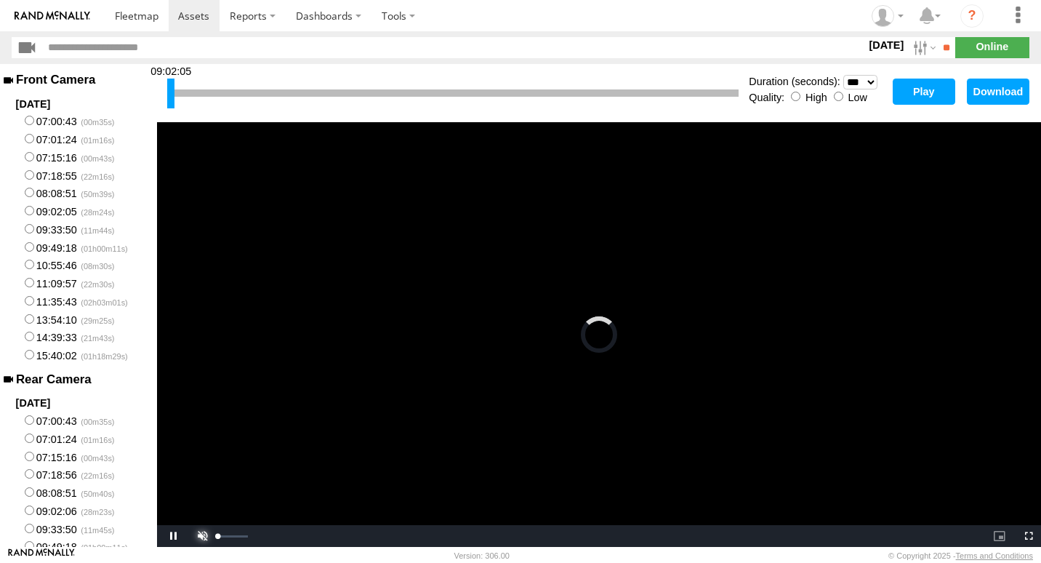
click at [199, 536] on span "Video Player" at bounding box center [200, 536] width 29 height 0
click at [867, 79] on select "* ** ** ** ** ** ** *** *** *** ***" at bounding box center [860, 82] width 34 height 15
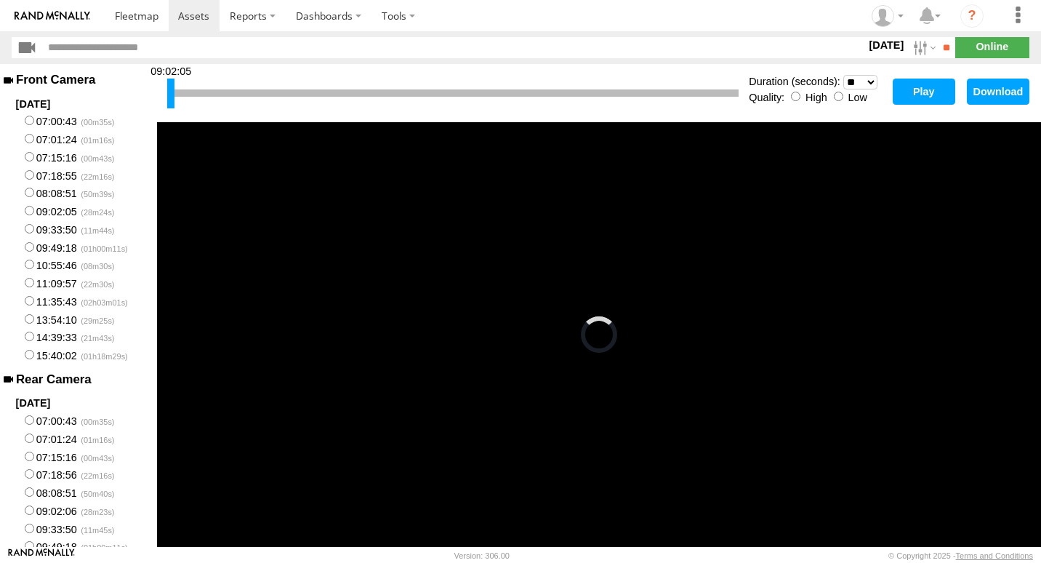
click at [843, 75] on select "* ** ** ** ** ** ** *** *** *** ***" at bounding box center [860, 82] width 34 height 15
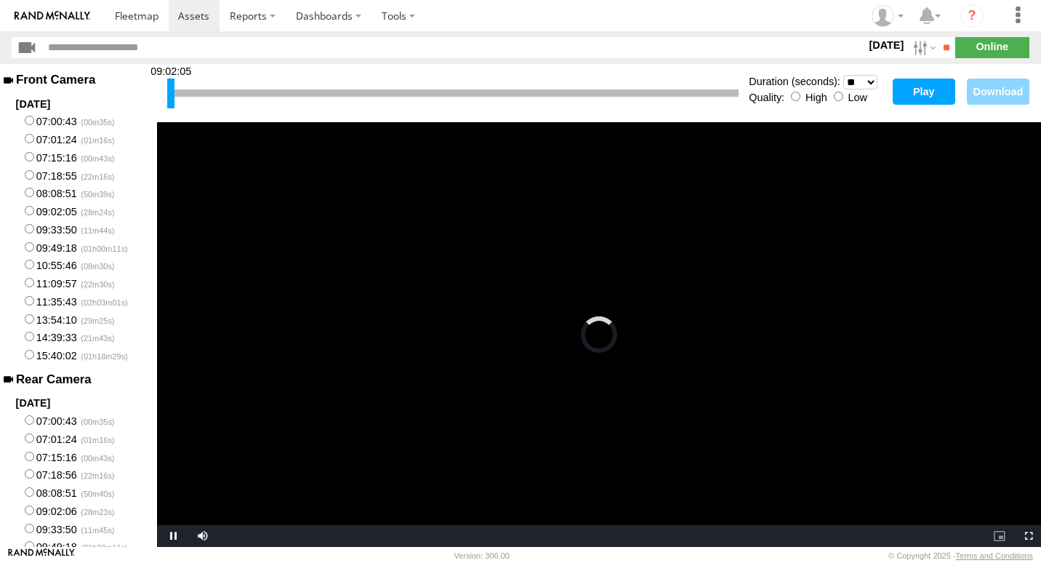
click at [909, 89] on button "Play" at bounding box center [924, 92] width 63 height 26
click at [923, 92] on button "Play" at bounding box center [924, 92] width 63 height 26
click at [870, 84] on select "* ** ** ** ** ** ** *** *** *** ***" at bounding box center [860, 82] width 34 height 15
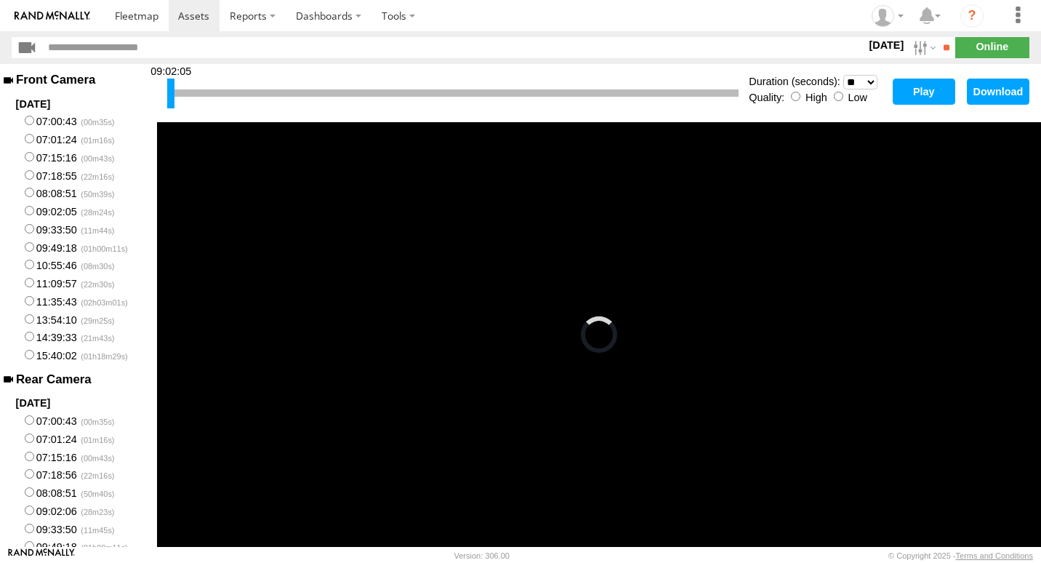
click at [843, 75] on select "* ** ** ** ** ** ** *** *** *** ***" at bounding box center [860, 82] width 34 height 15
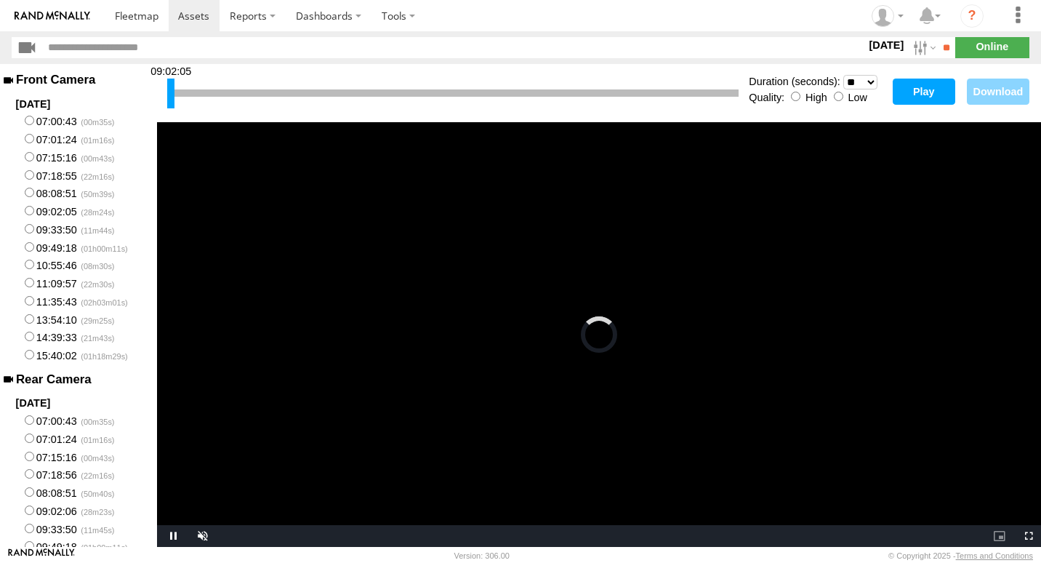
click at [919, 92] on button "Play" at bounding box center [924, 92] width 63 height 26
click at [39, 229] on label "09:33:50" at bounding box center [78, 229] width 157 height 18
click at [942, 79] on button "Play" at bounding box center [924, 92] width 63 height 26
click at [866, 81] on select "* ** ** ** ** ** ** *** *** *** ***" at bounding box center [860, 82] width 34 height 15
click at [843, 75] on select "* ** ** ** ** ** ** *** *** *** ***" at bounding box center [860, 82] width 34 height 15
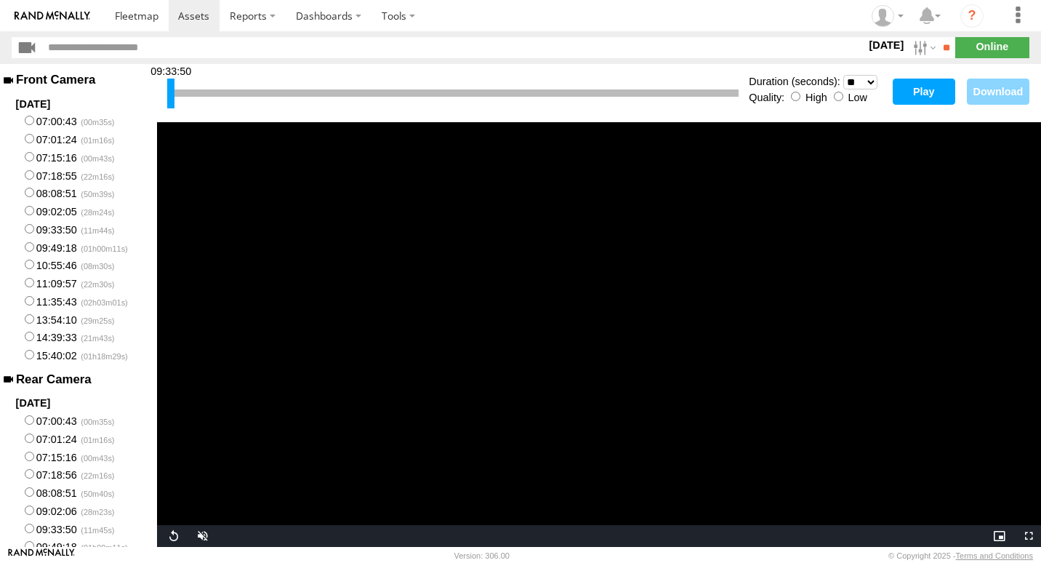
click at [899, 89] on button "Play" at bounding box center [924, 92] width 63 height 26
click at [55, 250] on label "09:49:18" at bounding box center [78, 247] width 157 height 18
click at [923, 76] on div "09:49:18 Duration (seconds): * ** ** ** ** ** ** *** *** *** *** Quality: High …" at bounding box center [599, 93] width 884 height 58
click at [923, 86] on button "Play" at bounding box center [924, 92] width 63 height 26
click at [934, 91] on button "Play" at bounding box center [924, 92] width 63 height 26
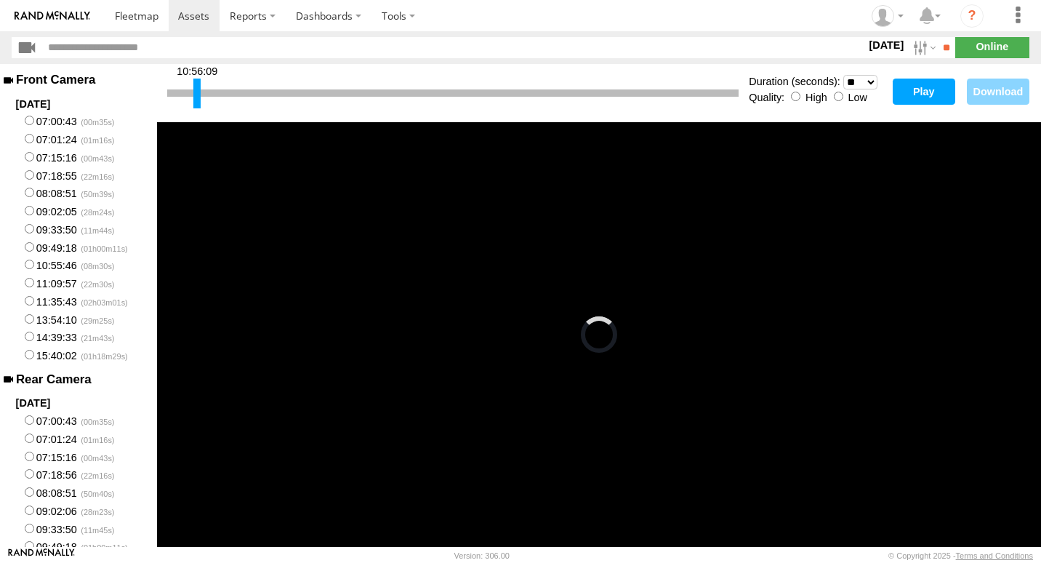
drag, startPoint x: 172, startPoint y: 92, endPoint x: 198, endPoint y: 96, distance: 27.1
click at [198, 96] on div at bounding box center [196, 94] width 7 height 30
click at [74, 209] on label "09:02:05" at bounding box center [78, 210] width 157 height 18
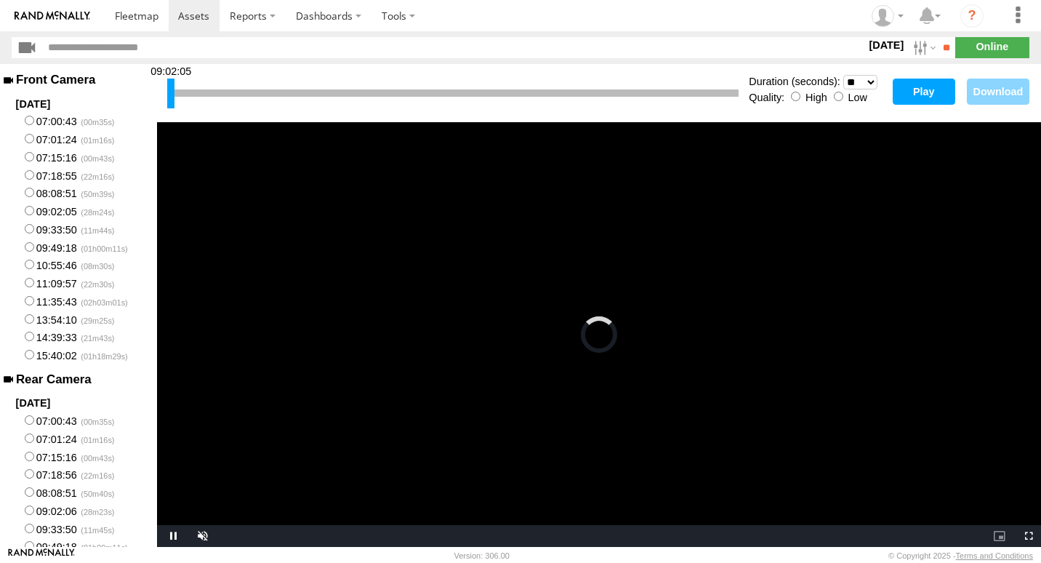
click at [923, 92] on button "Play" at bounding box center [924, 92] width 63 height 26
click at [49, 222] on label "09:33:50" at bounding box center [78, 229] width 157 height 18
click at [923, 96] on button "Play" at bounding box center [924, 92] width 63 height 26
click at [36, 249] on label "09:49:18" at bounding box center [78, 247] width 157 height 18
click at [945, 92] on button "Play" at bounding box center [924, 92] width 63 height 26
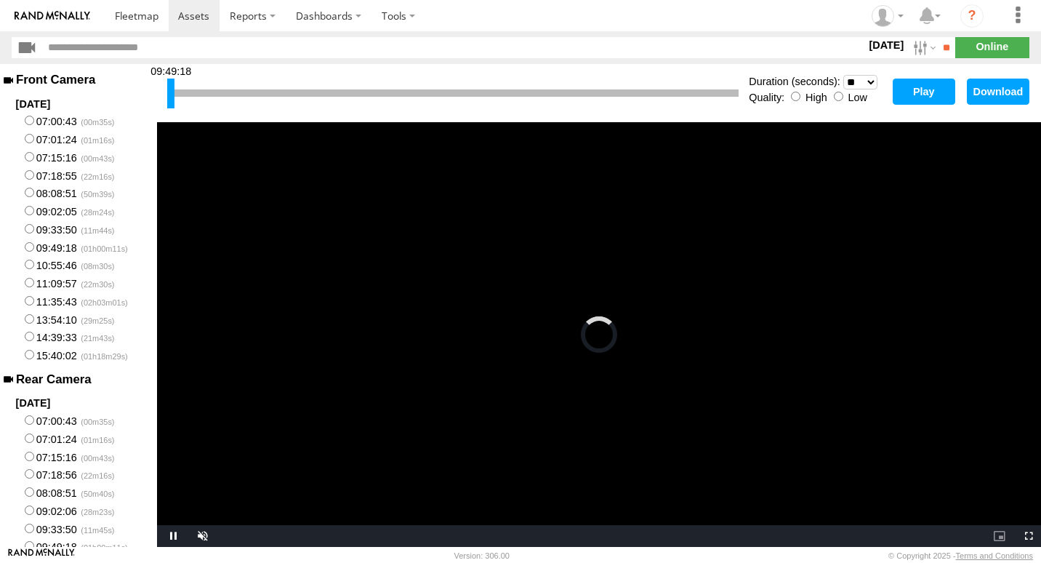
click at [45, 420] on label "07:00:43" at bounding box center [78, 420] width 157 height 18
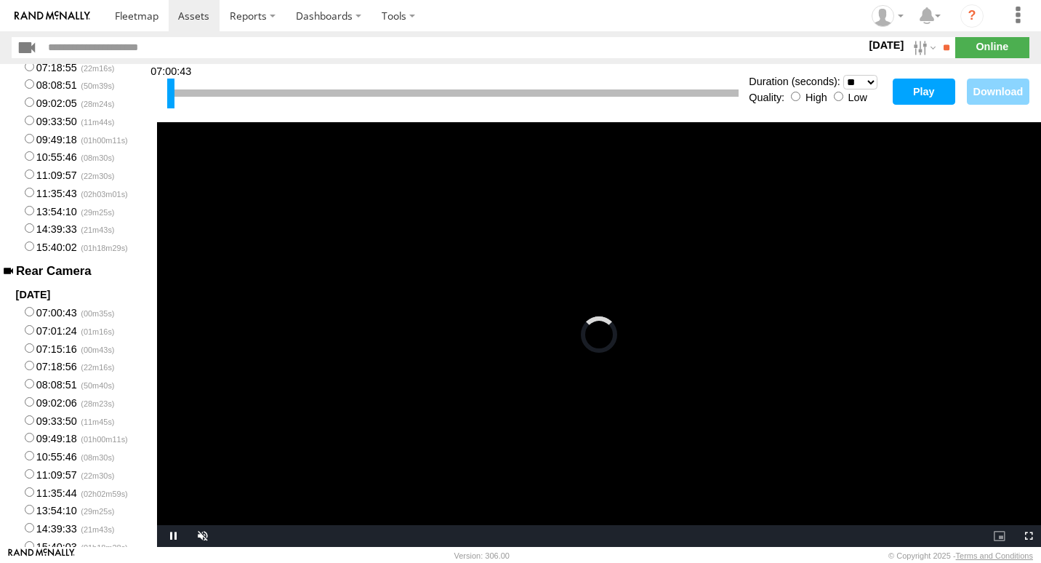
scroll to position [116, 0]
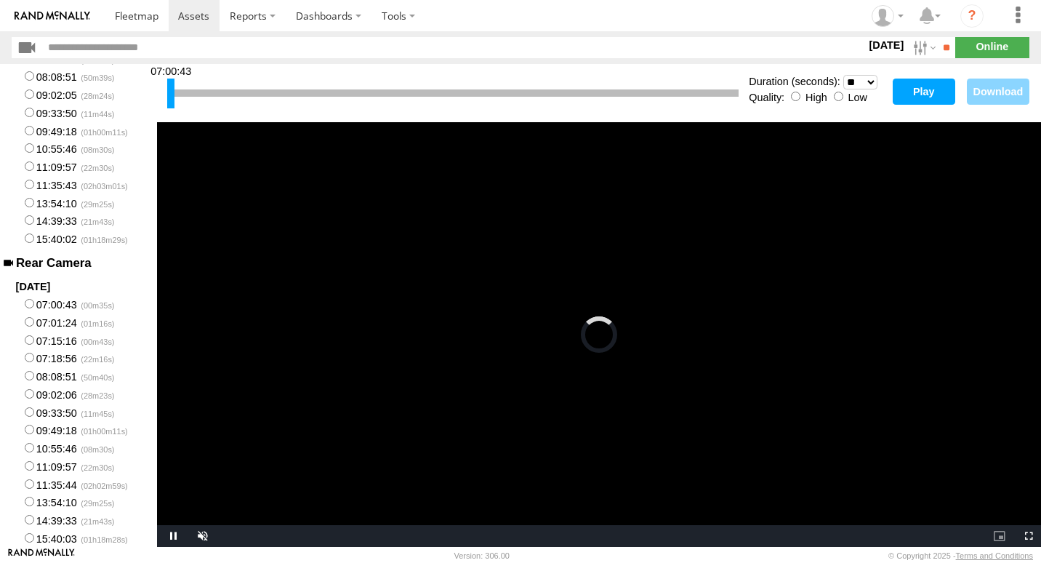
click at [67, 393] on label "09:02:06" at bounding box center [78, 394] width 157 height 18
click at [941, 98] on button "Play" at bounding box center [924, 92] width 63 height 26
click at [57, 379] on label "08:08:51" at bounding box center [78, 375] width 157 height 18
click at [933, 93] on button "Play" at bounding box center [924, 92] width 63 height 26
click at [913, 87] on button "Play" at bounding box center [924, 92] width 63 height 26
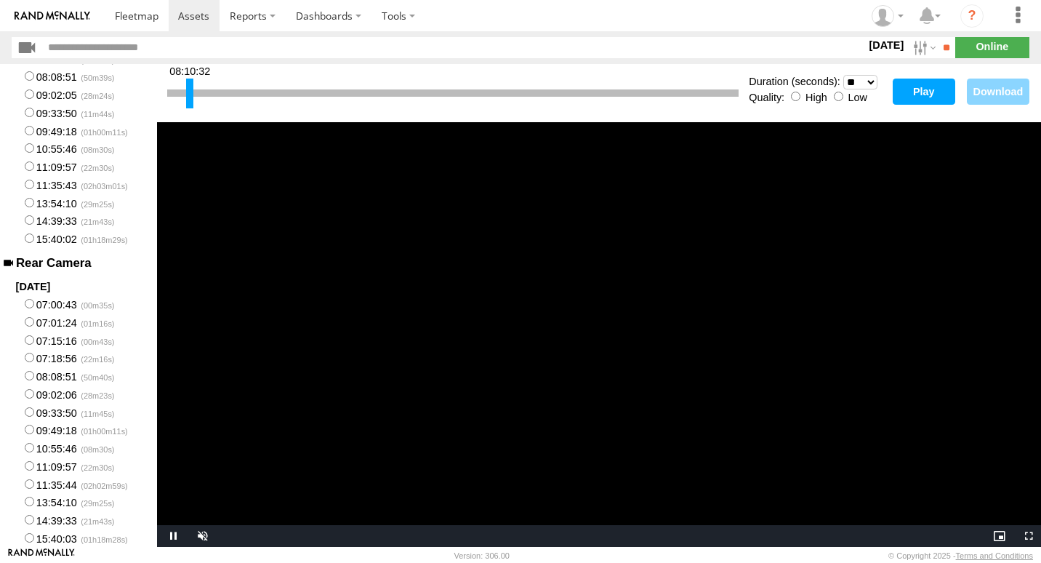
drag, startPoint x: 169, startPoint y: 97, endPoint x: 188, endPoint y: 101, distance: 19.2
click at [188, 101] on div at bounding box center [189, 94] width 7 height 30
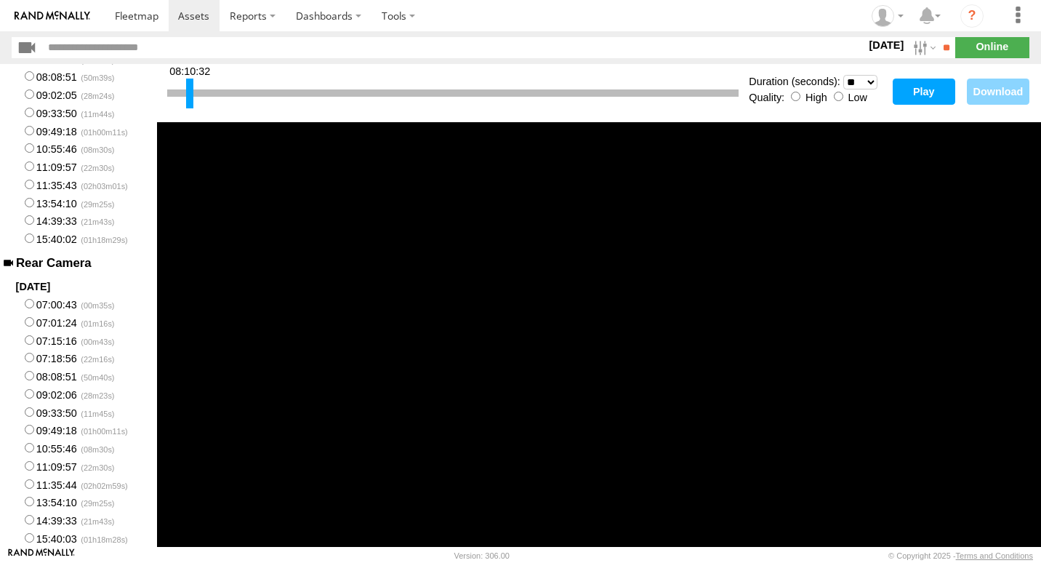
click at [907, 85] on button "Play" at bounding box center [924, 92] width 63 height 26
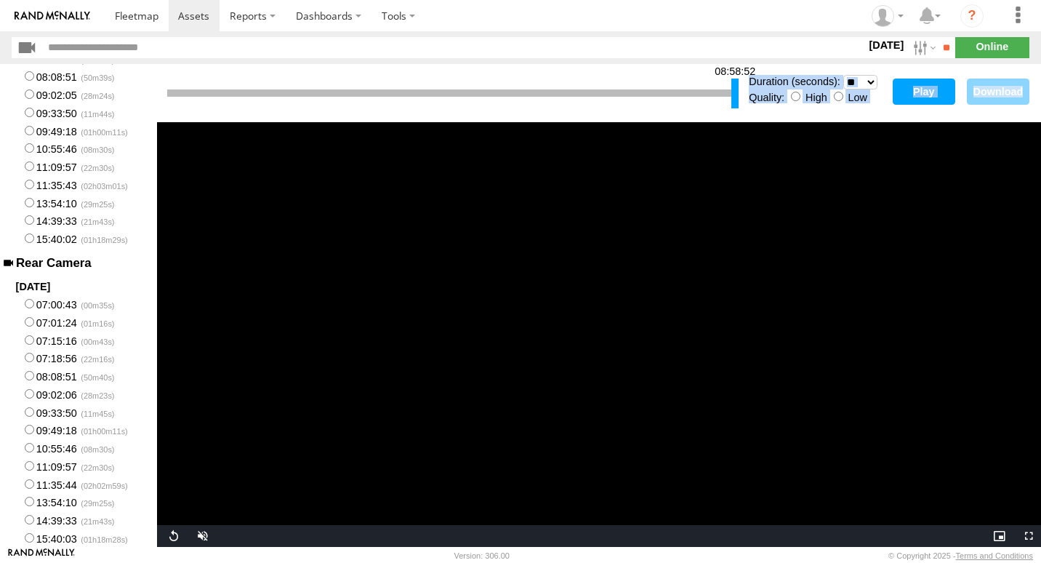
drag, startPoint x: 188, startPoint y: 89, endPoint x: 819, endPoint y: 168, distance: 635.9
click at [819, 168] on div "08:58:52 Duration (seconds): * ** ** ** ** ** ** *** *** *** *** Quality: High …" at bounding box center [599, 305] width 884 height 483
drag, startPoint x: 819, startPoint y: 168, endPoint x: 966, endPoint y: 114, distance: 156.4
click at [966, 114] on div "08:58:52 Duration (seconds): * ** ** ** ** ** ** *** *** *** *** Quality: High …" at bounding box center [599, 93] width 884 height 58
click at [931, 96] on button "Play" at bounding box center [924, 92] width 63 height 26
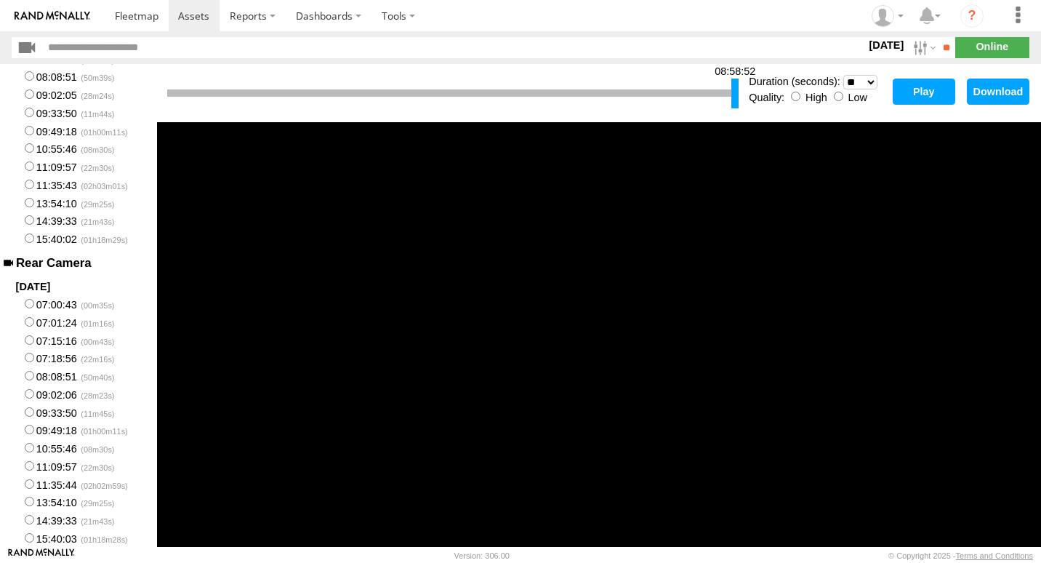
click at [57, 432] on label "09:49:18" at bounding box center [78, 430] width 157 height 18
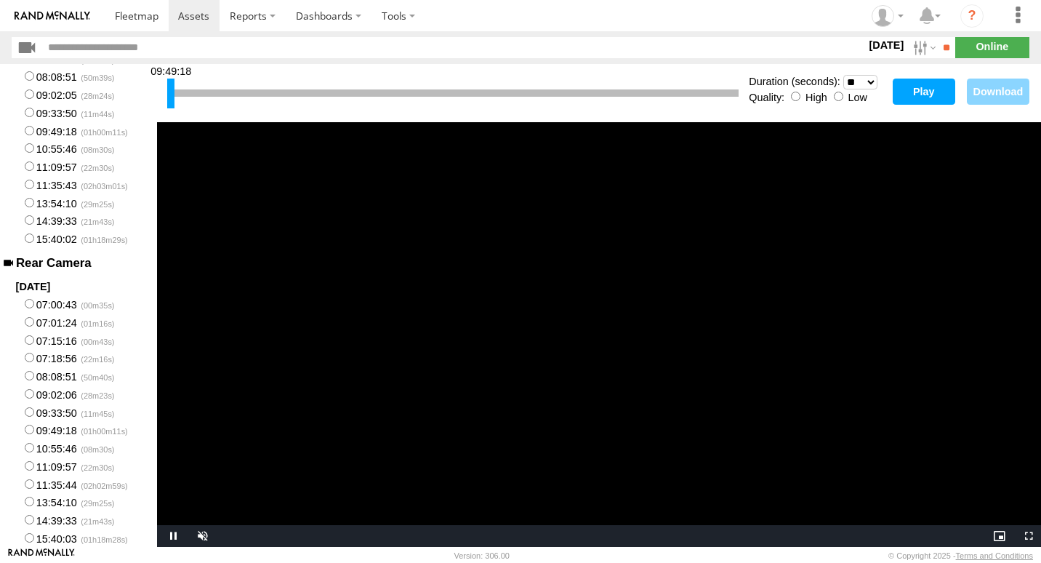
click at [921, 83] on button "Play" at bounding box center [924, 92] width 63 height 26
drag, startPoint x: 171, startPoint y: 99, endPoint x: 162, endPoint y: 127, distance: 29.7
click at [162, 127] on div "09:49:18 Duration (seconds): * ** ** ** ** ** ** *** *** *** *** Quality: High …" at bounding box center [599, 305] width 884 height 483
click at [872, 86] on select "* ** ** ** ** ** ** *** *** *** ***" at bounding box center [860, 82] width 34 height 15
click at [843, 75] on select "* ** ** ** ** ** ** *** *** *** ***" at bounding box center [860, 82] width 34 height 15
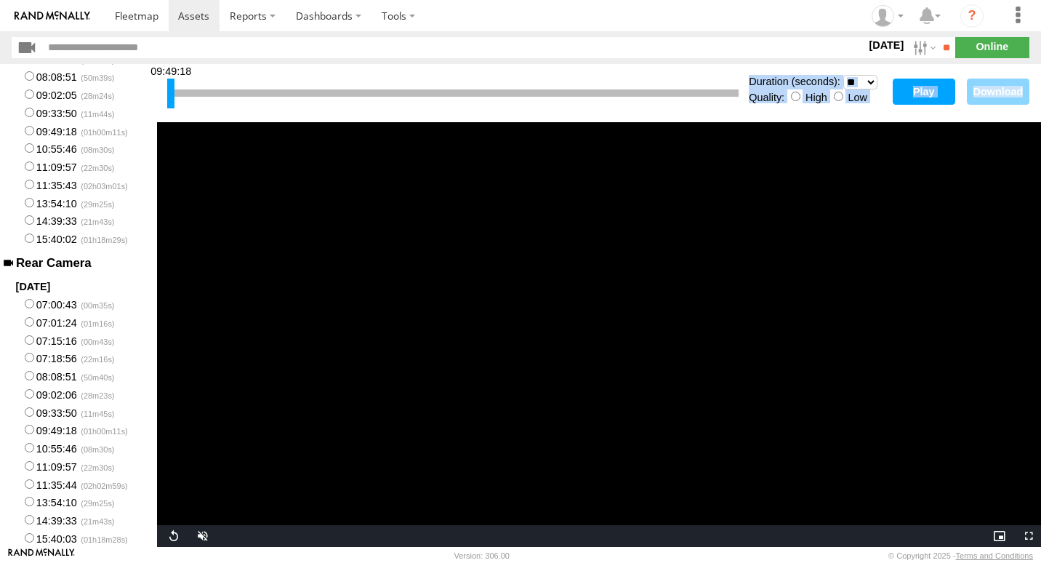
click at [930, 89] on button "Play" at bounding box center [924, 92] width 63 height 26
click at [55, 132] on label "09:49:18" at bounding box center [78, 130] width 157 height 18
select select "**"
click at [943, 93] on button "Play" at bounding box center [924, 92] width 63 height 26
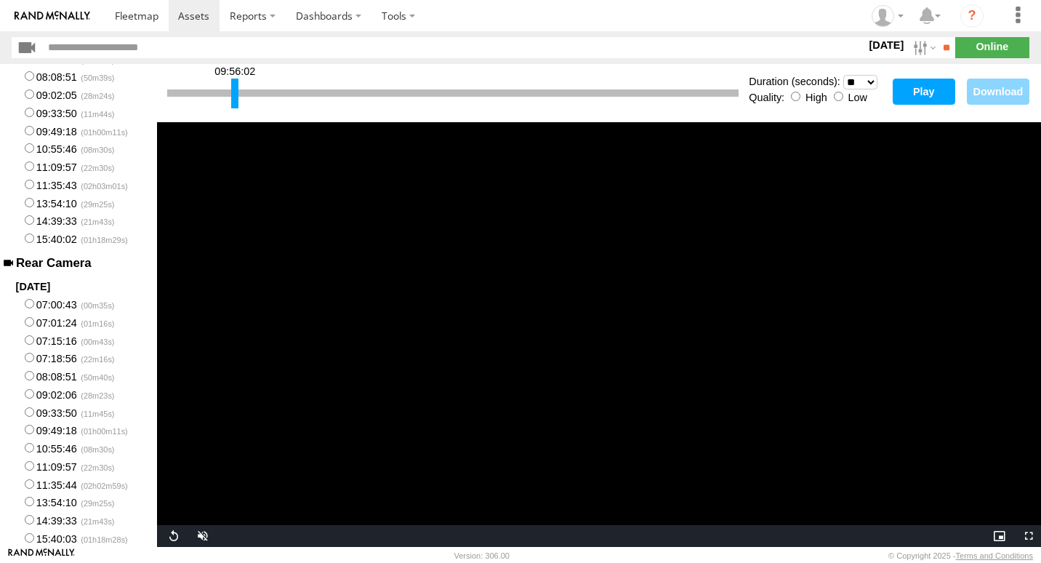
drag, startPoint x: 170, startPoint y: 85, endPoint x: 234, endPoint y: 90, distance: 64.2
click at [234, 90] on div at bounding box center [234, 94] width 7 height 30
click at [369, 97] on div at bounding box center [368, 94] width 7 height 30
click at [931, 87] on button "Play" at bounding box center [924, 92] width 63 height 26
click at [201, 536] on span "Video Player" at bounding box center [200, 536] width 29 height 0
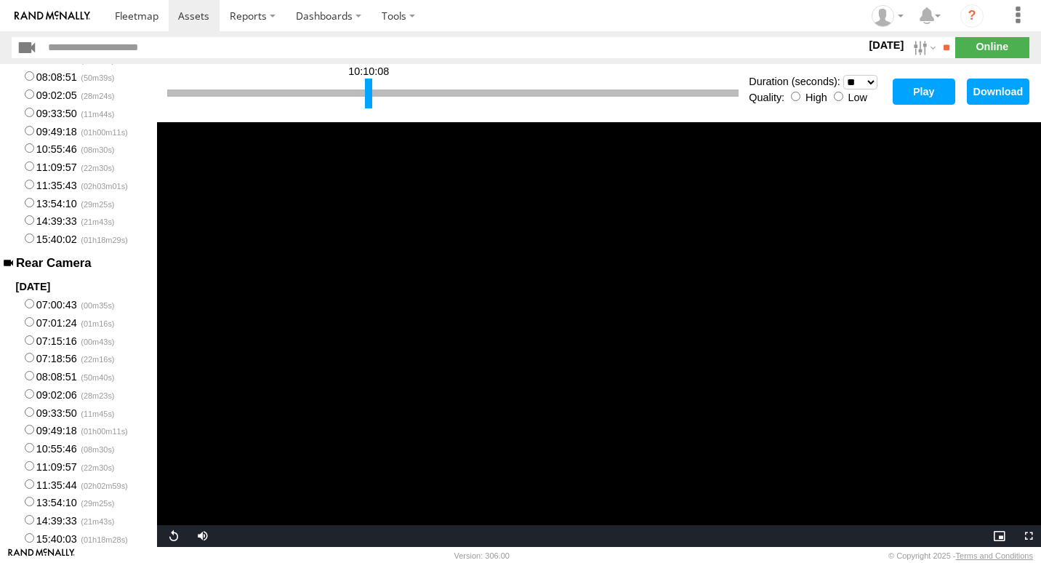
click at [872, 82] on select "* ** ** ** ** ** ** *** *** *** ***" at bounding box center [860, 82] width 34 height 15
click at [843, 75] on select "* ** ** ** ** ** ** *** *** *** ***" at bounding box center [860, 82] width 34 height 15
click at [933, 85] on button "Play" at bounding box center [924, 92] width 63 height 26
drag, startPoint x: 369, startPoint y: 100, endPoint x: 521, endPoint y: 113, distance: 152.6
click at [521, 113] on div "10:26:08 Duration (seconds): * ** ** ** ** ** ** *** *** *** *** Quality: High …" at bounding box center [599, 93] width 884 height 58
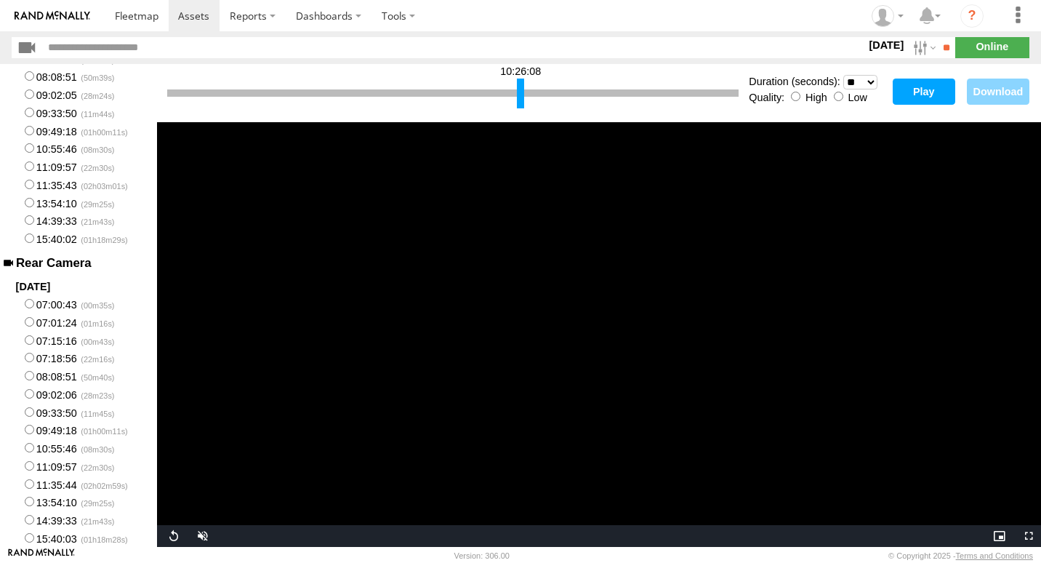
click at [911, 100] on button "Play" at bounding box center [924, 92] width 63 height 26
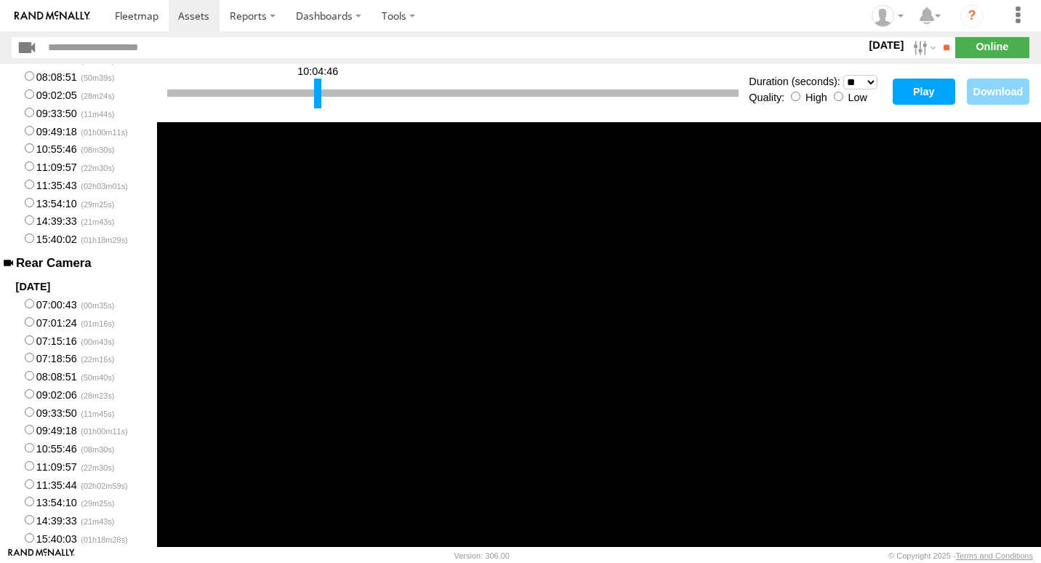
drag, startPoint x: 518, startPoint y: 95, endPoint x: 316, endPoint y: 113, distance: 203.6
click at [316, 113] on div "10:04:46 Duration (seconds): * ** ** ** ** ** ** *** *** *** *** Quality: High …" at bounding box center [599, 93] width 884 height 58
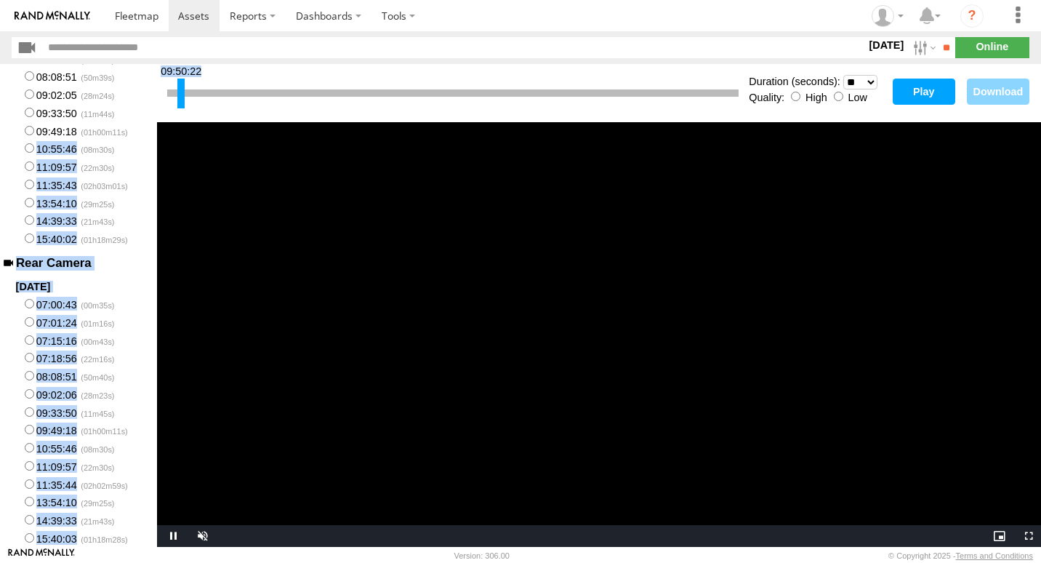
drag, startPoint x: 317, startPoint y: 102, endPoint x: 149, endPoint y: 130, distance: 170.3
click at [149, 130] on main "Front Camera 2025-08-21 07:00:43 07:01:24 07:15:16 07:18:55 08:08:51 09:02:05 0…" at bounding box center [520, 305] width 1041 height 483
click at [936, 98] on button "Play" at bounding box center [924, 92] width 63 height 26
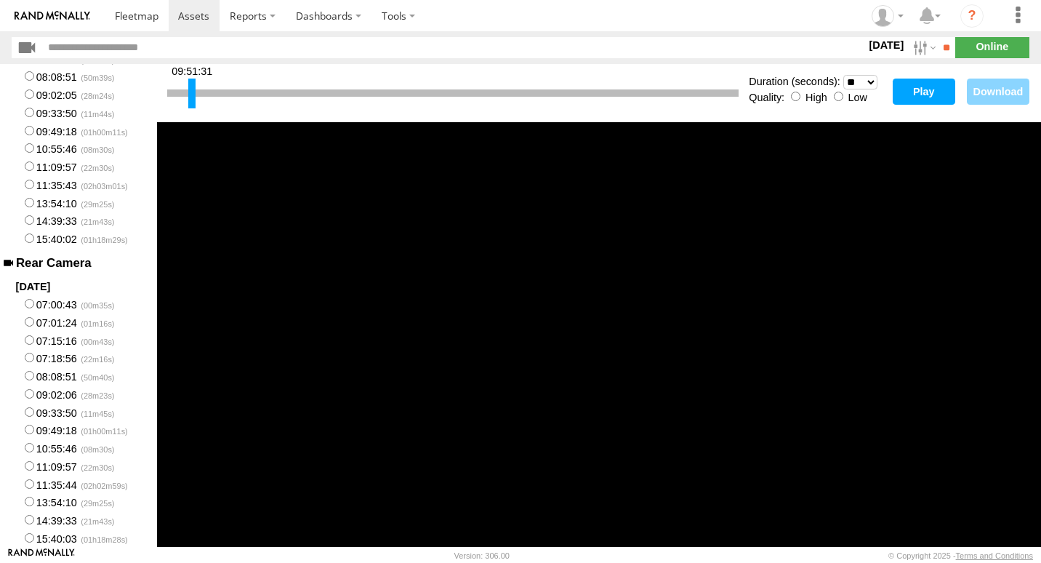
drag, startPoint x: 172, startPoint y: 85, endPoint x: 193, endPoint y: 94, distance: 22.8
click at [193, 94] on div at bounding box center [191, 94] width 7 height 30
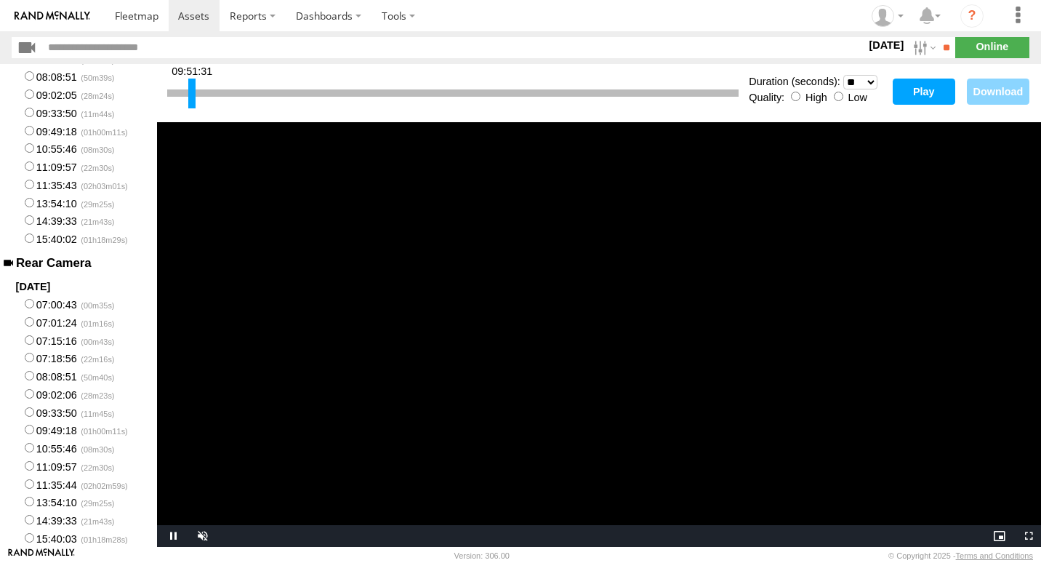
click at [929, 96] on button "Play" at bounding box center [924, 92] width 63 height 26
drag, startPoint x: 193, startPoint y: 92, endPoint x: 208, endPoint y: 102, distance: 18.3
click at [208, 102] on div at bounding box center [207, 94] width 7 height 30
click at [928, 101] on button "Play" at bounding box center [924, 92] width 63 height 26
click at [213, 93] on div at bounding box center [212, 94] width 7 height 30
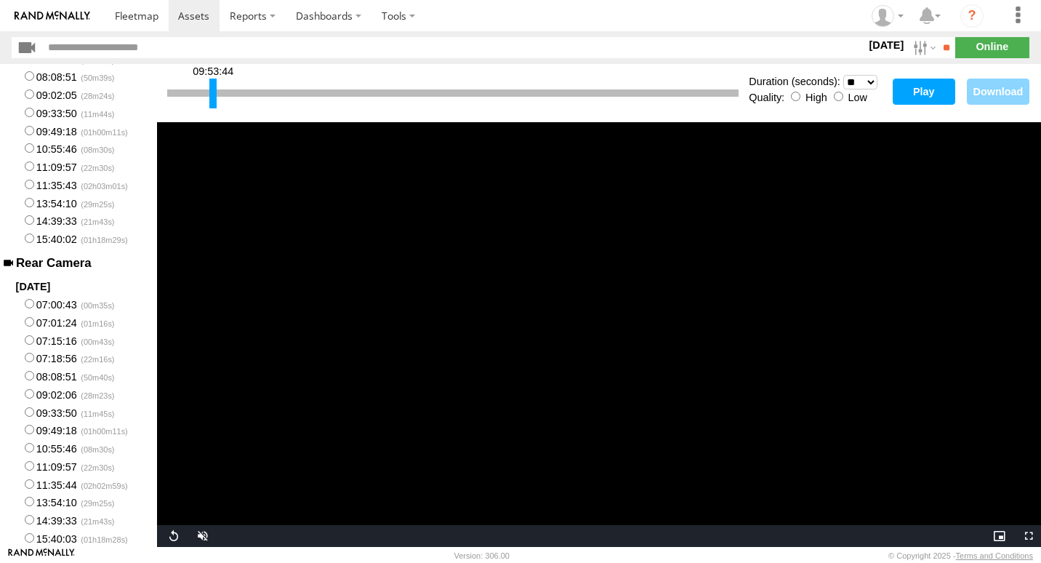
click at [923, 88] on button "Play" at bounding box center [924, 92] width 63 height 26
drag, startPoint x: 212, startPoint y: 84, endPoint x: 220, endPoint y: 89, distance: 10.1
click at [220, 89] on div at bounding box center [220, 94] width 7 height 30
click at [891, 89] on div "09:54:40 Duration (seconds): * ** ** ** ** ** ** *** *** *** *** Quality: High …" at bounding box center [599, 93] width 884 height 58
click at [897, 89] on button "Play" at bounding box center [924, 92] width 63 height 26
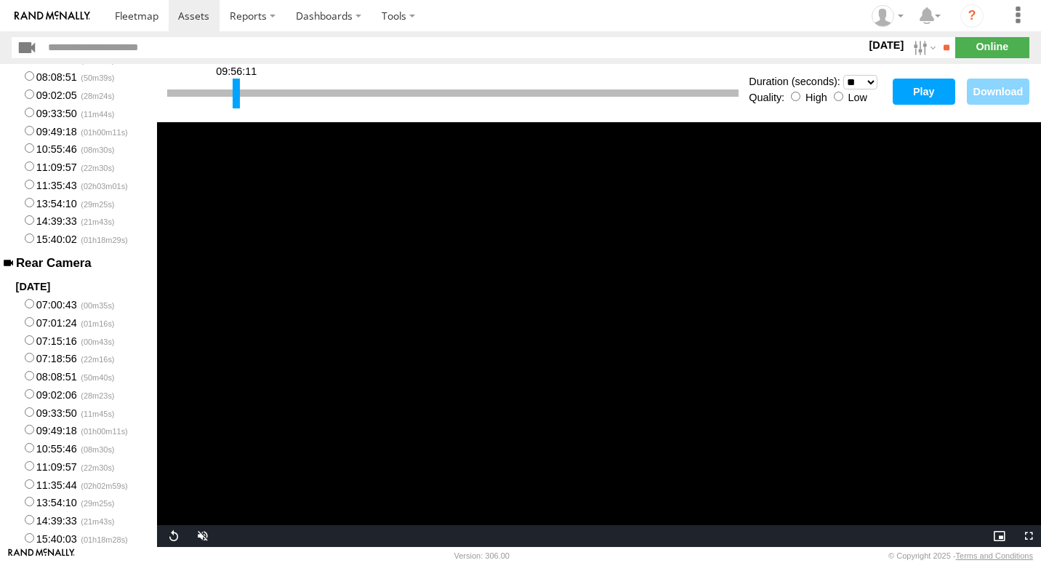
drag, startPoint x: 222, startPoint y: 95, endPoint x: 237, endPoint y: 102, distance: 15.9
click at [237, 102] on div at bounding box center [236, 94] width 7 height 30
click at [932, 94] on button "Play" at bounding box center [924, 92] width 63 height 26
drag, startPoint x: 238, startPoint y: 81, endPoint x: 257, endPoint y: 94, distance: 23.2
click at [257, 94] on div at bounding box center [255, 94] width 7 height 30
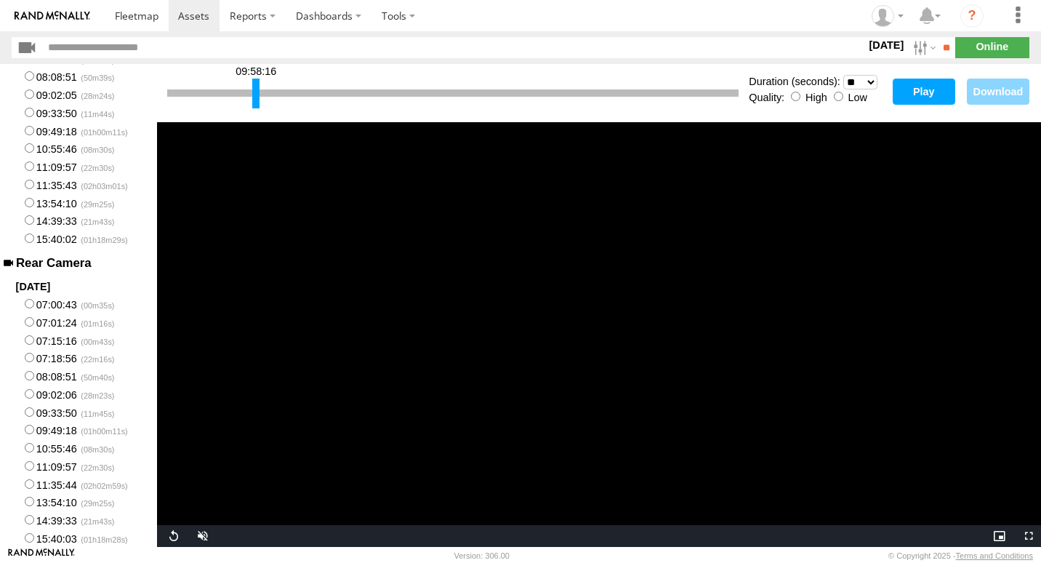
click at [920, 93] on button "Play" at bounding box center [924, 92] width 63 height 26
drag, startPoint x: 254, startPoint y: 97, endPoint x: 242, endPoint y: 110, distance: 18.5
click at [242, 110] on div "09:56:57" at bounding box center [452, 93] width 571 height 37
click at [907, 87] on button "Play" at bounding box center [924, 92] width 63 height 26
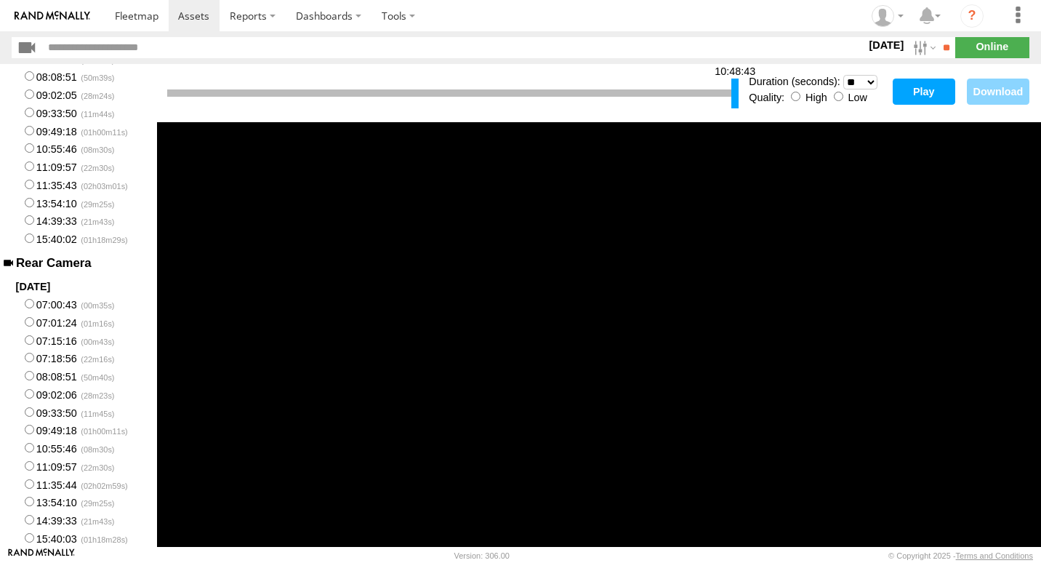
click at [932, 95] on button "Play" at bounding box center [924, 92] width 63 height 26
click at [236, 83] on div at bounding box center [239, 94] width 7 height 30
click at [929, 90] on button "Play" at bounding box center [924, 92] width 63 height 26
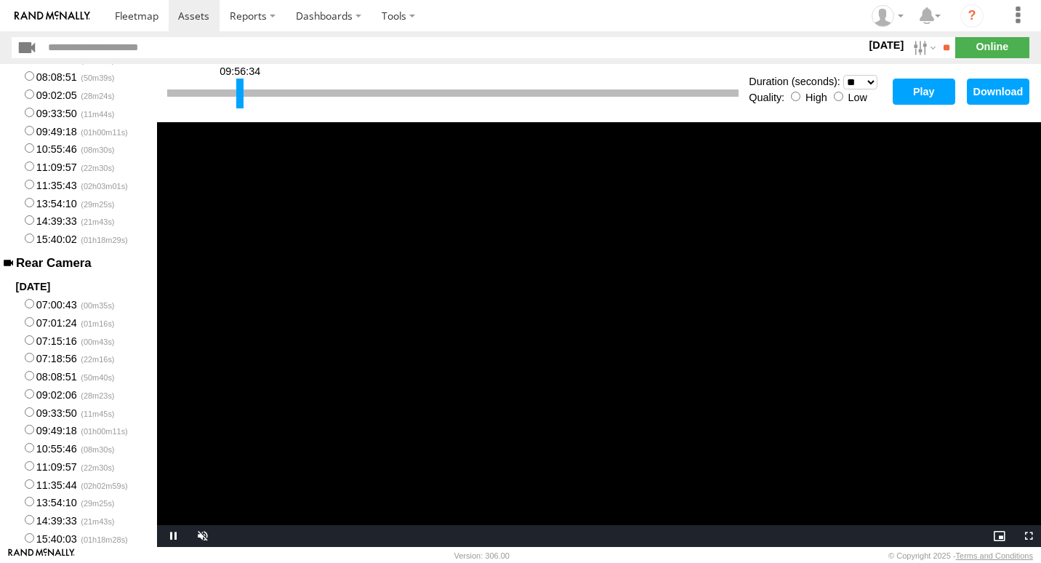
click at [928, 92] on button "Play" at bounding box center [924, 92] width 63 height 26
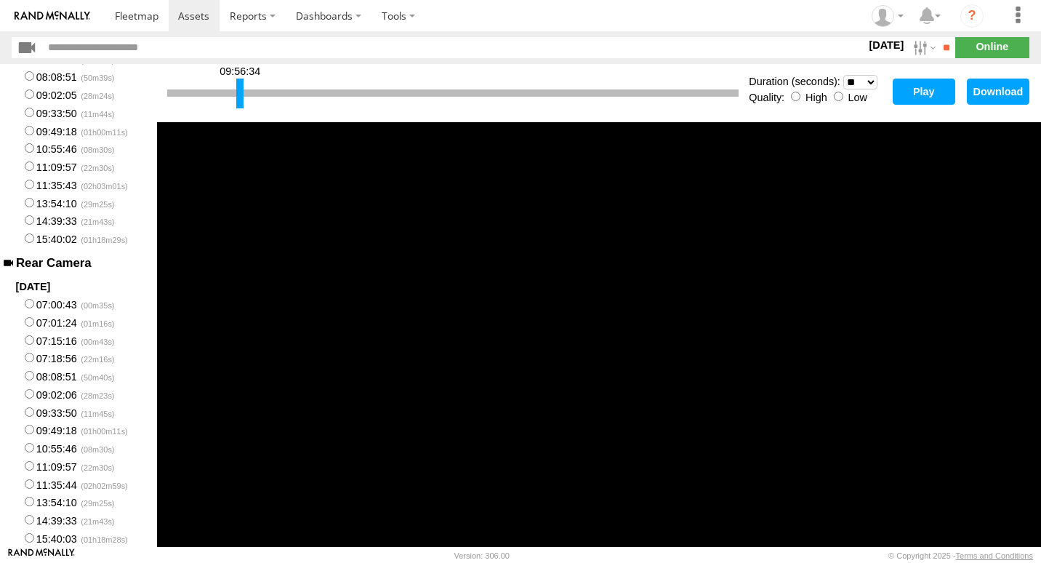
click at [920, 99] on button "Play" at bounding box center [924, 92] width 63 height 26
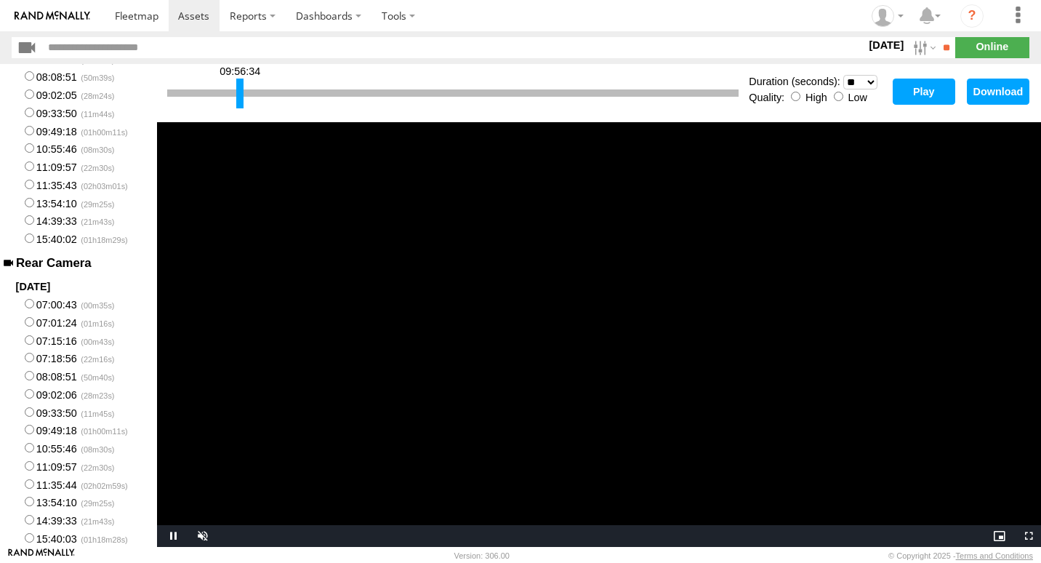
click at [57, 430] on label "09:49:18" at bounding box center [78, 430] width 157 height 18
click at [910, 97] on button "Play" at bounding box center [924, 92] width 63 height 26
drag, startPoint x: 171, startPoint y: 96, endPoint x: 241, endPoint y: 113, distance: 71.9
click at [241, 113] on div "09:56:39 Duration (seconds): * ** ** ** ** ** ** *** *** *** *** Quality: High …" at bounding box center [599, 93] width 884 height 58
click at [926, 90] on button "Play" at bounding box center [924, 92] width 63 height 26
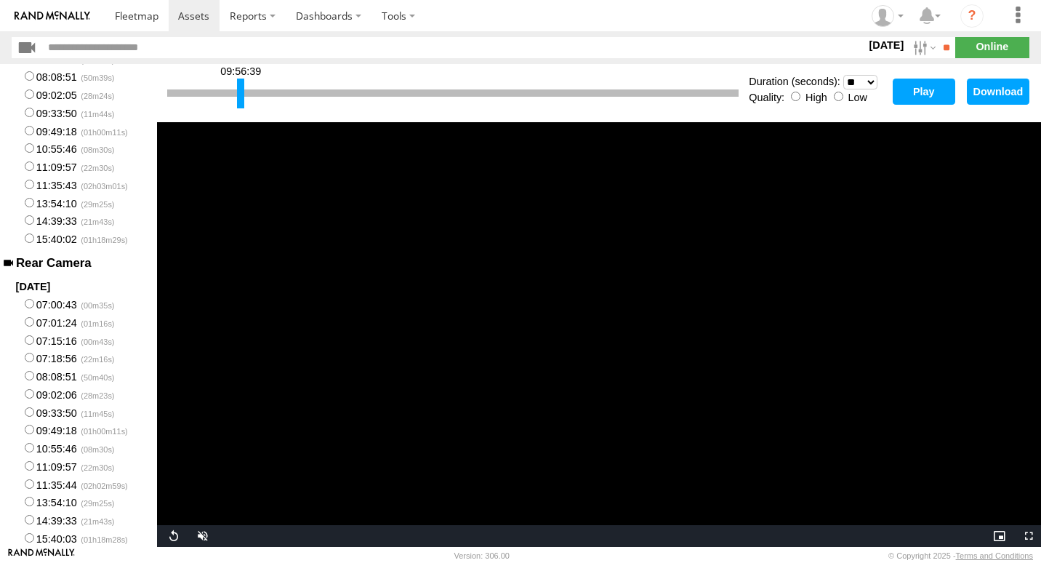
click at [869, 83] on select "* ** ** ** ** ** ** *** *** *** ***" at bounding box center [860, 82] width 34 height 15
select select "**"
click at [843, 75] on select "* ** ** ** ** ** ** *** *** *** ***" at bounding box center [860, 82] width 34 height 15
click at [926, 99] on button "Play" at bounding box center [924, 92] width 63 height 26
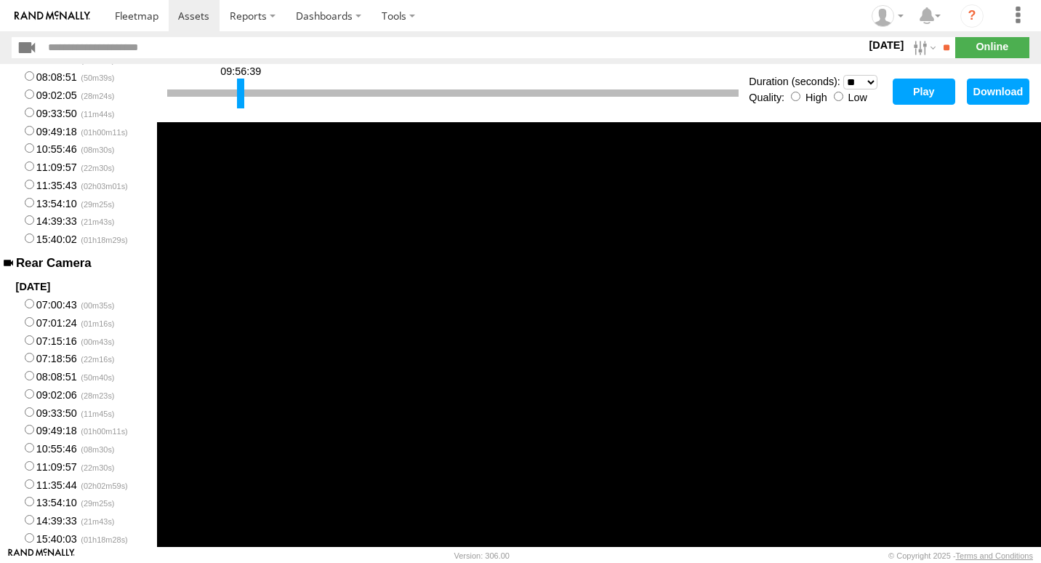
click at [932, 97] on button "Play" at bounding box center [924, 92] width 63 height 26
click at [917, 89] on button "Play" at bounding box center [924, 92] width 63 height 26
click at [1025, 87] on button "Download" at bounding box center [998, 92] width 63 height 26
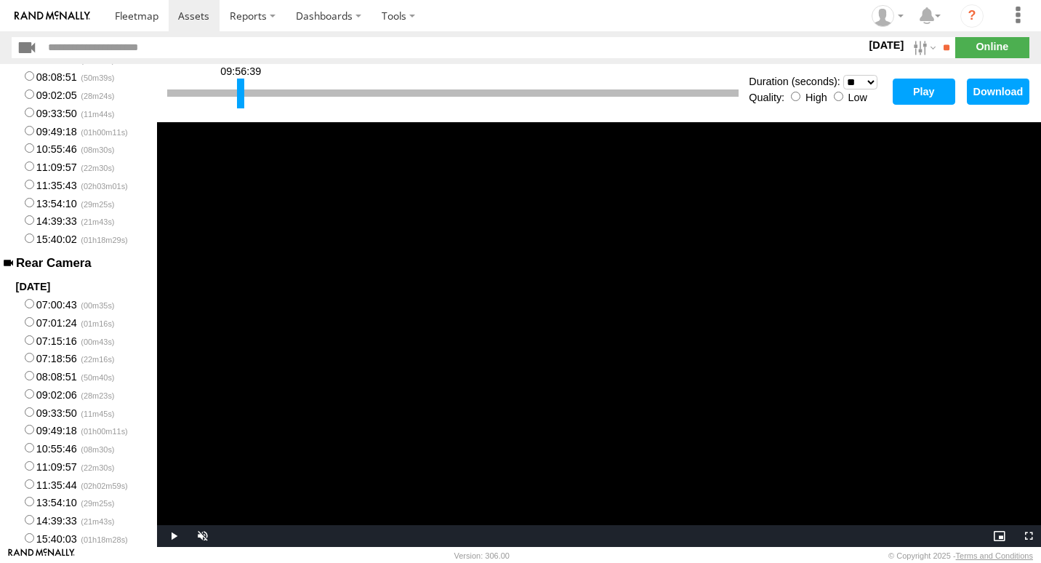
click at [1001, 17] on ul "Chino Castillo Collins Seafood ?" at bounding box center [949, 15] width 176 height 31
click at [623, 63] on header "21 Aug 25 S M T W T F S S" at bounding box center [520, 47] width 1041 height 33
click at [1016, 91] on button "Download" at bounding box center [998, 92] width 63 height 26
click at [1003, 87] on button "Download" at bounding box center [998, 92] width 63 height 26
